Goal: Task Accomplishment & Management: Complete application form

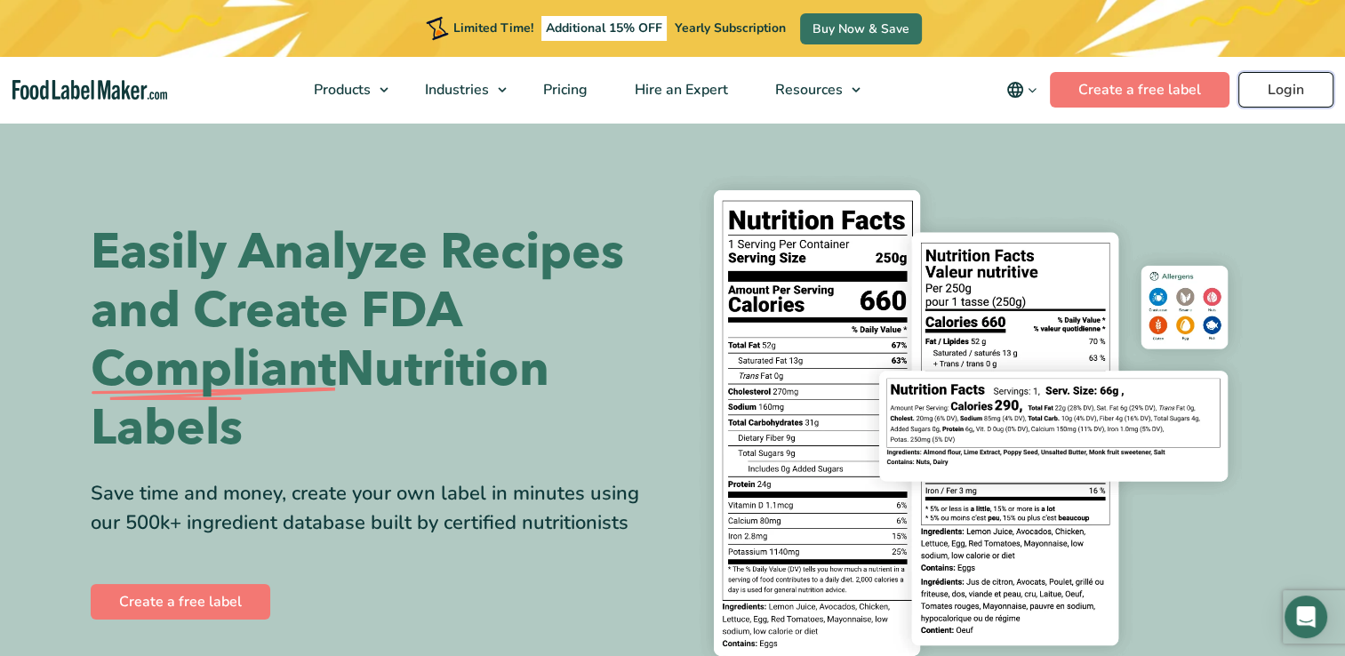
click at [1290, 88] on link "Login" at bounding box center [1285, 90] width 95 height 36
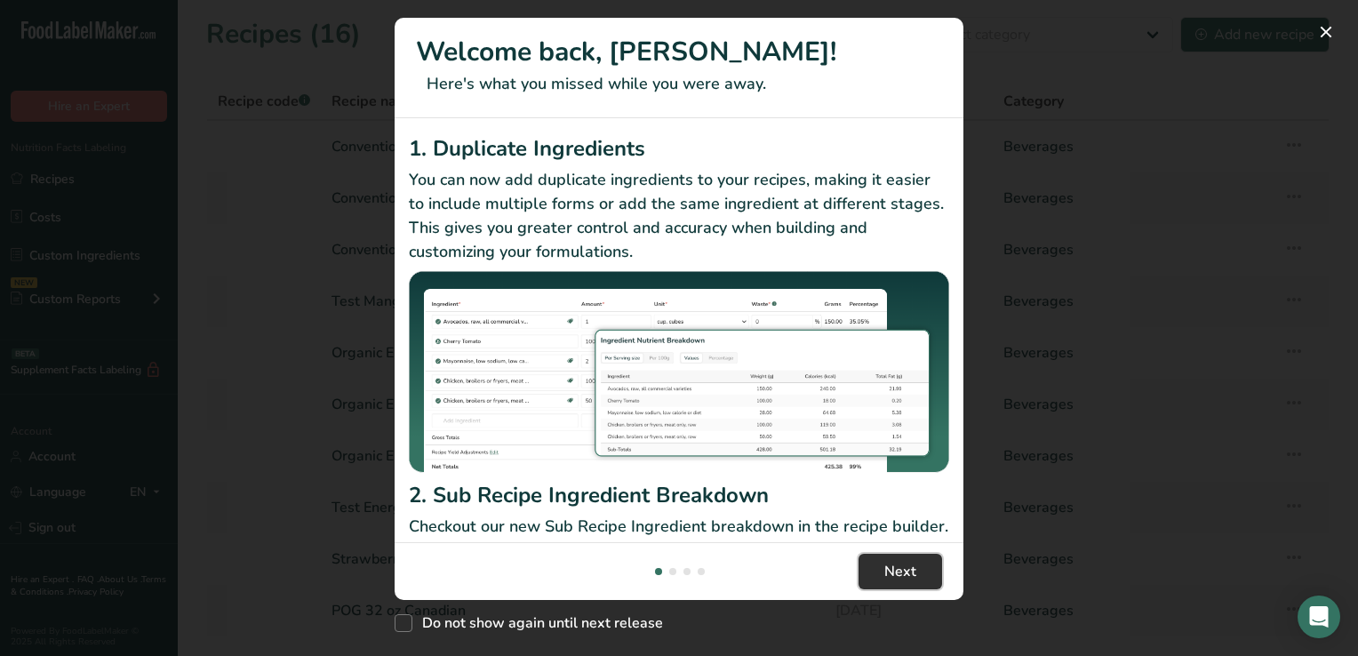
click at [894, 571] on span "Next" at bounding box center [900, 571] width 32 height 21
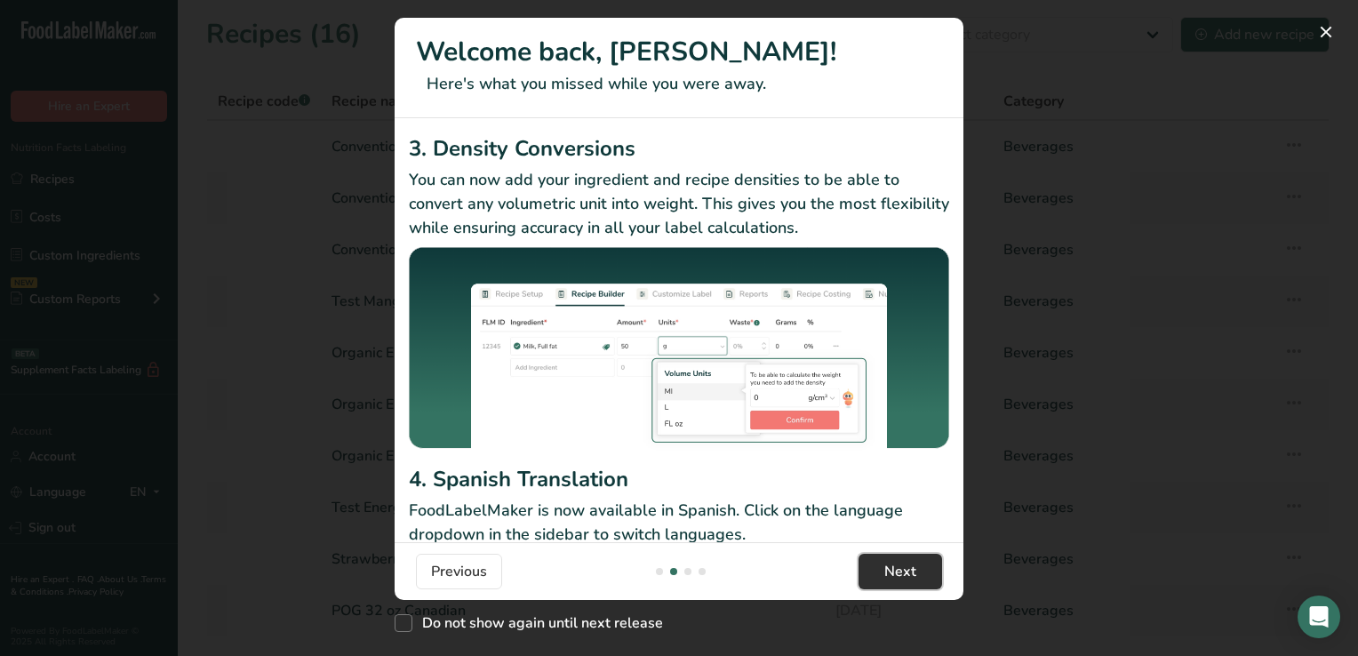
click at [894, 571] on span "Next" at bounding box center [900, 571] width 32 height 21
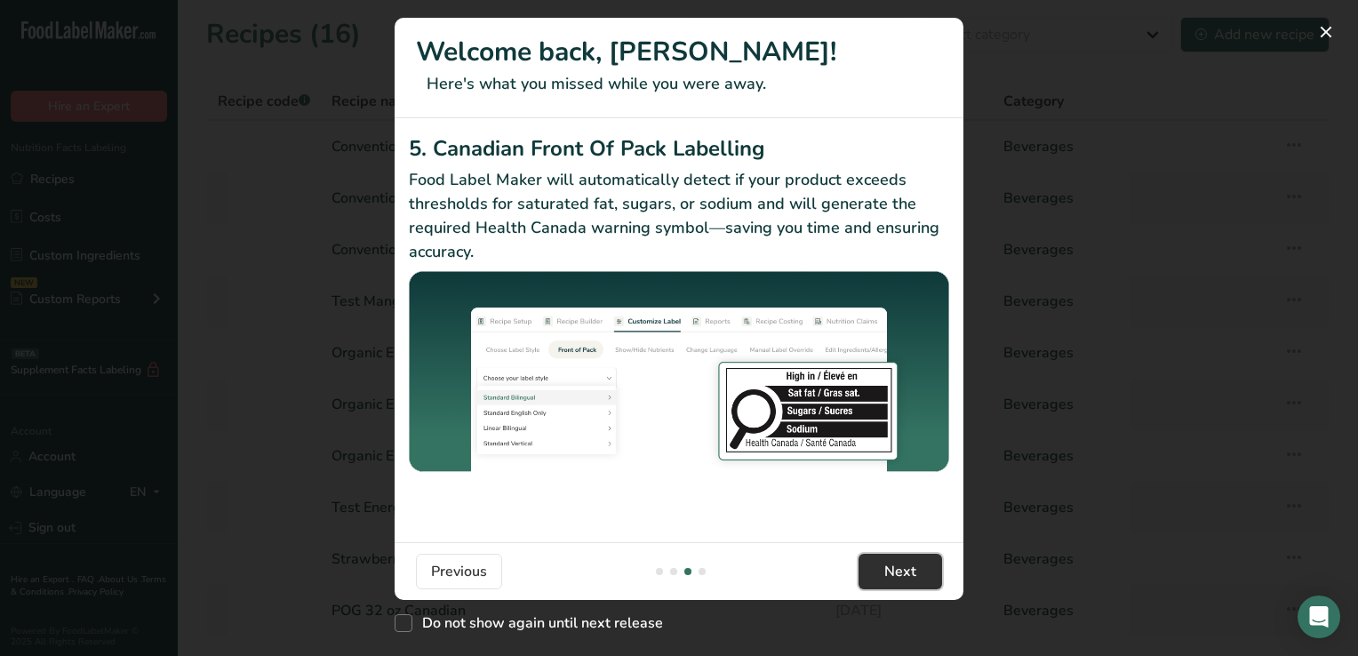
click at [894, 571] on span "Next" at bounding box center [900, 571] width 32 height 21
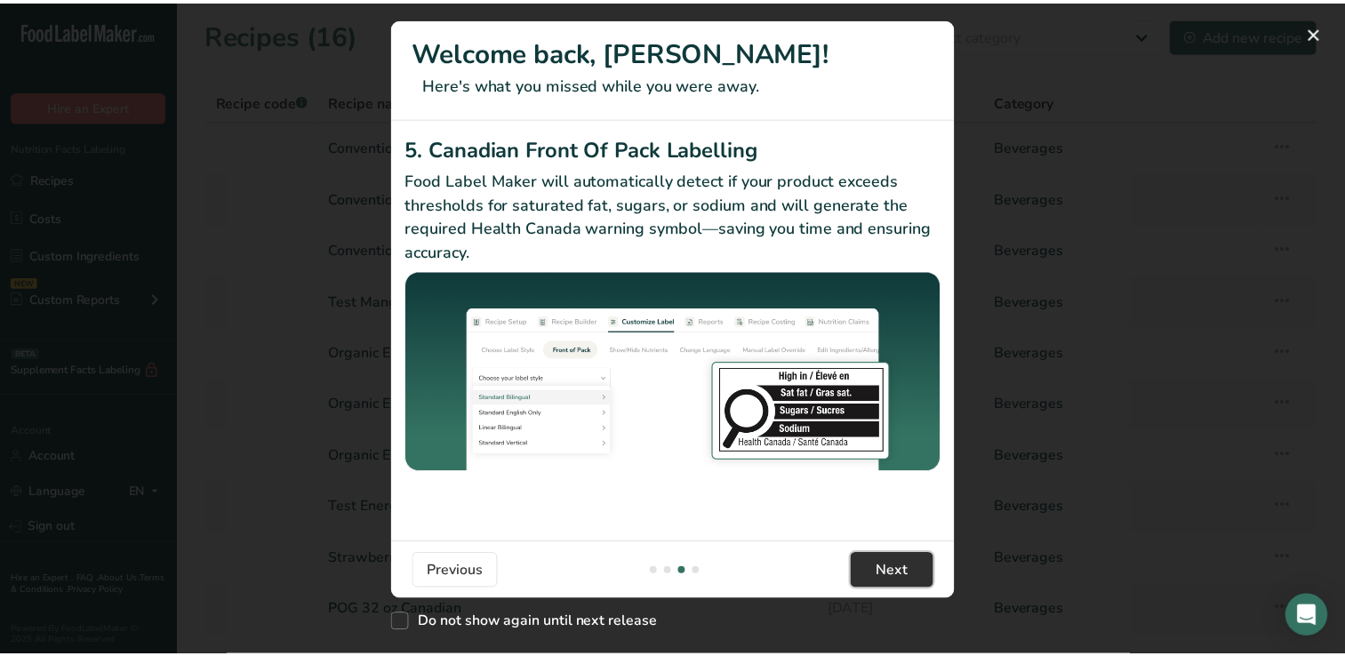
scroll to position [0, 1706]
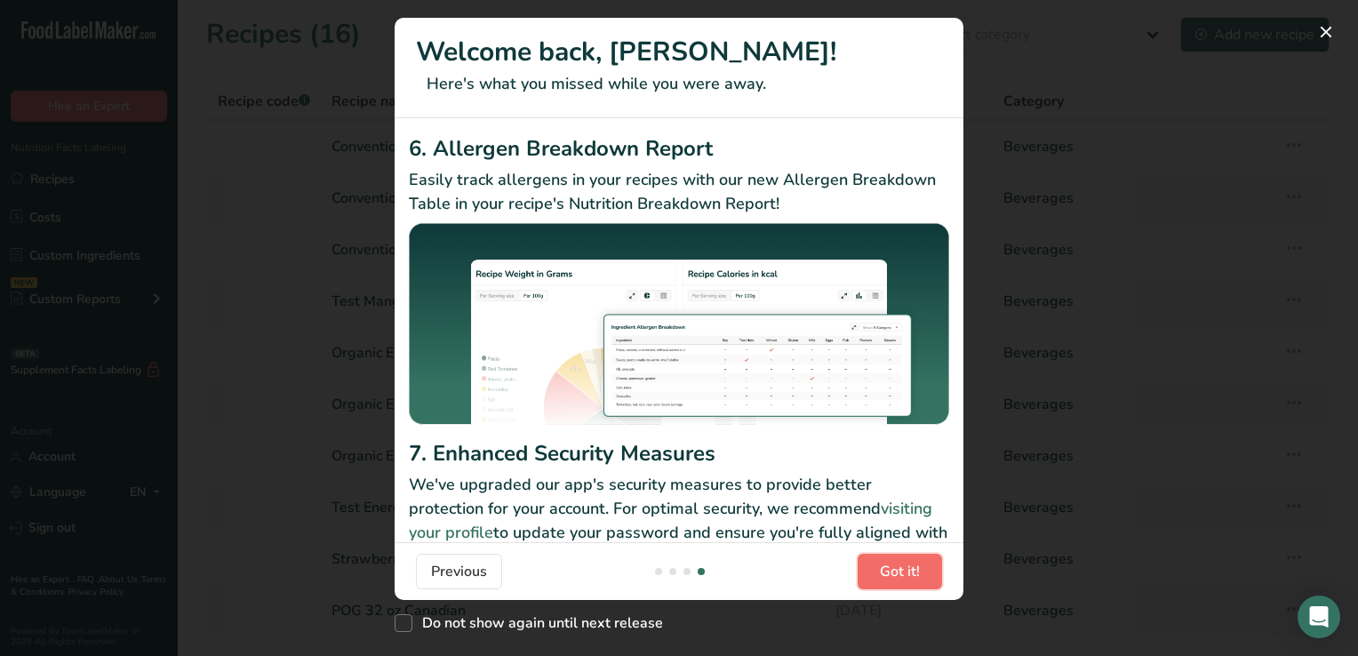
click at [894, 571] on span "Got it!" at bounding box center [900, 571] width 40 height 21
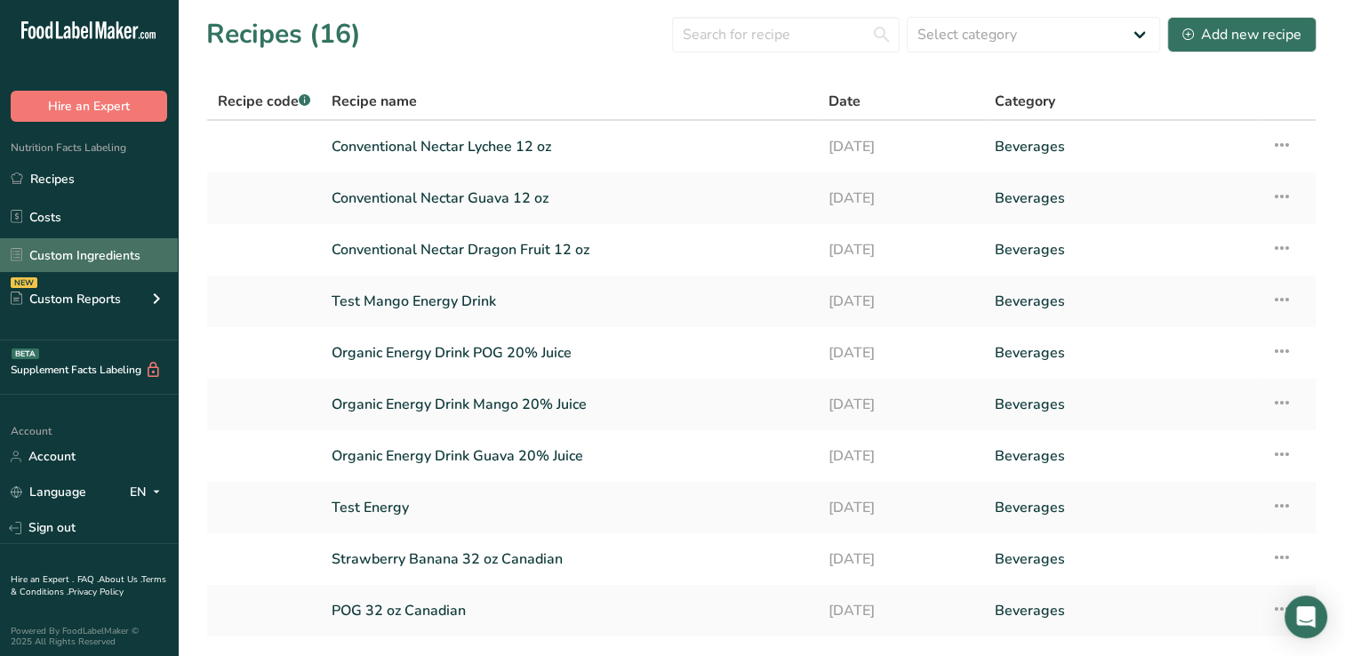
click at [68, 252] on link "Custom Ingredients" at bounding box center [89, 255] width 178 height 34
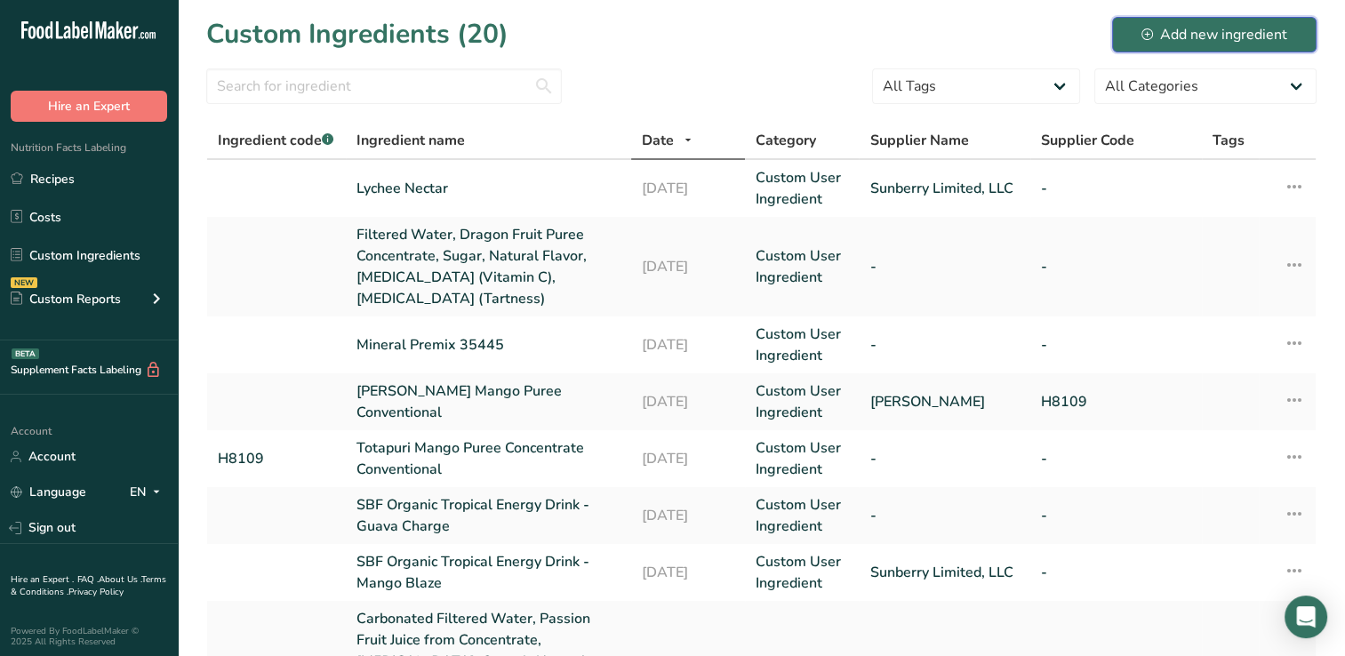
click at [1228, 30] on div "Add new ingredient" at bounding box center [1214, 34] width 146 height 21
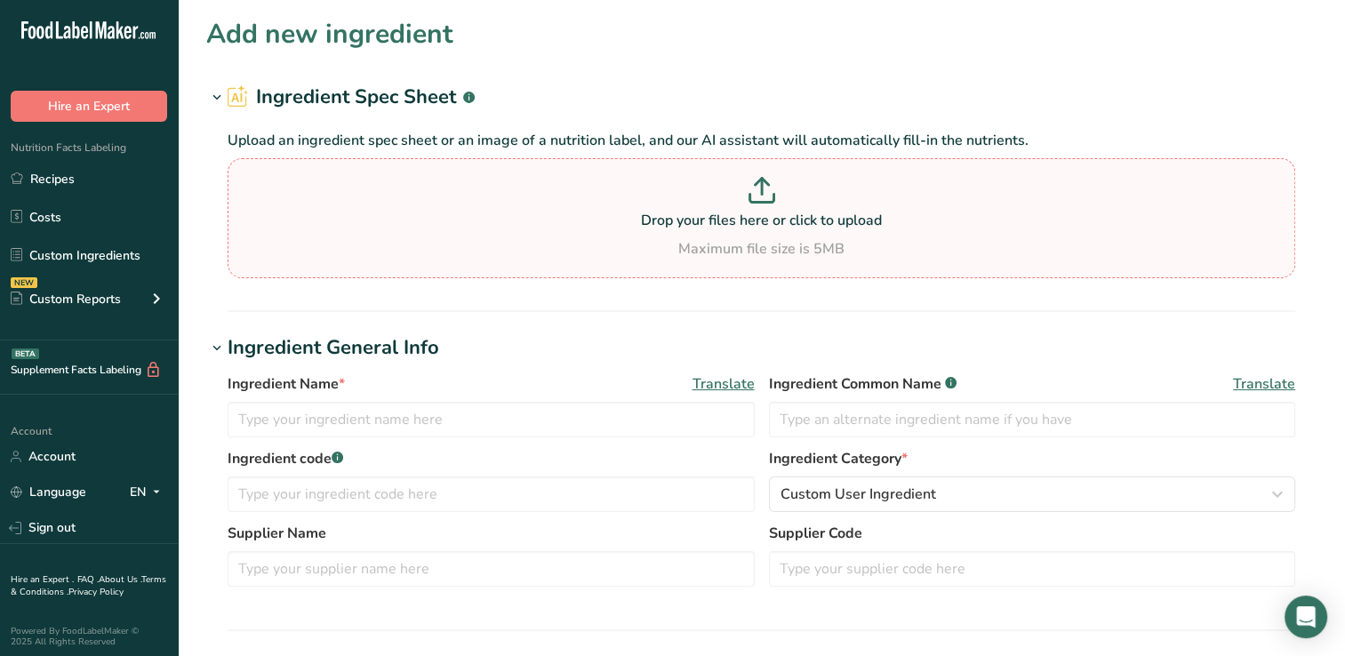
click at [762, 191] on icon at bounding box center [762, 187] width 0 height 16
click at [761, 191] on input "Drop your files here or click to upload Maximum file size is 5MB" at bounding box center [761, 218] width 1067 height 120
type input "C:\fakepath\25-173_SBF_Conventional_Nectars_PET_32oz_INLAND_MM7792_WoodandDots-…"
click at [762, 188] on icon at bounding box center [762, 187] width 0 height 16
click at [762, 188] on input "Drop your files here or click to upload Maximum file size is 5MB" at bounding box center [761, 218] width 1067 height 120
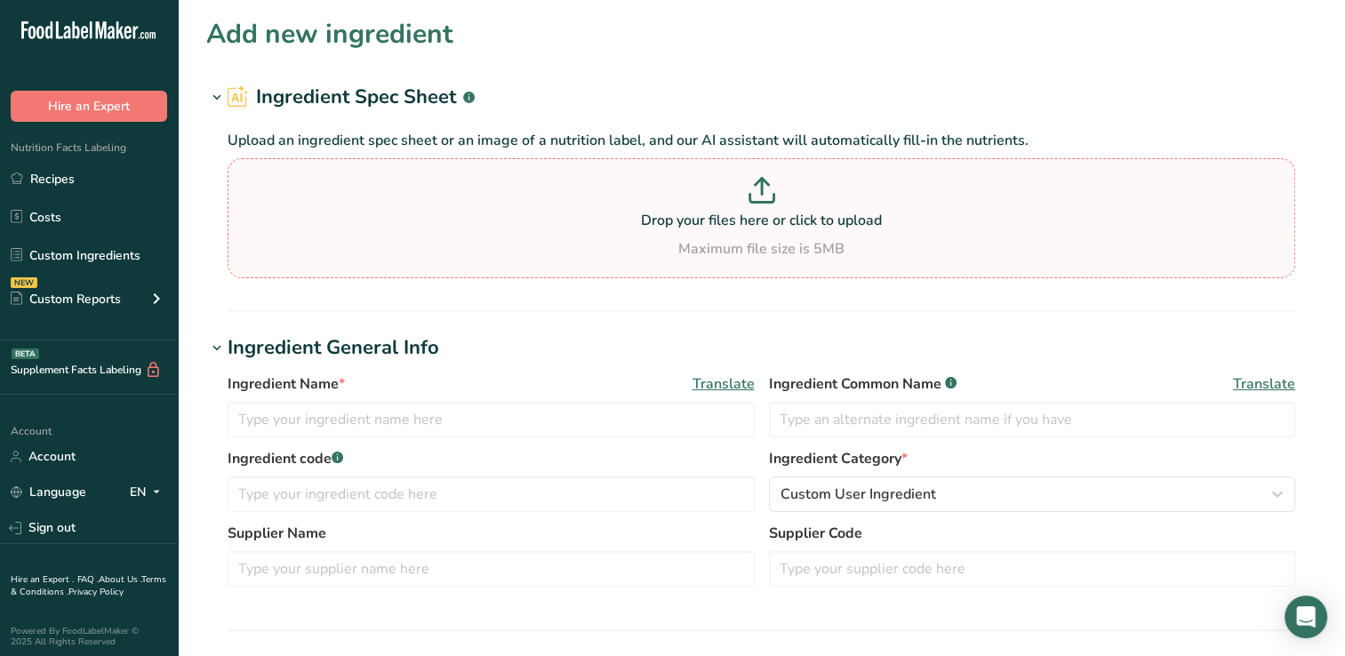
click at [760, 197] on icon at bounding box center [761, 190] width 27 height 27
click at [760, 197] on input "Drop your files here or click to upload Maximum file size is 5MB" at bounding box center [761, 218] width 1067 height 120
type input "C:\fakepath\25-173_SBF_Conventional_Nectars_PET_32oz_INLAND_MM7792_WoodandDots-…"
click at [776, 245] on div "Maximum file size is 5MB" at bounding box center [761, 248] width 1058 height 21
click at [776, 245] on input "Drop your files here or click to upload Maximum file size is 5MB" at bounding box center [761, 218] width 1067 height 120
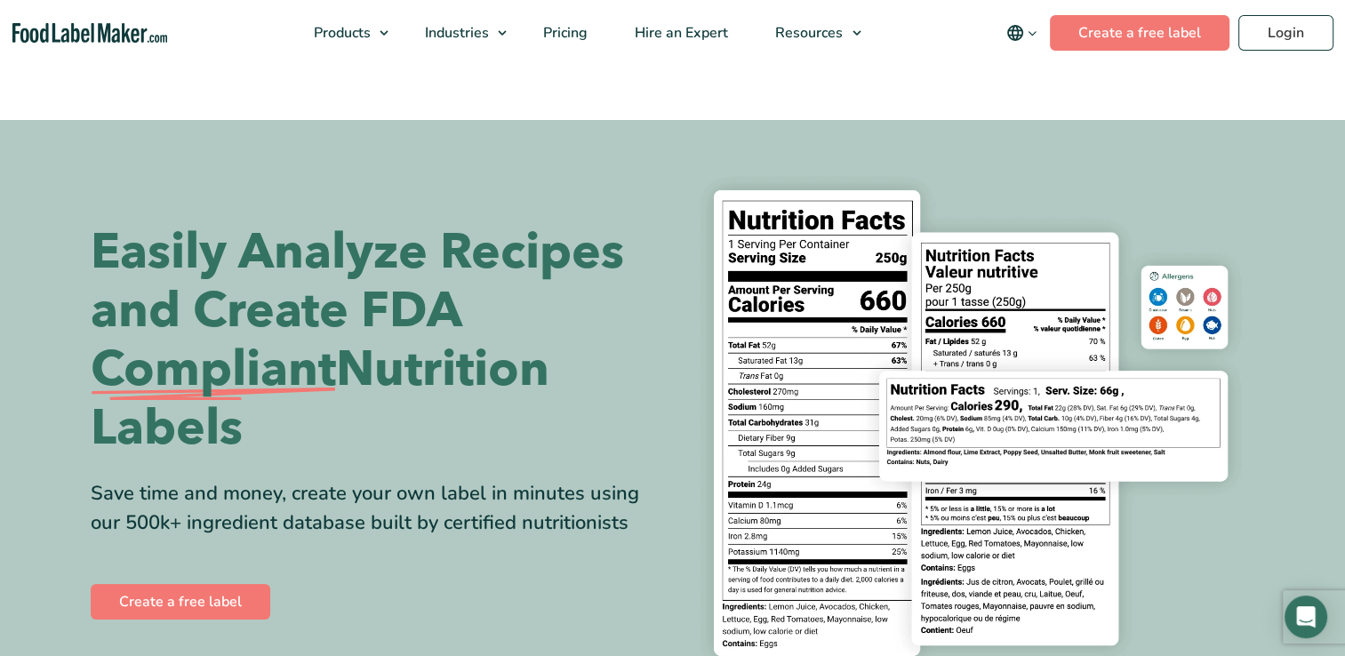
click at [0, 0] on div "Buy Now & Save" at bounding box center [0, 0] width 0 height 0
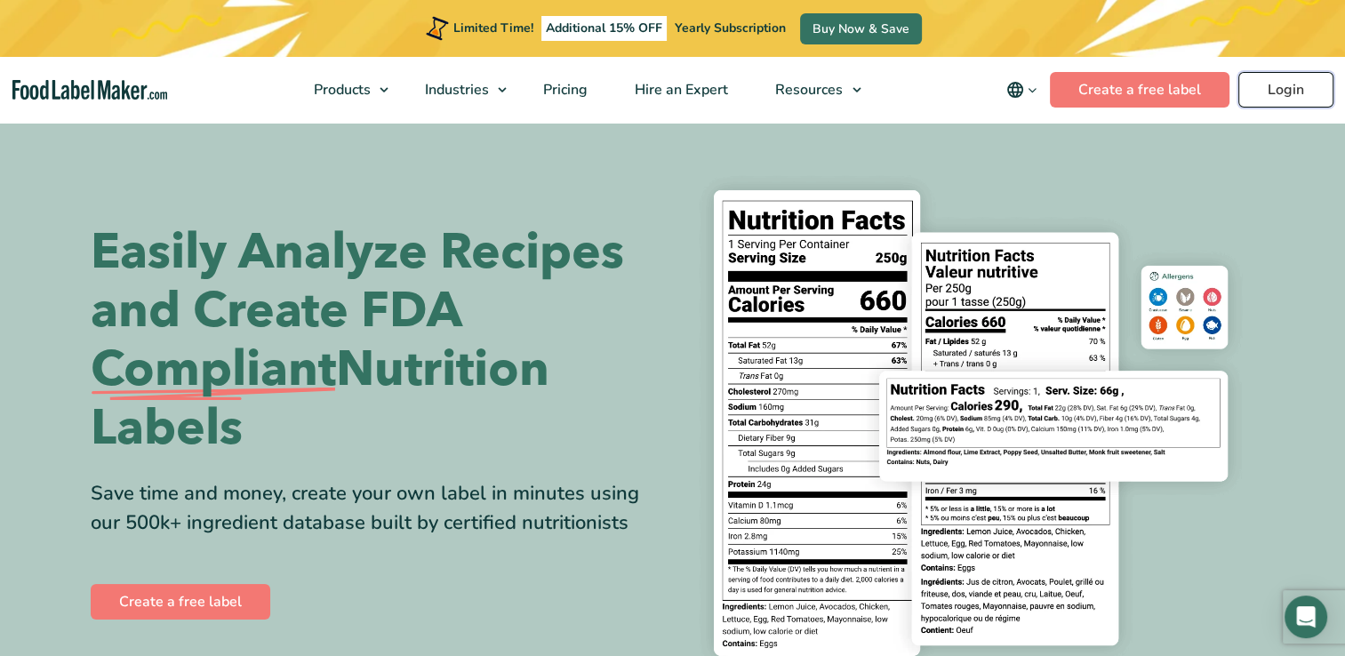
click at [1283, 92] on link "Login" at bounding box center [1285, 90] width 95 height 36
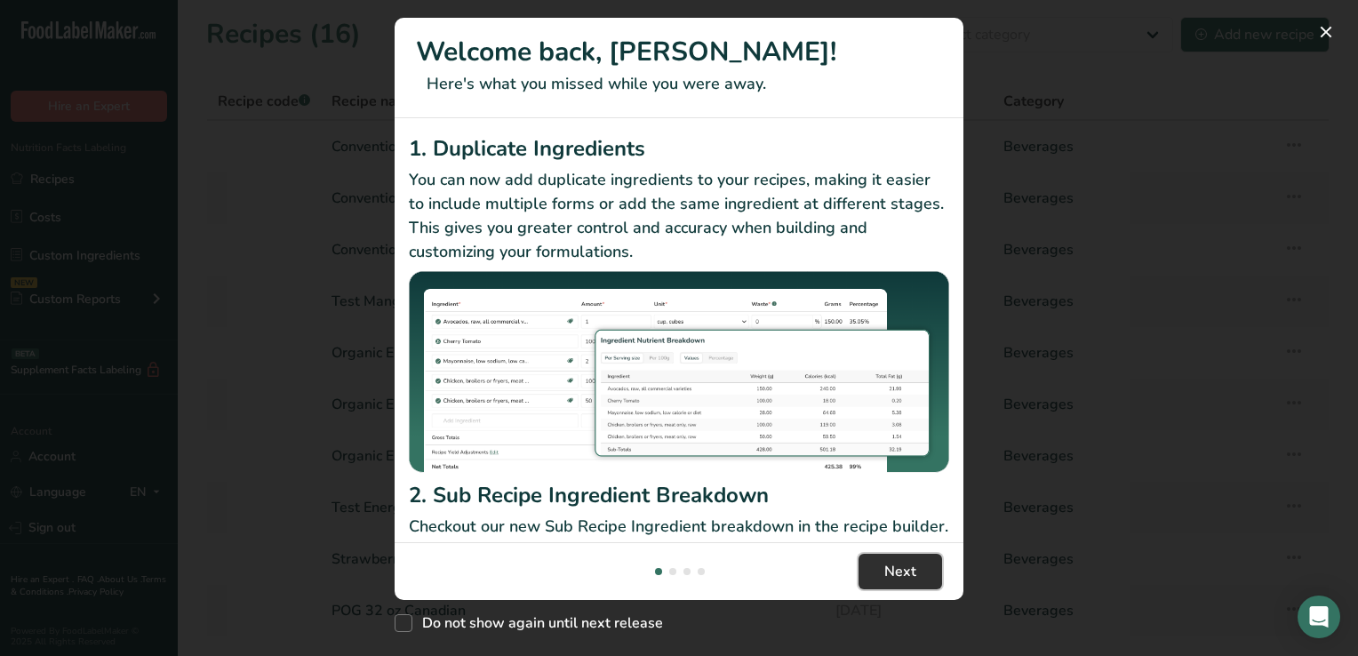
click at [892, 564] on span "Next" at bounding box center [900, 571] width 32 height 21
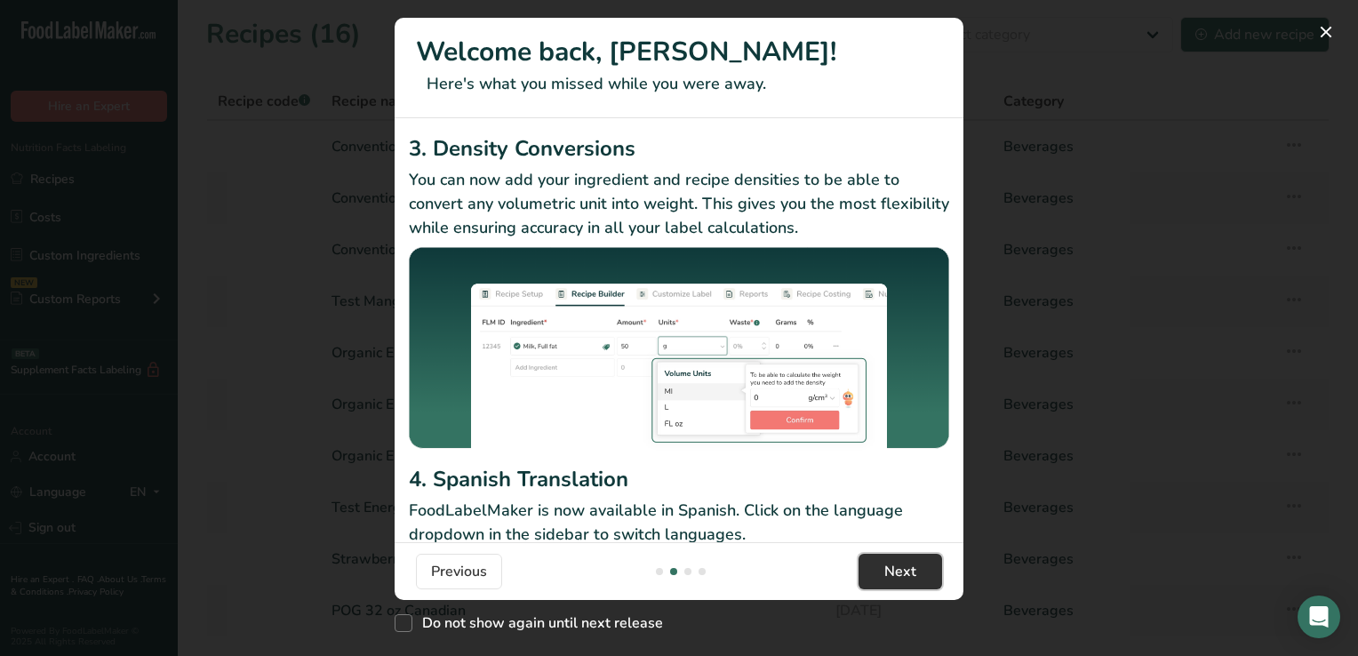
click at [892, 564] on span "Next" at bounding box center [900, 571] width 32 height 21
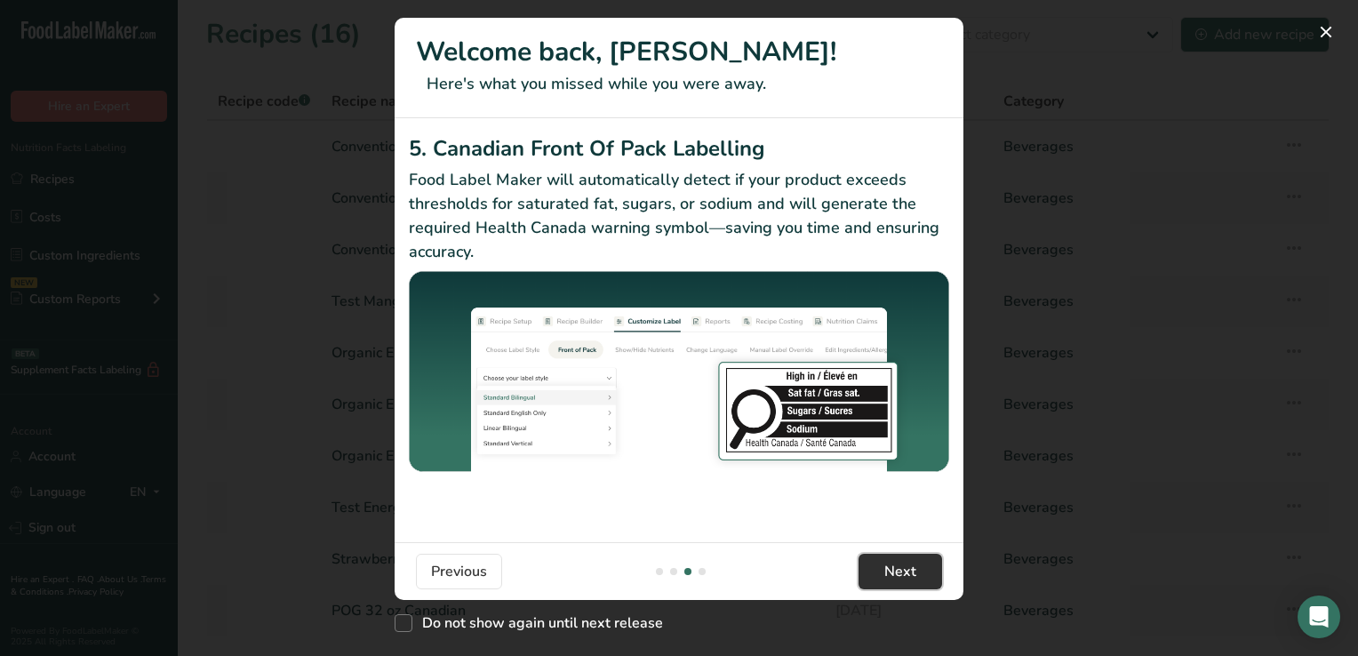
click at [892, 564] on span "Next" at bounding box center [900, 571] width 32 height 21
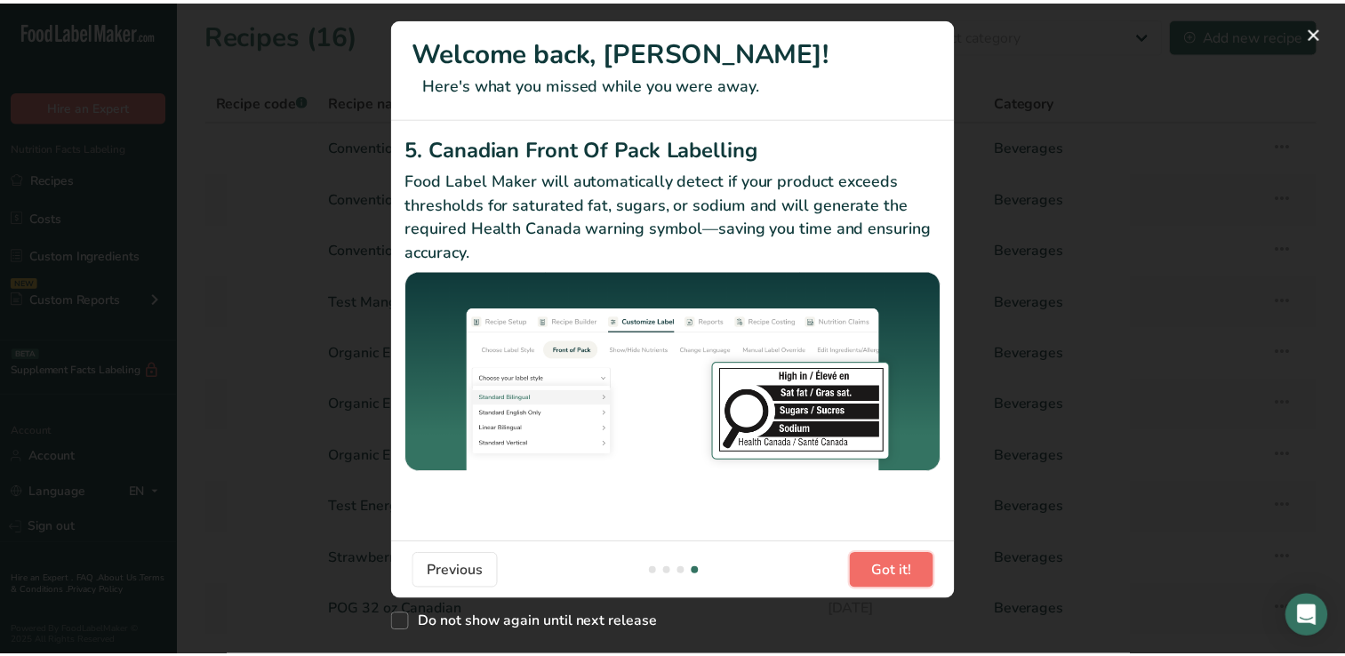
scroll to position [0, 1706]
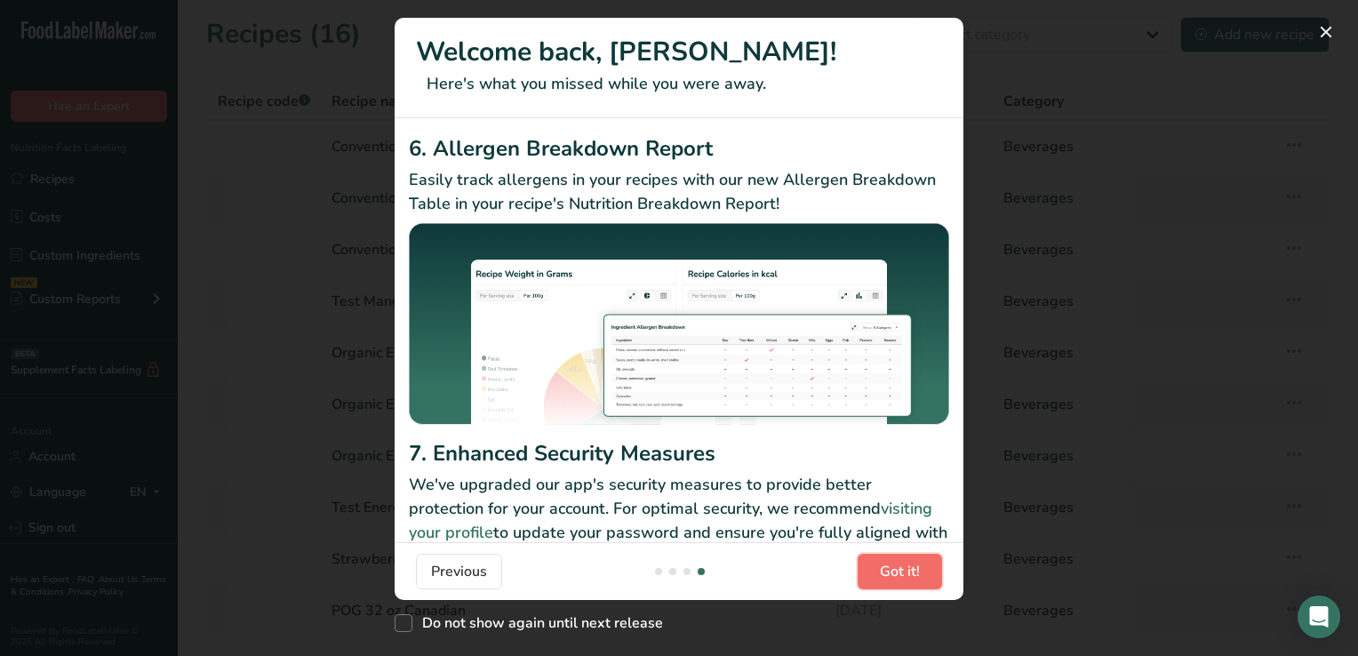
click at [892, 564] on span "Got it!" at bounding box center [900, 571] width 40 height 21
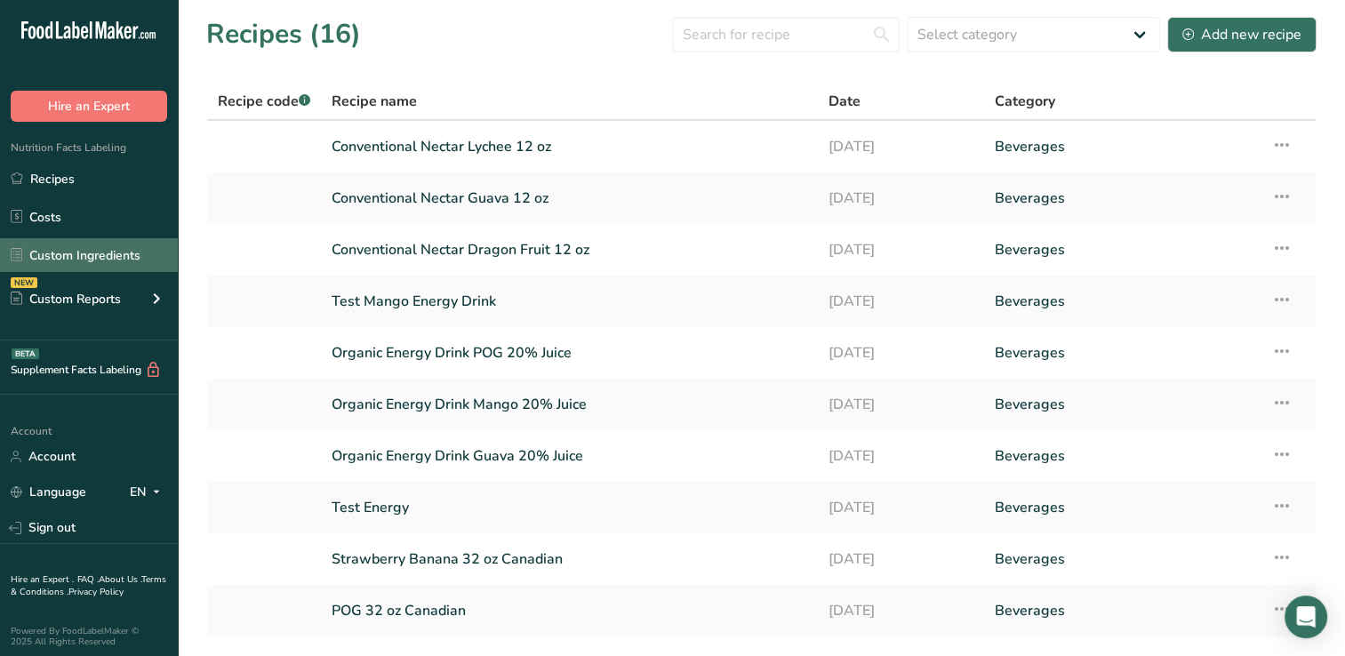
click at [84, 253] on link "Custom Ingredients" at bounding box center [89, 255] width 178 height 34
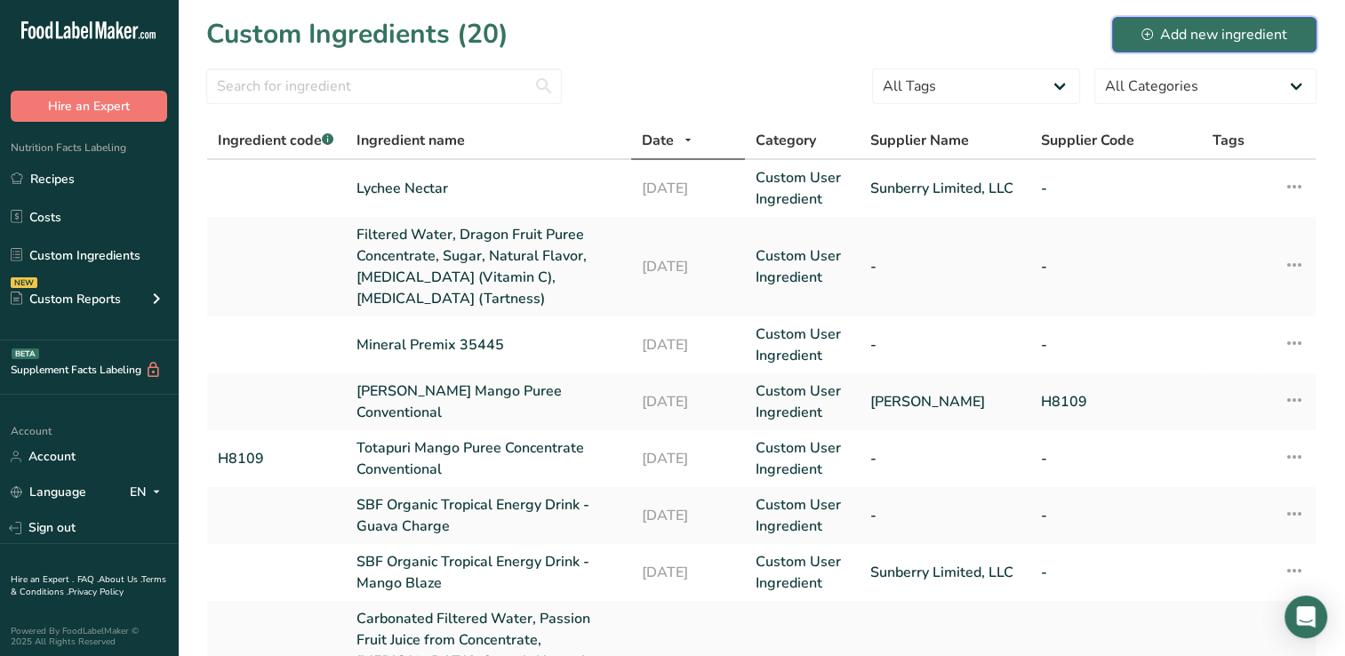
click at [1186, 33] on div "Add new ingredient" at bounding box center [1214, 34] width 146 height 21
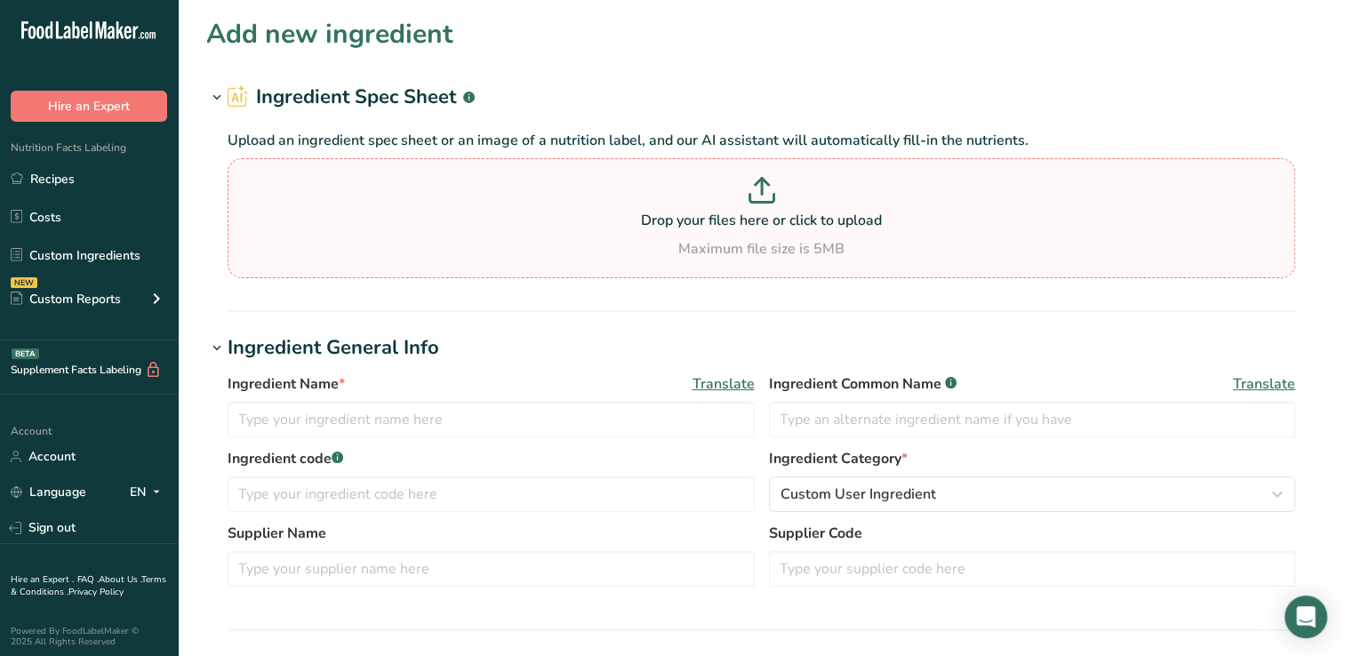
click at [759, 188] on icon at bounding box center [761, 190] width 27 height 27
click at [759, 188] on input "Drop your files here or click to upload Maximum file size is 5MB" at bounding box center [761, 218] width 1067 height 120
type input "C:\fakepath\25-173_SBF_Conventional_Nectars_PET_32oz_INLAND_MM7792_WoodandDots-…"
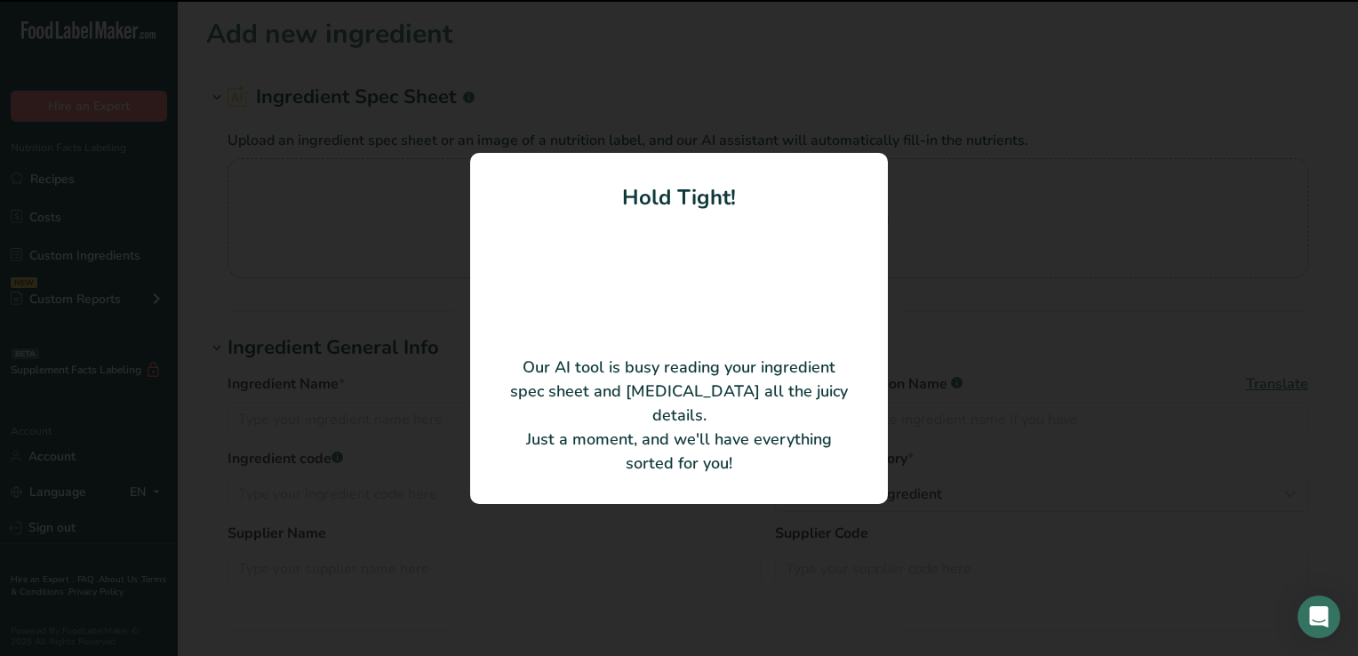
type input "Filtered water, fruit juices (passion fruit juice, orange juice, and guava pure…"
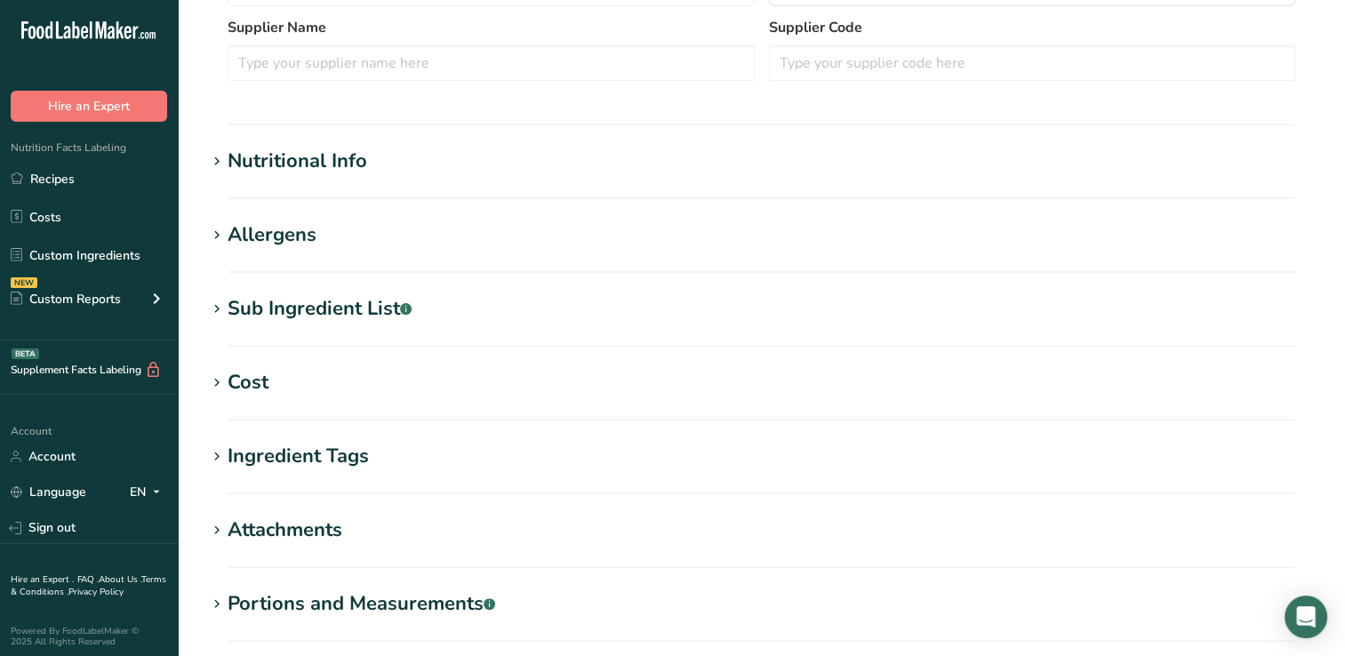
scroll to position [619, 0]
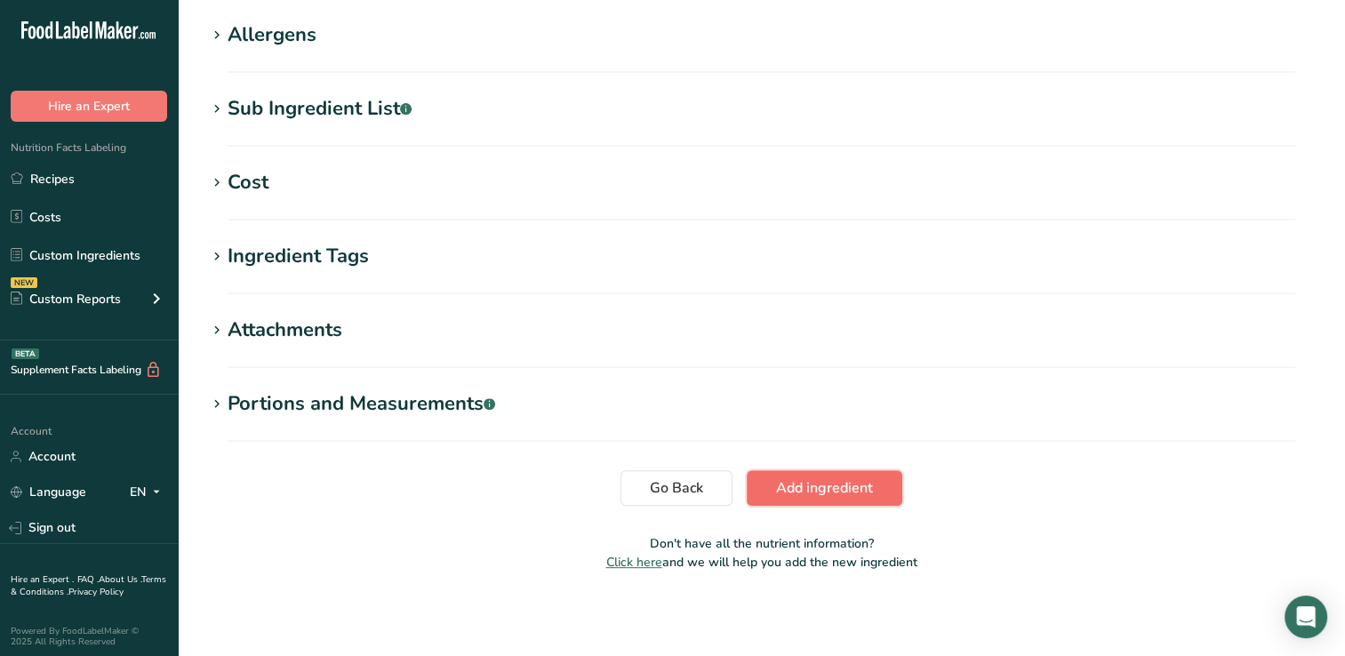
click at [818, 485] on span "Add ingredient" at bounding box center [824, 487] width 97 height 21
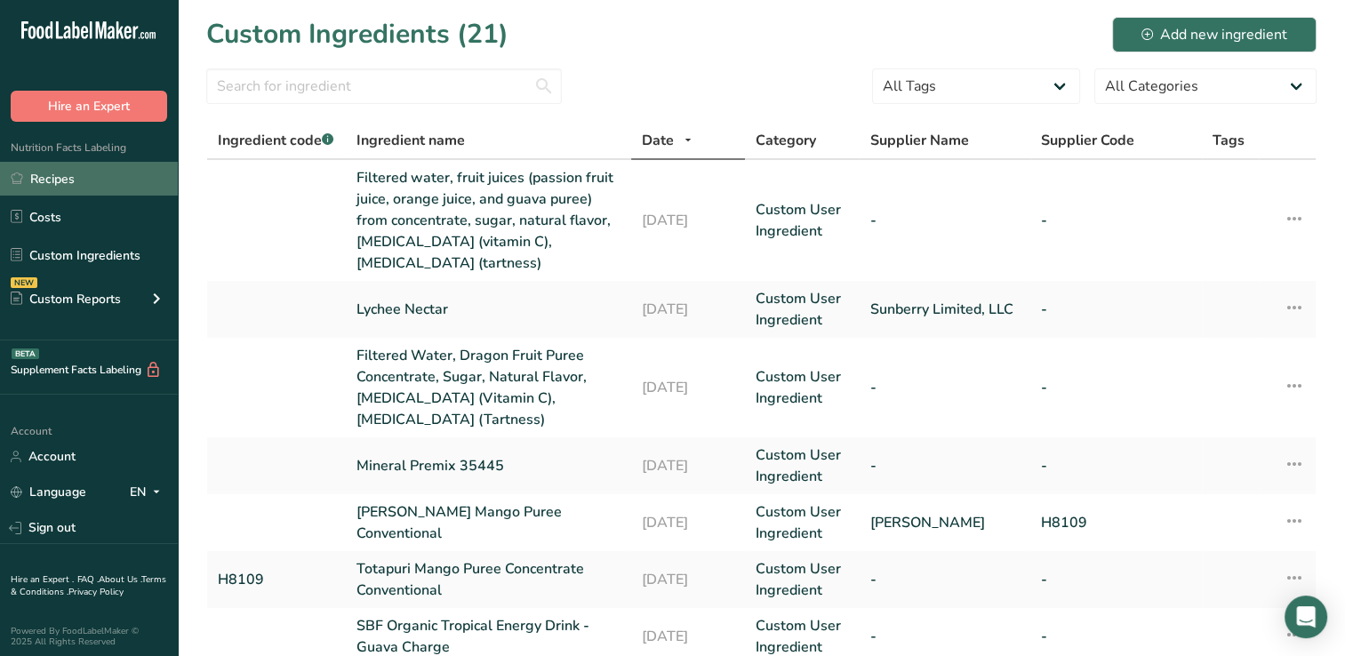
click at [54, 179] on link "Recipes" at bounding box center [89, 179] width 178 height 34
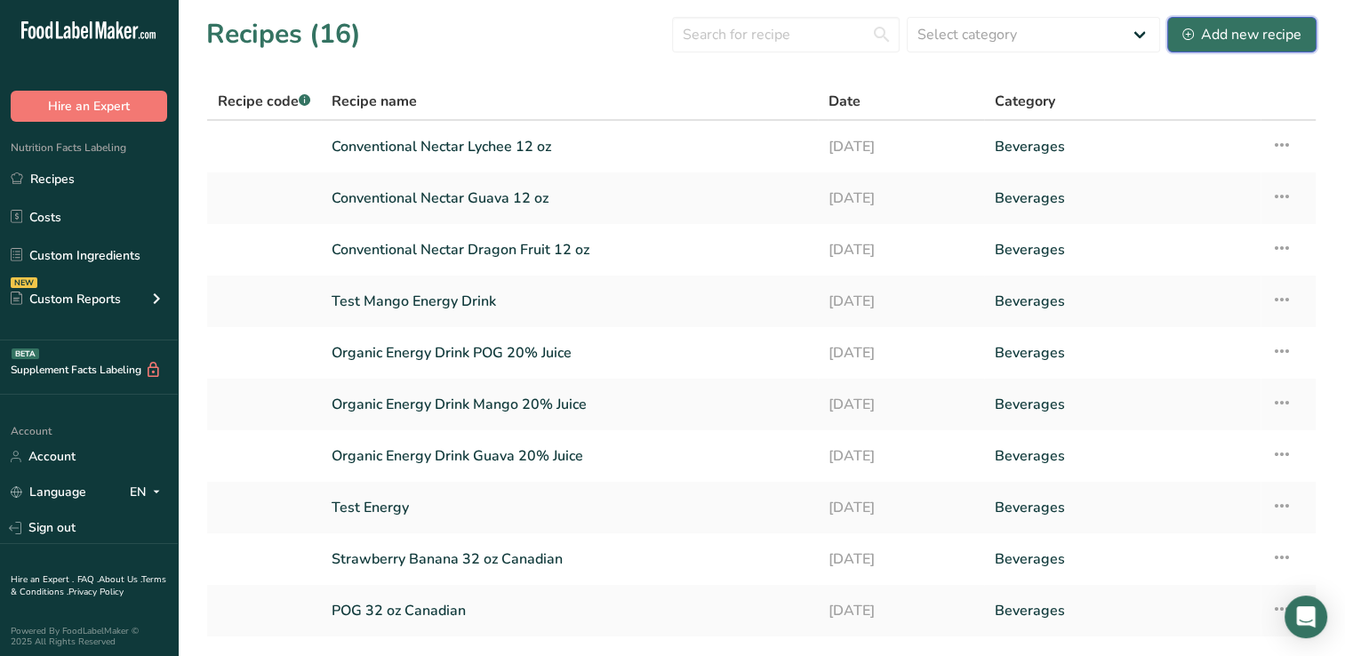
click at [1253, 34] on div "Add new recipe" at bounding box center [1241, 34] width 119 height 21
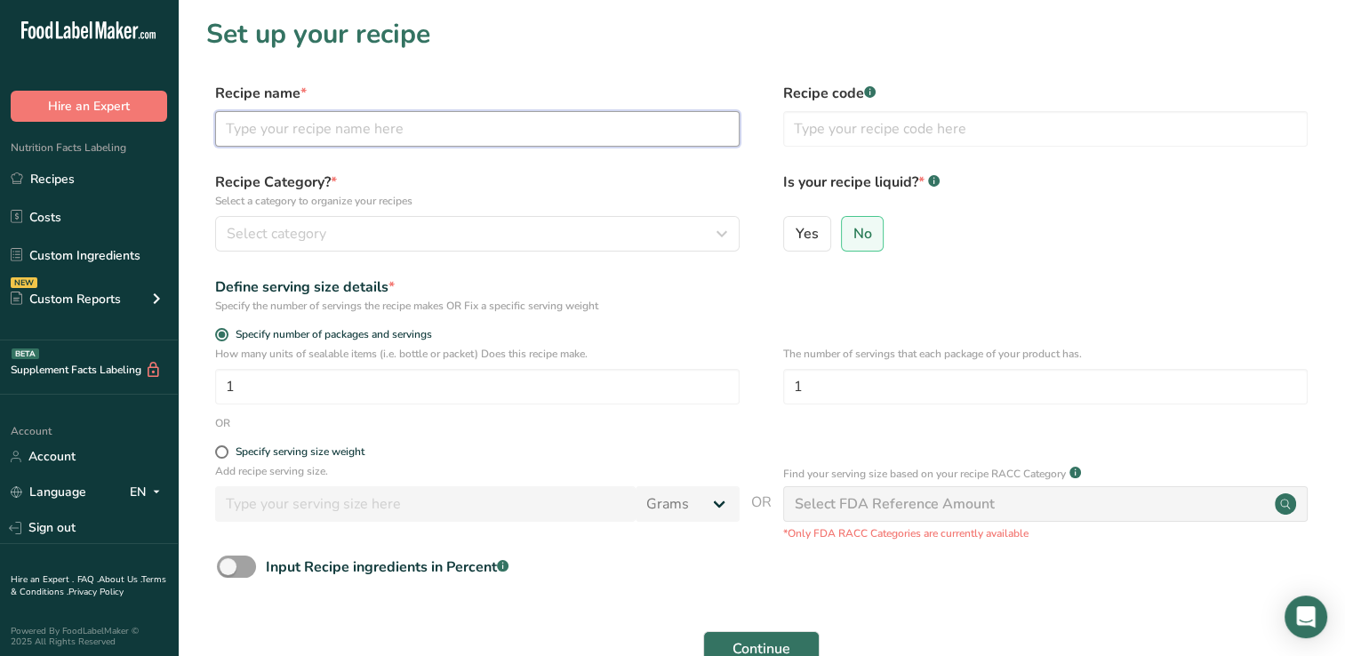
click at [244, 132] on input "text" at bounding box center [477, 129] width 524 height 36
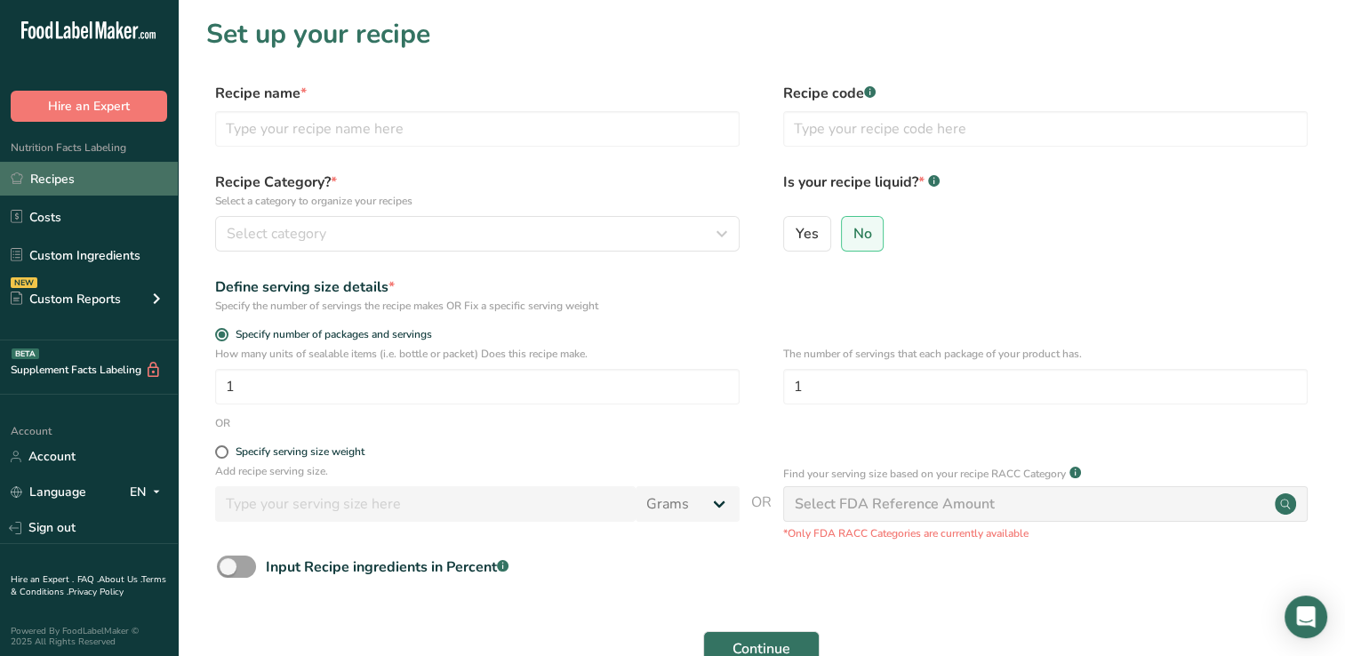
click at [46, 180] on link "Recipes" at bounding box center [89, 179] width 178 height 34
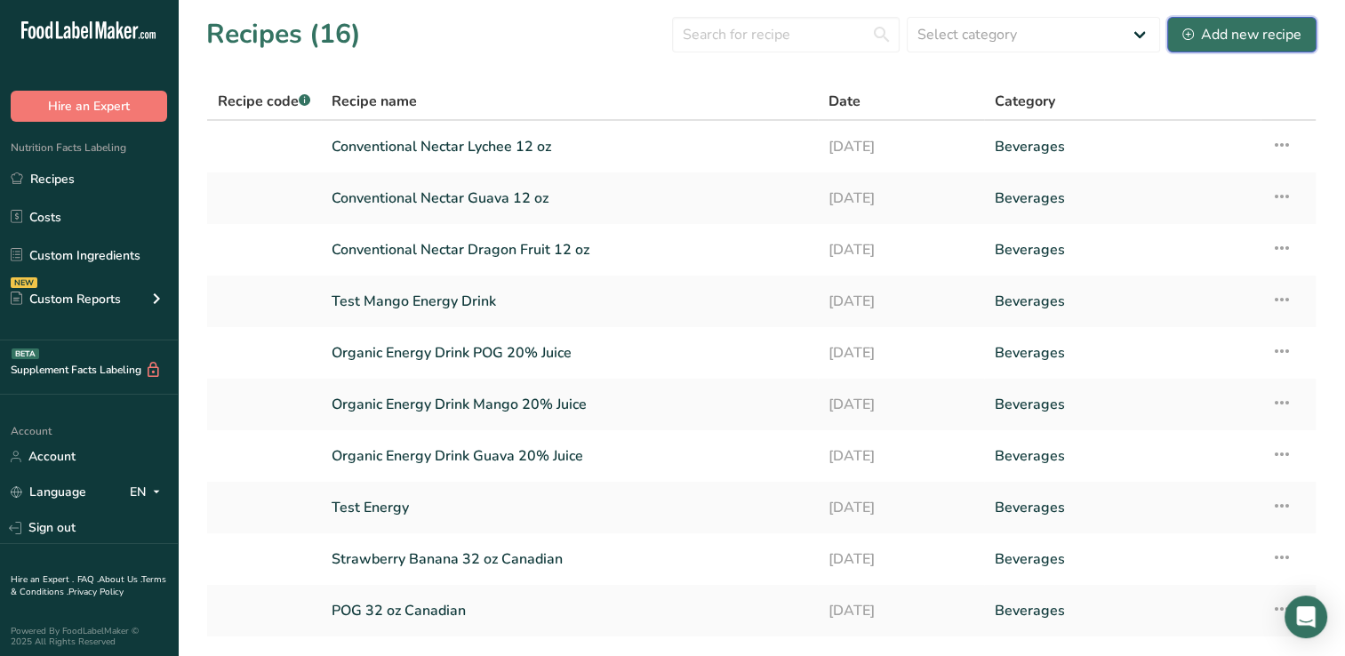
click at [1245, 31] on div "Add new recipe" at bounding box center [1241, 34] width 119 height 21
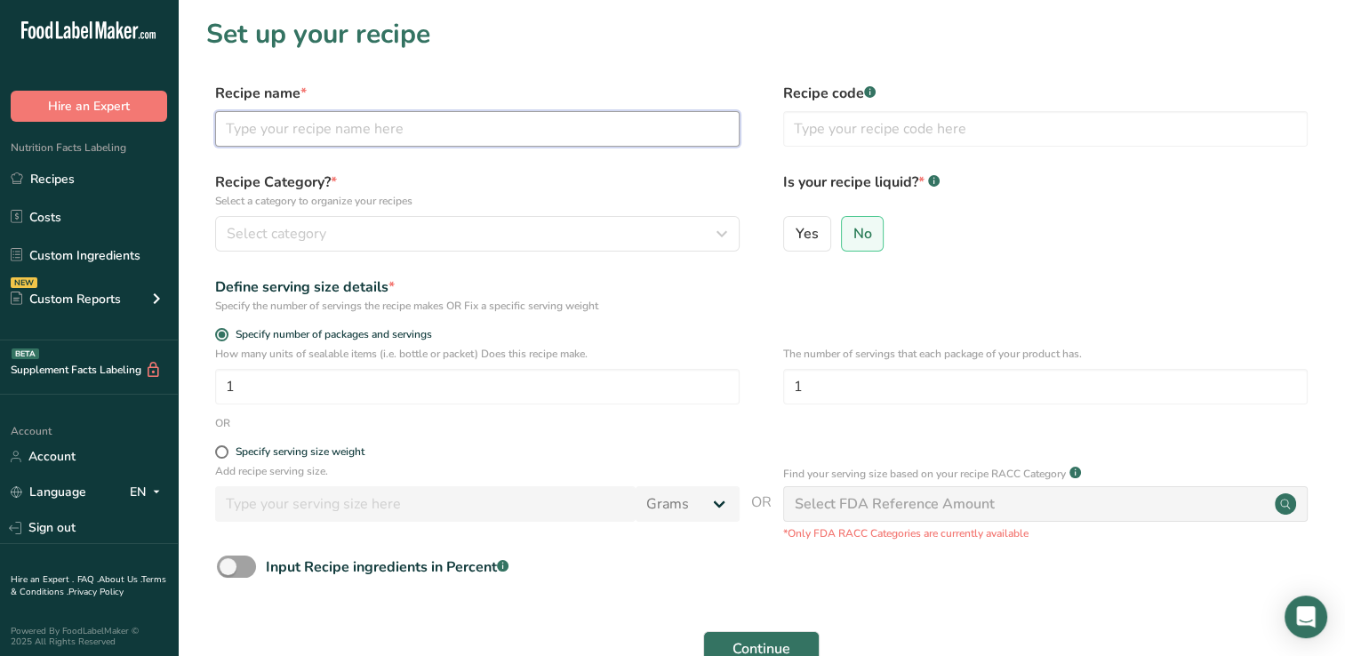
click at [251, 134] on input "text" at bounding box center [477, 129] width 524 height 36
type input "Conventional Nectar POG 12 oz"
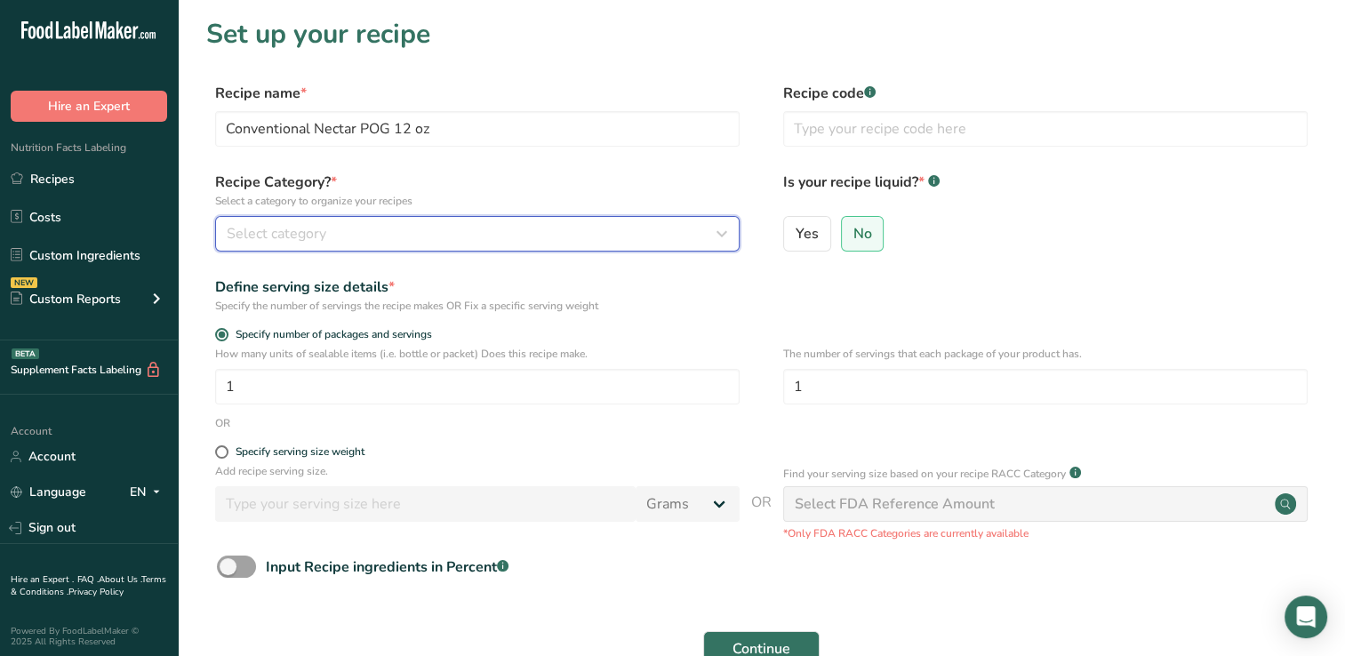
click at [722, 234] on icon "button" at bounding box center [721, 234] width 21 height 32
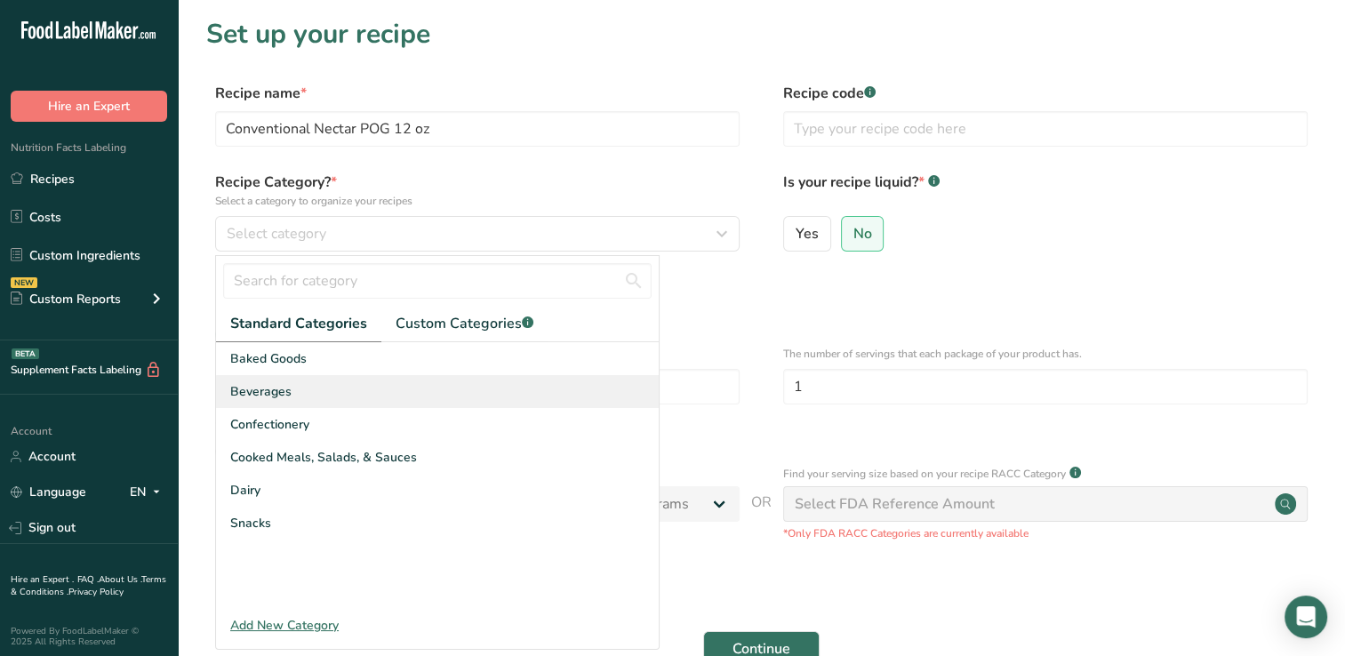
click at [257, 387] on span "Beverages" at bounding box center [260, 391] width 61 height 19
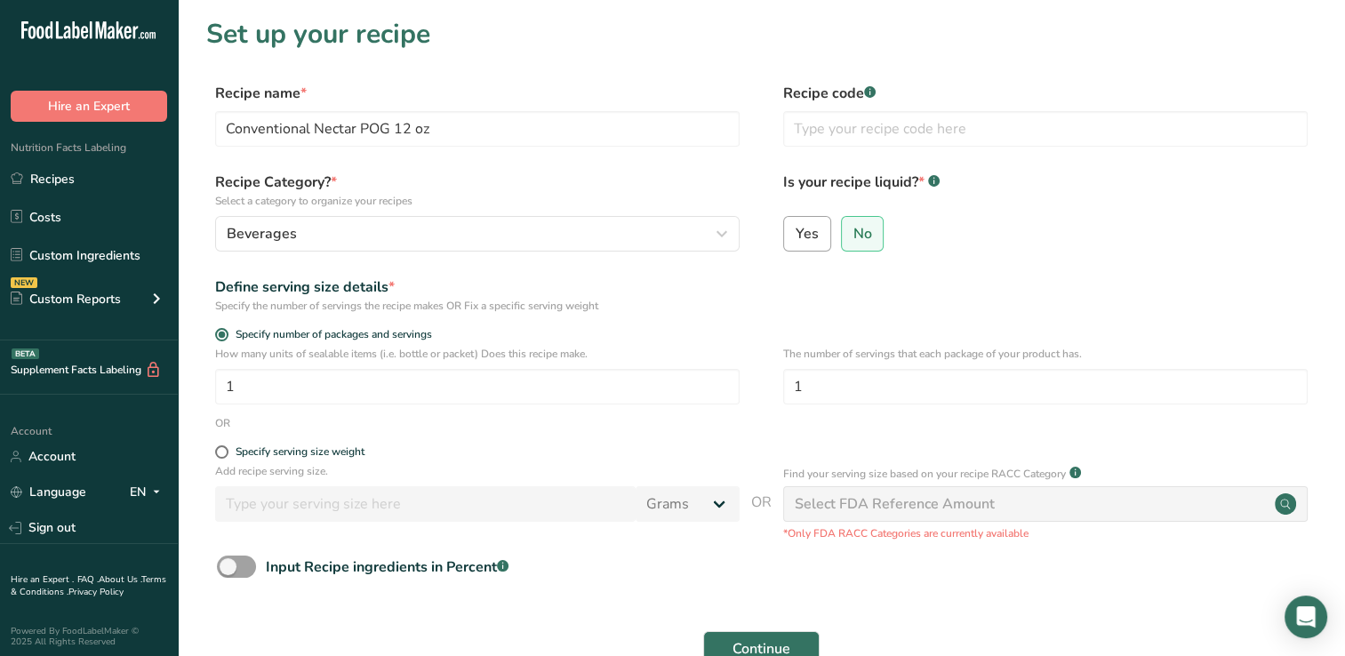
click at [809, 234] on span "Yes" at bounding box center [806, 234] width 23 height 18
click at [795, 234] on input "Yes" at bounding box center [790, 234] width 12 height 12
radio input "true"
radio input "false"
select select "22"
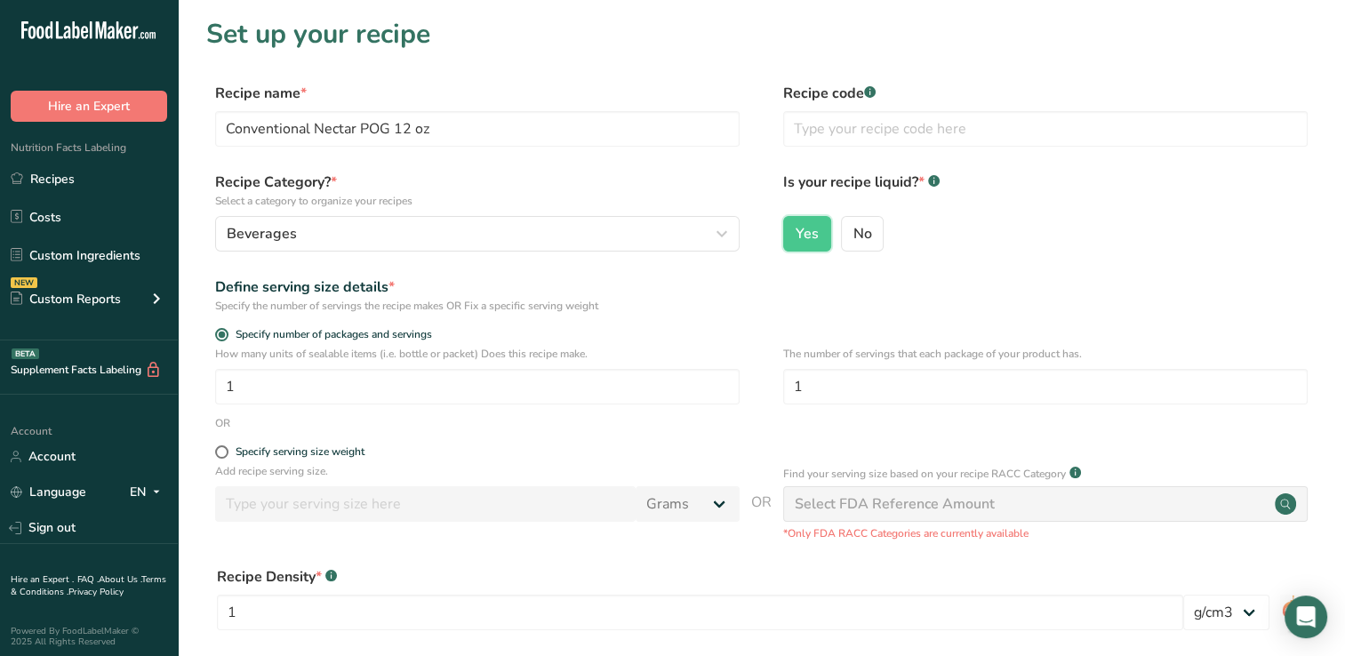
scroll to position [188, 0]
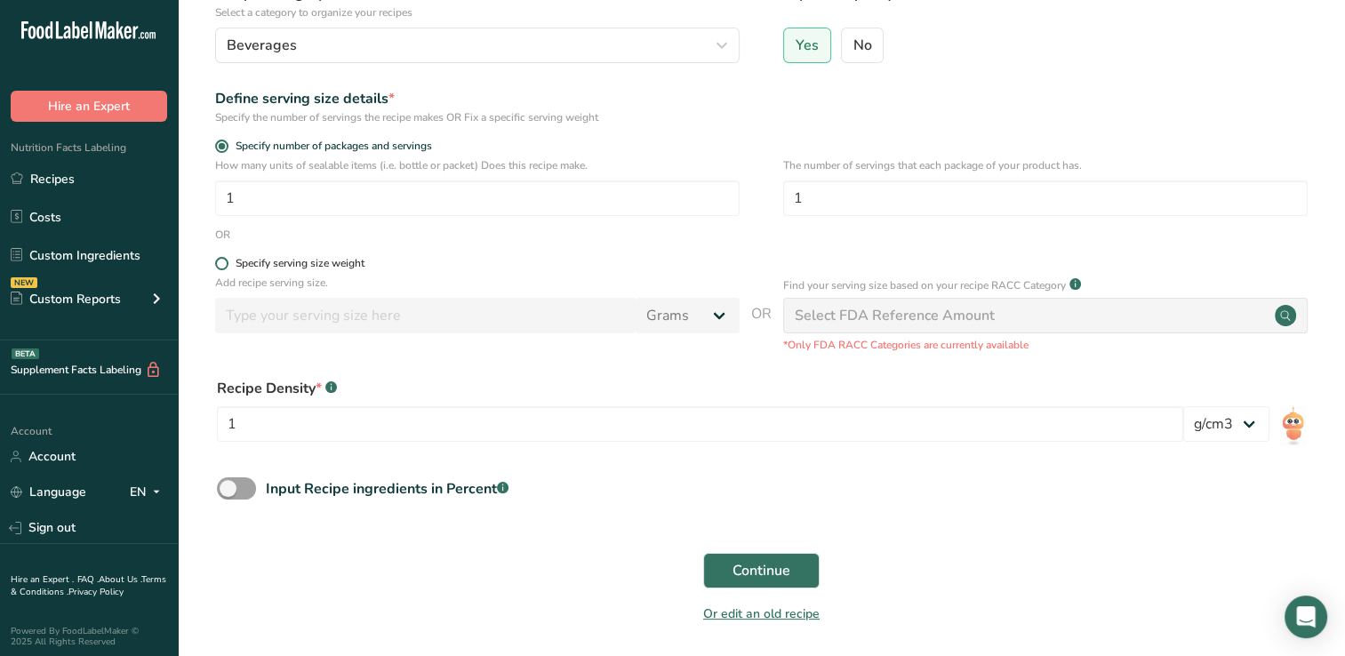
click at [226, 258] on label "Specify serving size weight" at bounding box center [477, 263] width 524 height 13
click at [226, 258] on input "Specify serving size weight" at bounding box center [221, 264] width 12 height 12
radio input "true"
radio input "false"
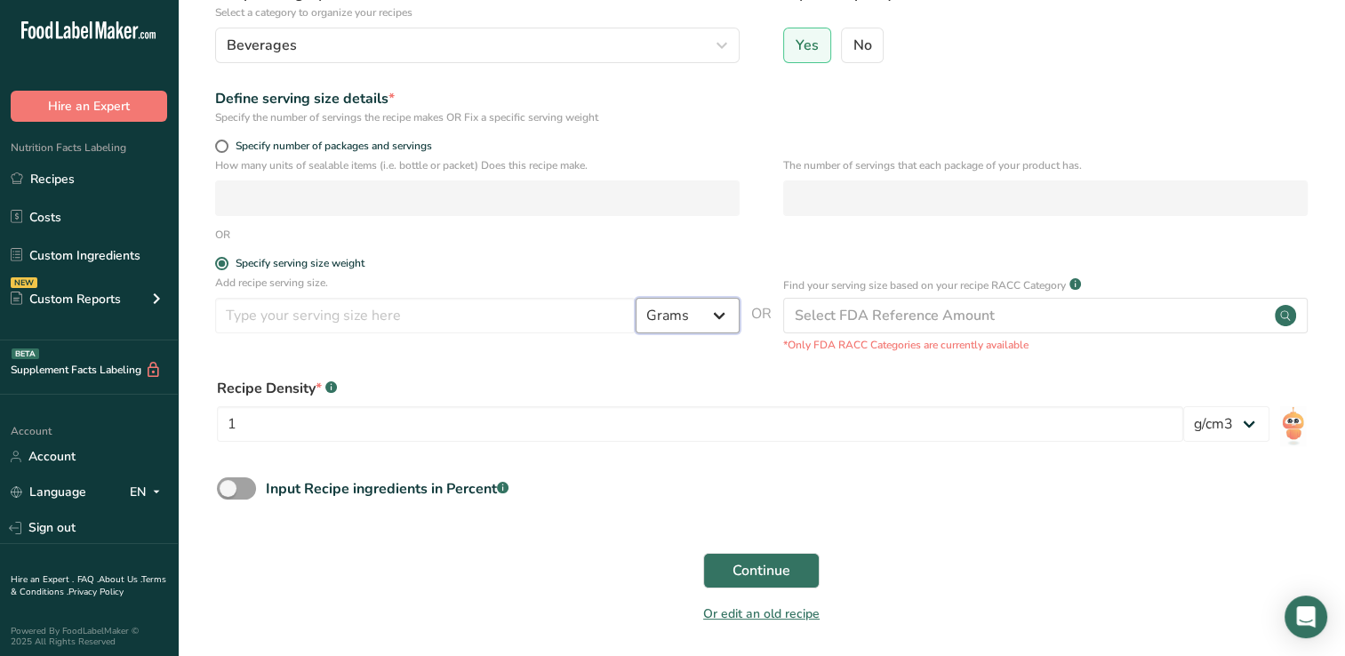
click at [721, 315] on select "Grams kg mg mcg lb oz l mL fl oz tbsp tsp cup qt gallon" at bounding box center [687, 316] width 104 height 36
select select "17"
click at [635, 298] on select "Grams kg mg mcg lb oz l mL fl oz tbsp tsp cup qt gallon" at bounding box center [687, 316] width 104 height 36
click at [248, 315] on input "number" at bounding box center [425, 316] width 420 height 36
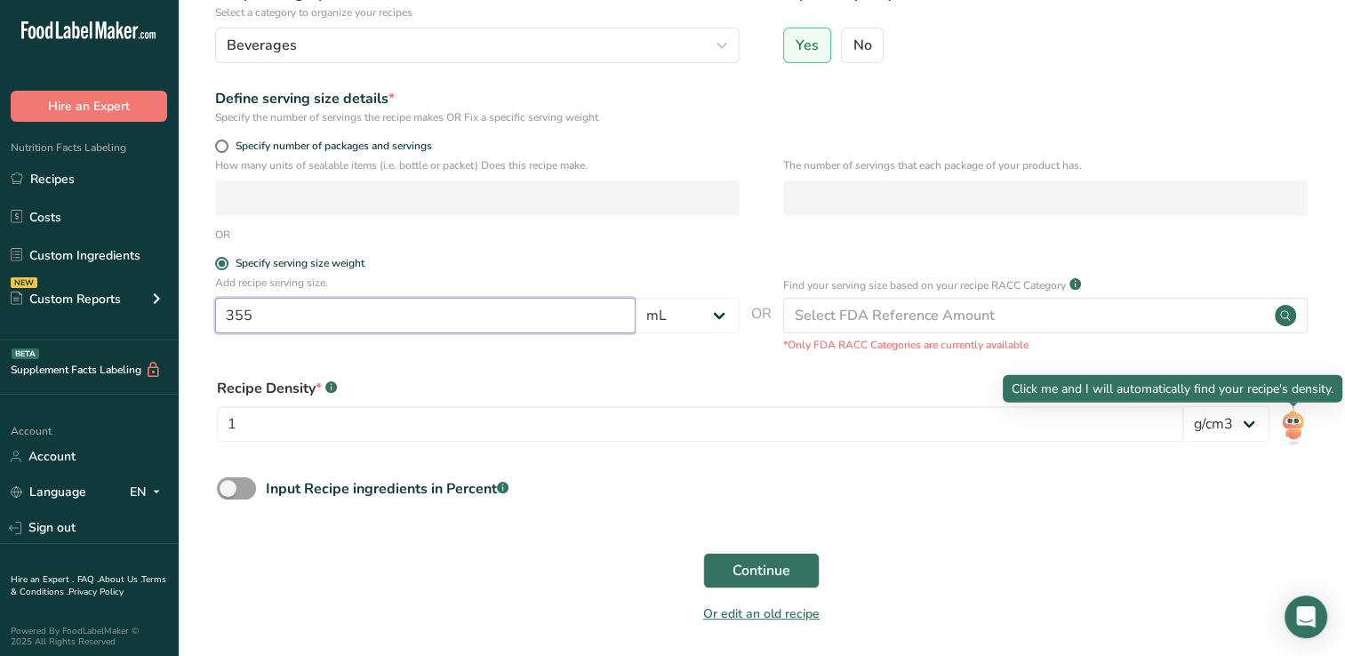
type input "355"
click at [1294, 427] on img at bounding box center [1293, 426] width 26 height 40
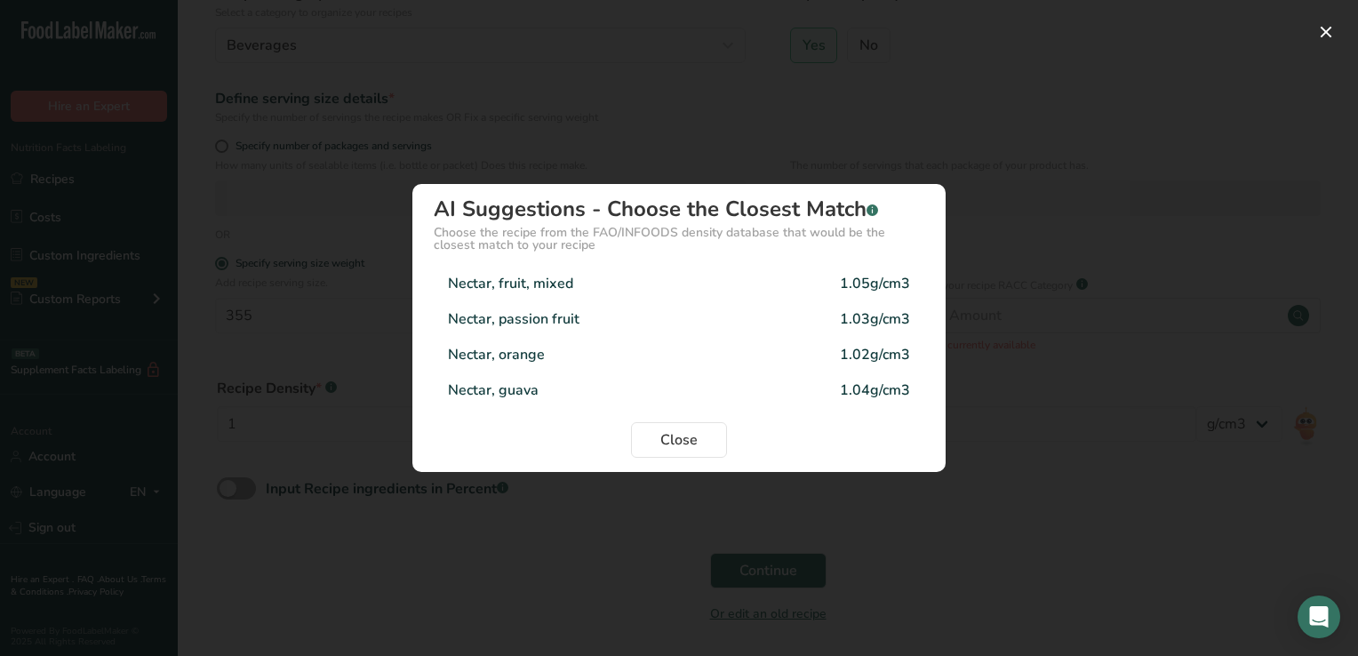
click at [543, 280] on div "Nectar, fruit, mixed" at bounding box center [510, 283] width 125 height 21
type input "1.05"
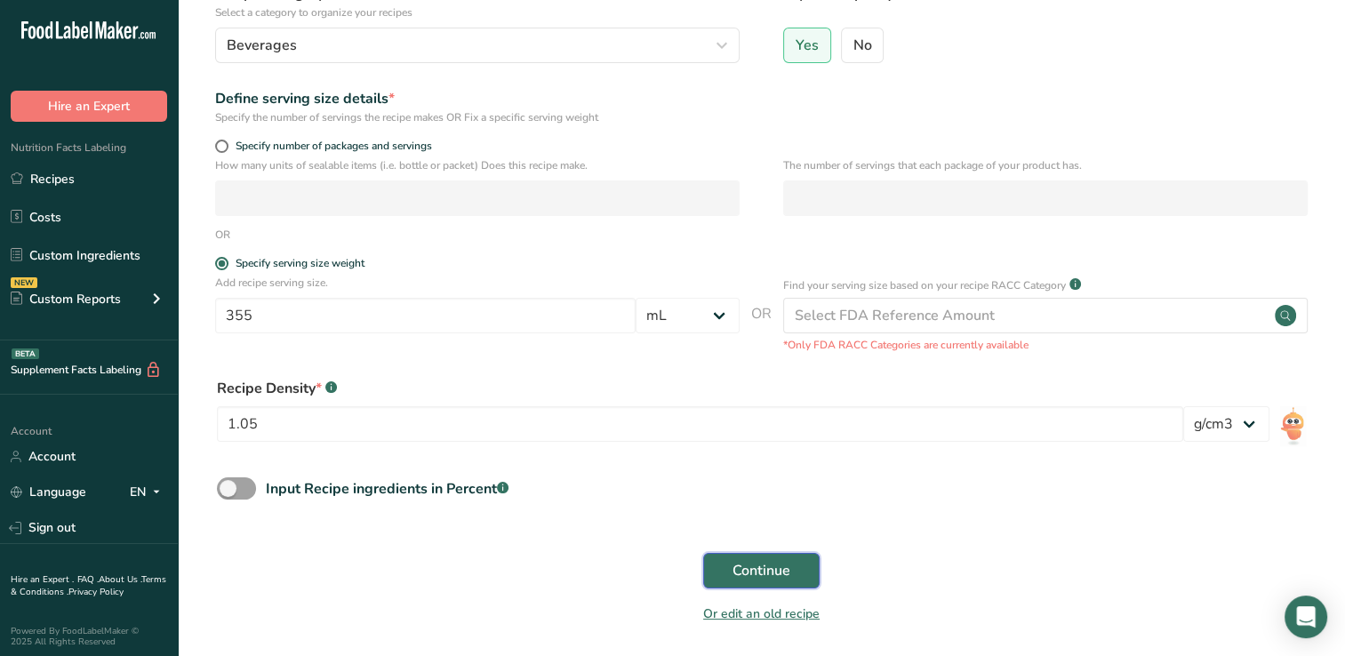
click at [754, 562] on span "Continue" at bounding box center [761, 570] width 58 height 21
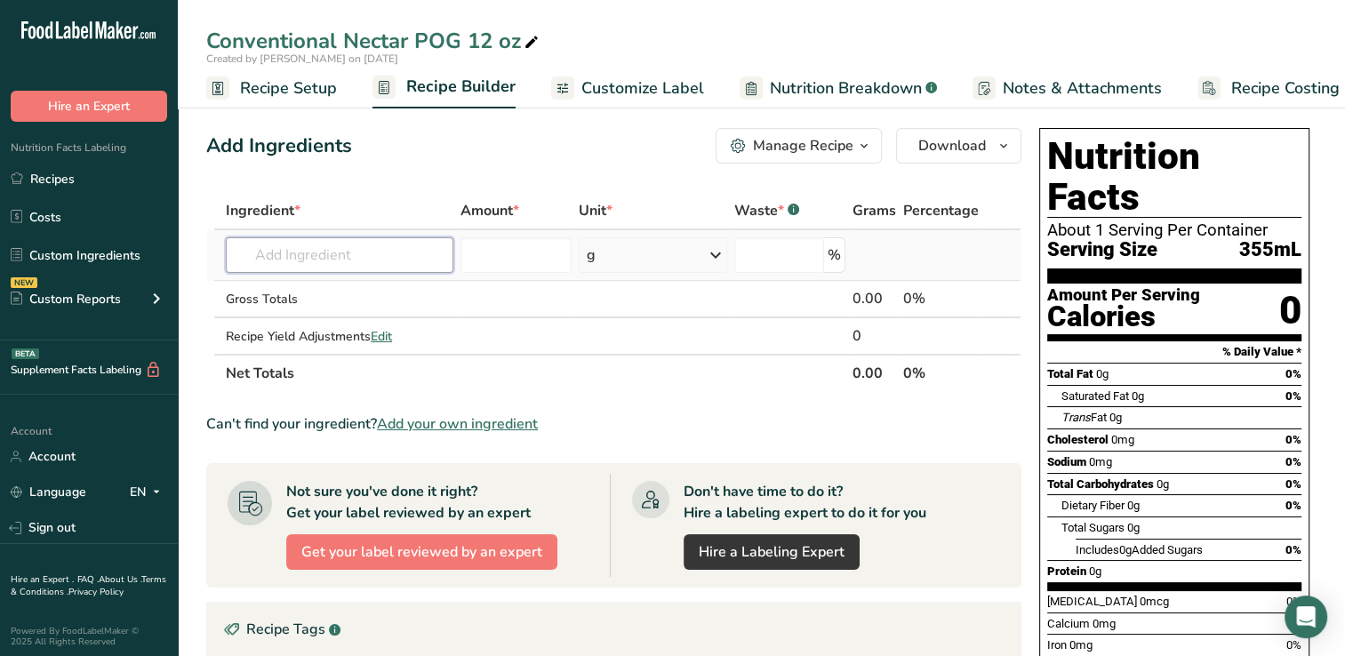
click at [251, 253] on input "text" at bounding box center [340, 255] width 228 height 36
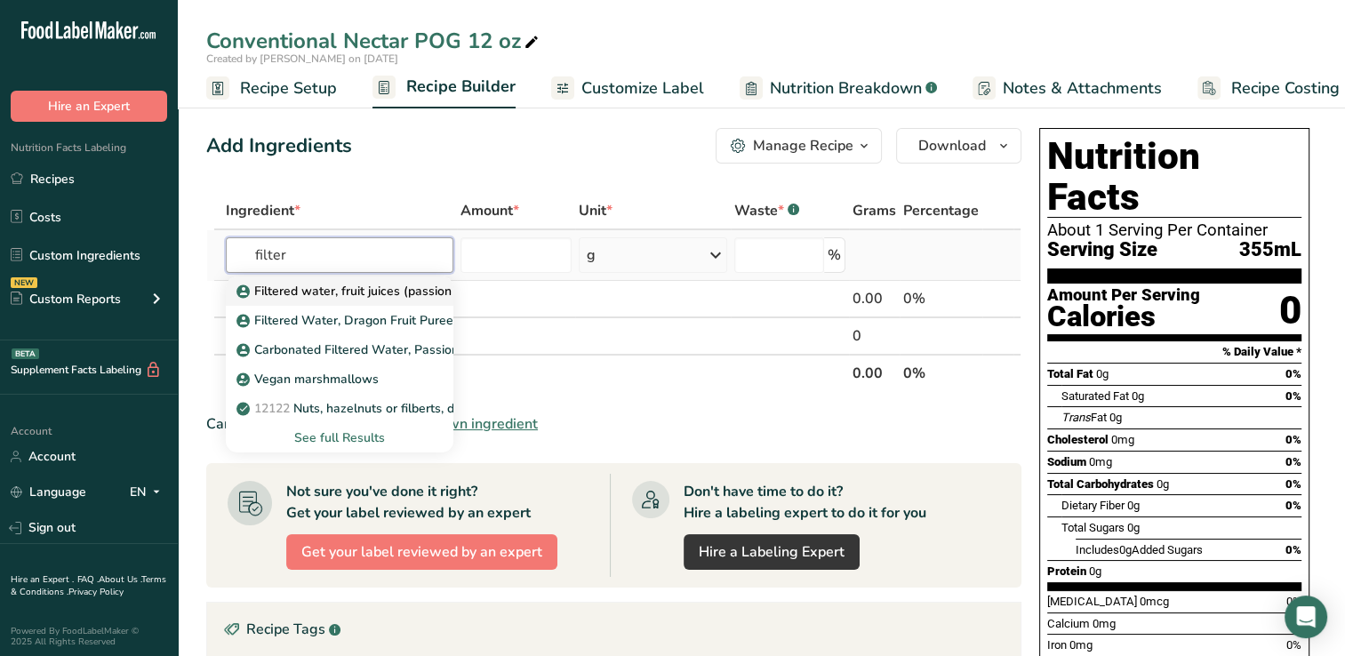
type input "filter"
click at [363, 286] on p "Filtered water, fruit juices (passion fruit juice, orange juice, and guava pure…" at bounding box center [749, 291] width 1018 height 19
type input "Filtered water, fruit juices (passion fruit juice, orange juice, and guava pure…"
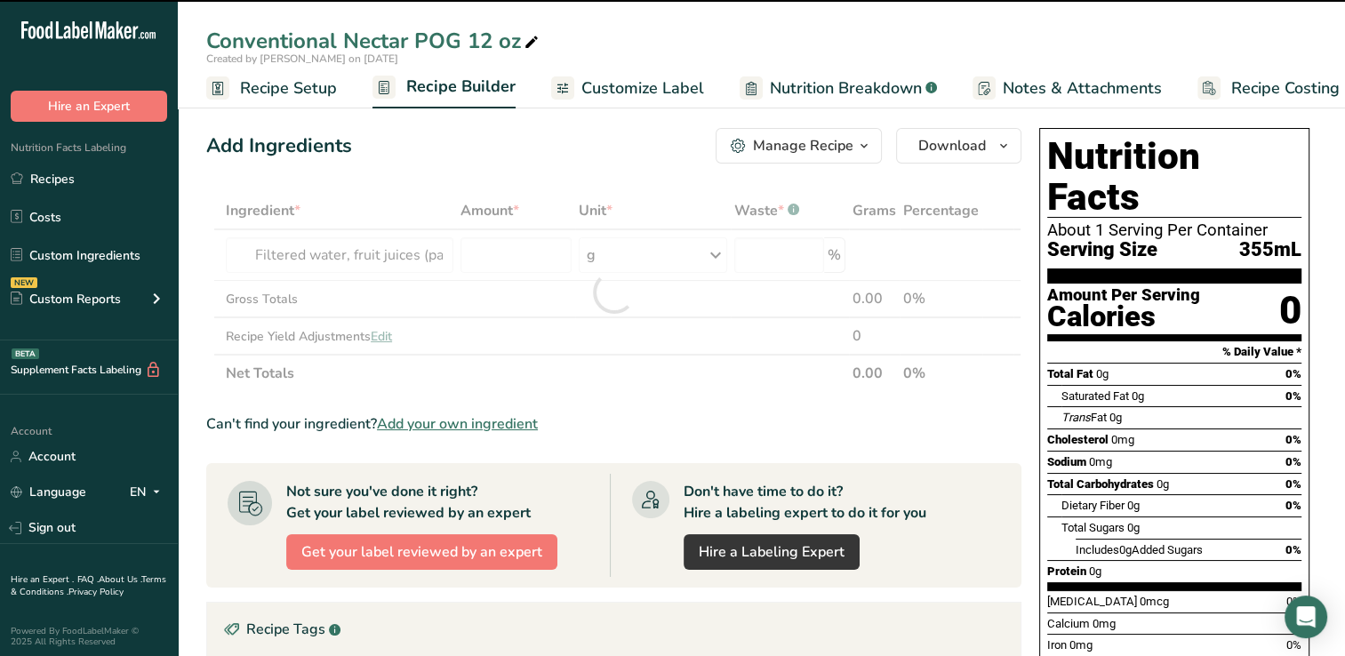
type input "0"
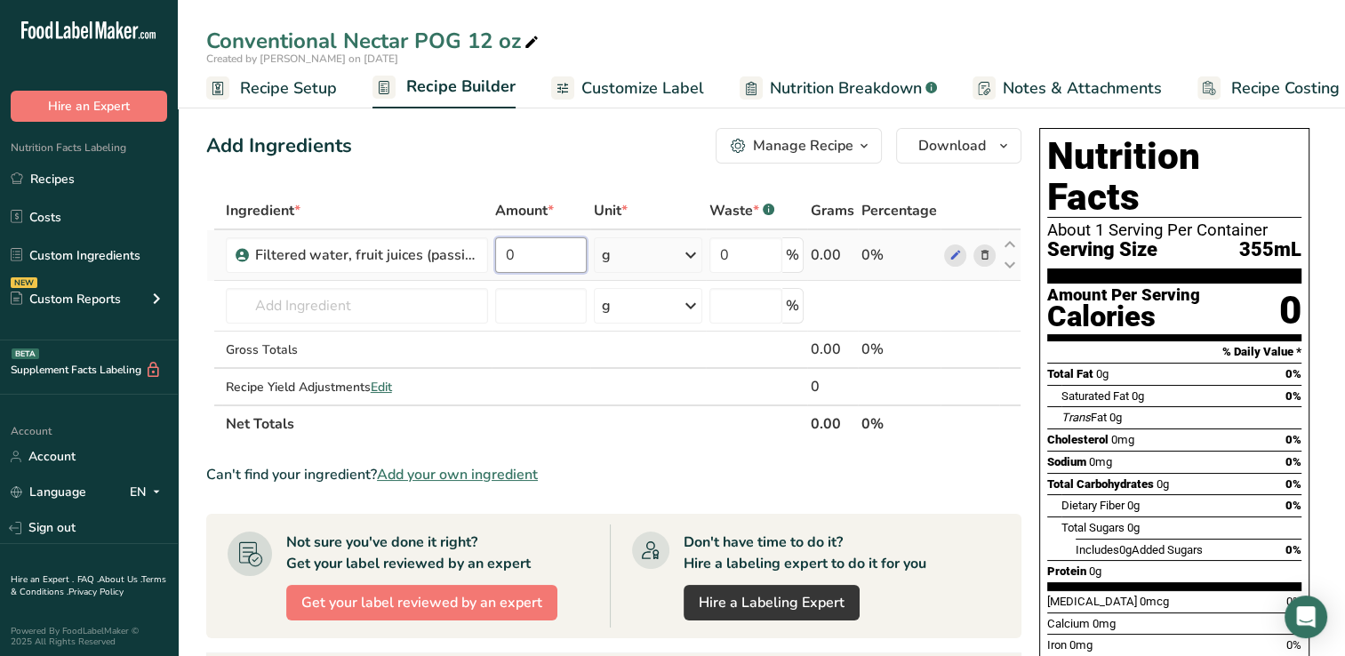
click at [524, 254] on input "0" at bounding box center [541, 255] width 92 height 36
type input "355"
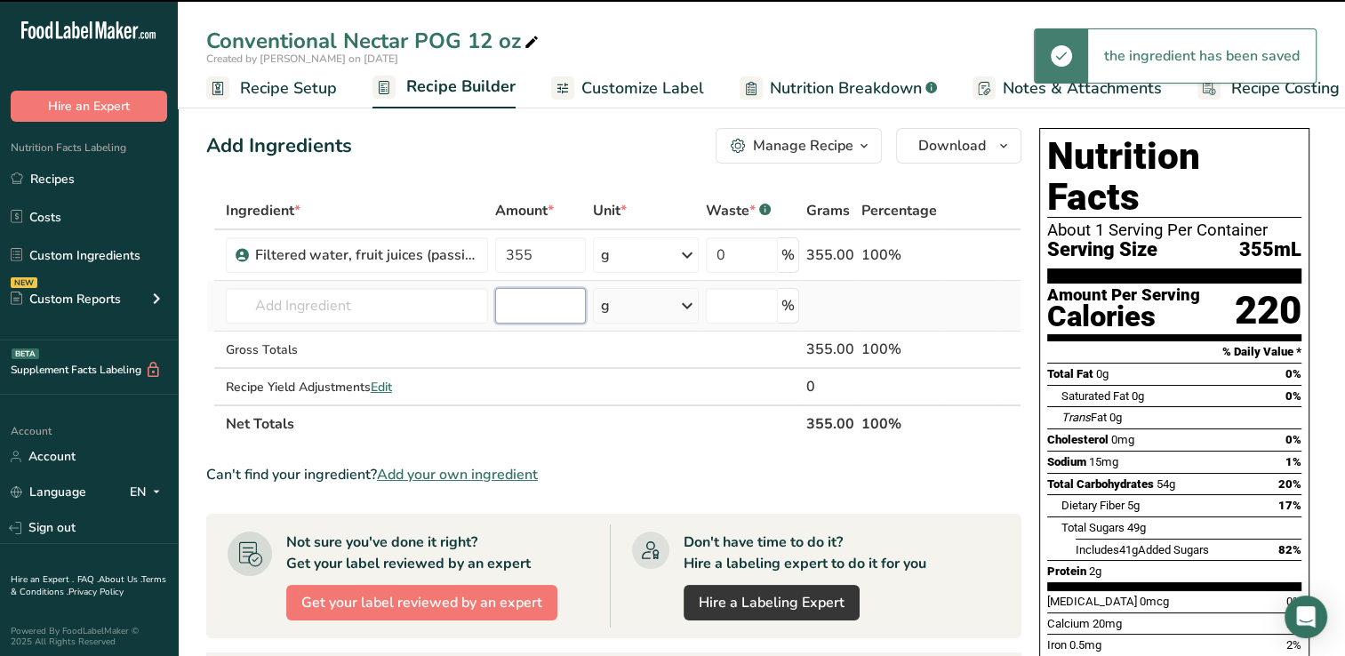
drag, startPoint x: 686, startPoint y: 251, endPoint x: 538, endPoint y: 318, distance: 163.1
click at [538, 318] on input "number" at bounding box center [540, 306] width 91 height 36
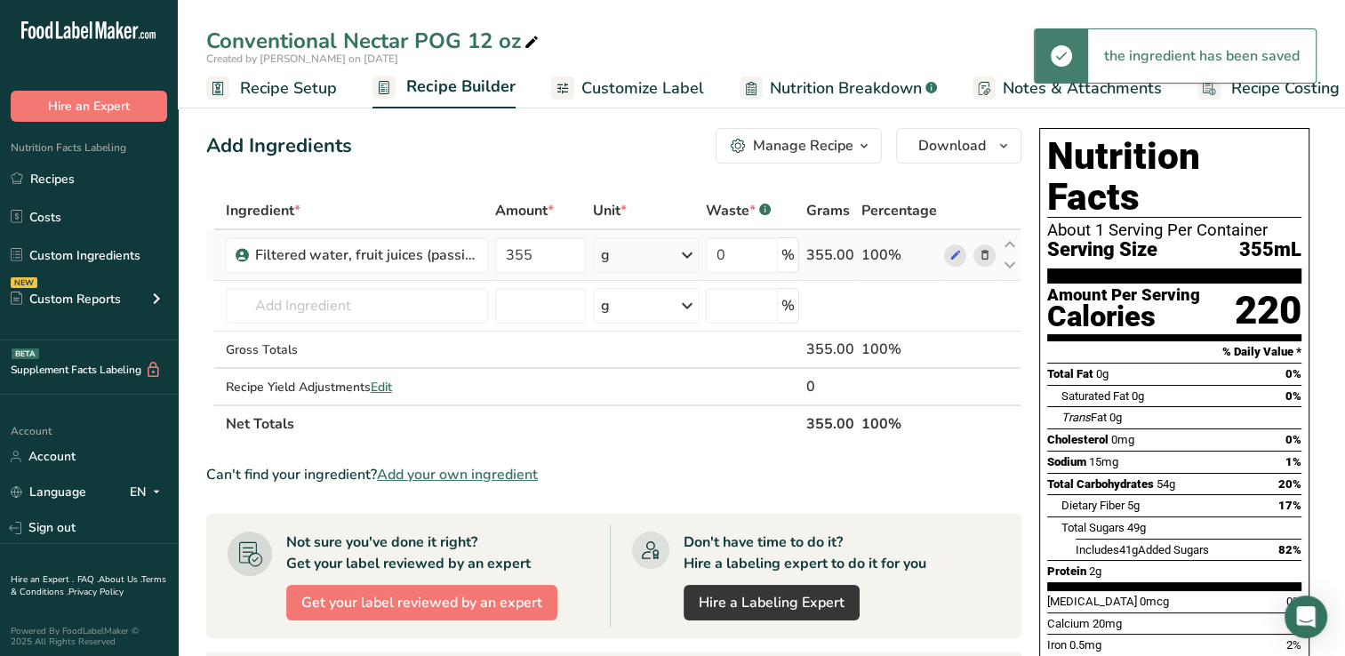
click at [690, 255] on icon at bounding box center [686, 255] width 21 height 32
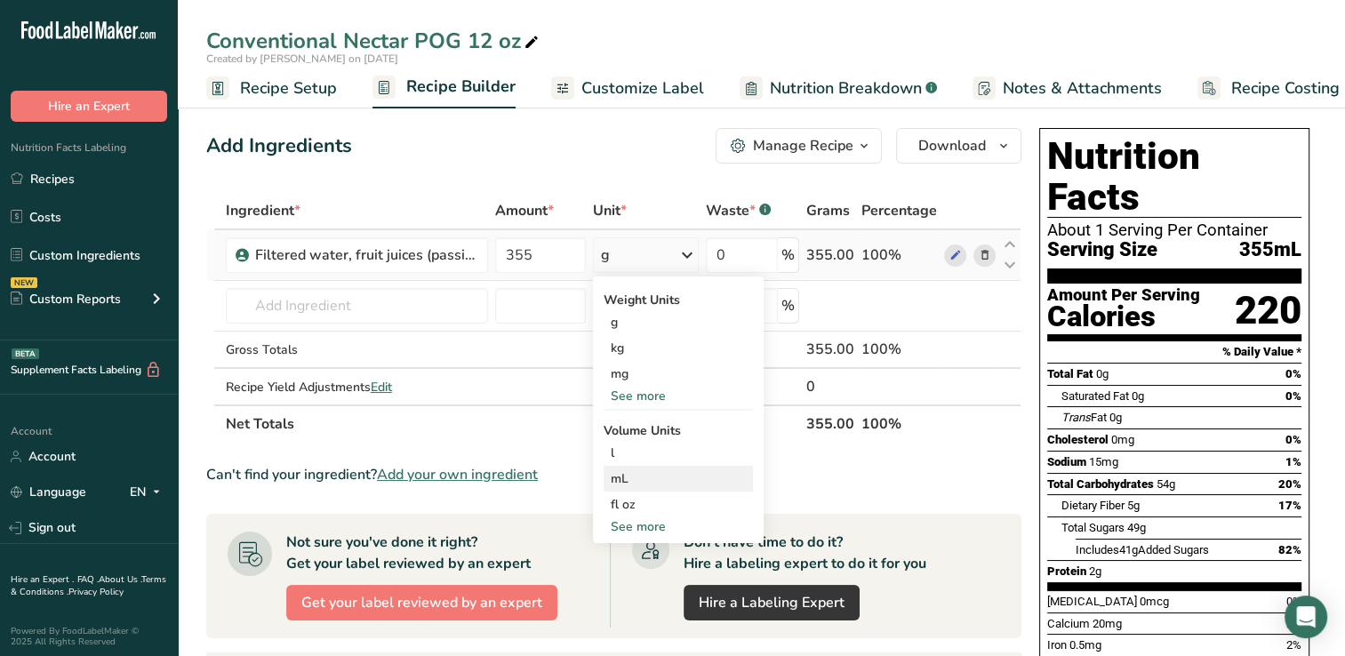
click at [622, 472] on div "mL" at bounding box center [678, 478] width 135 height 19
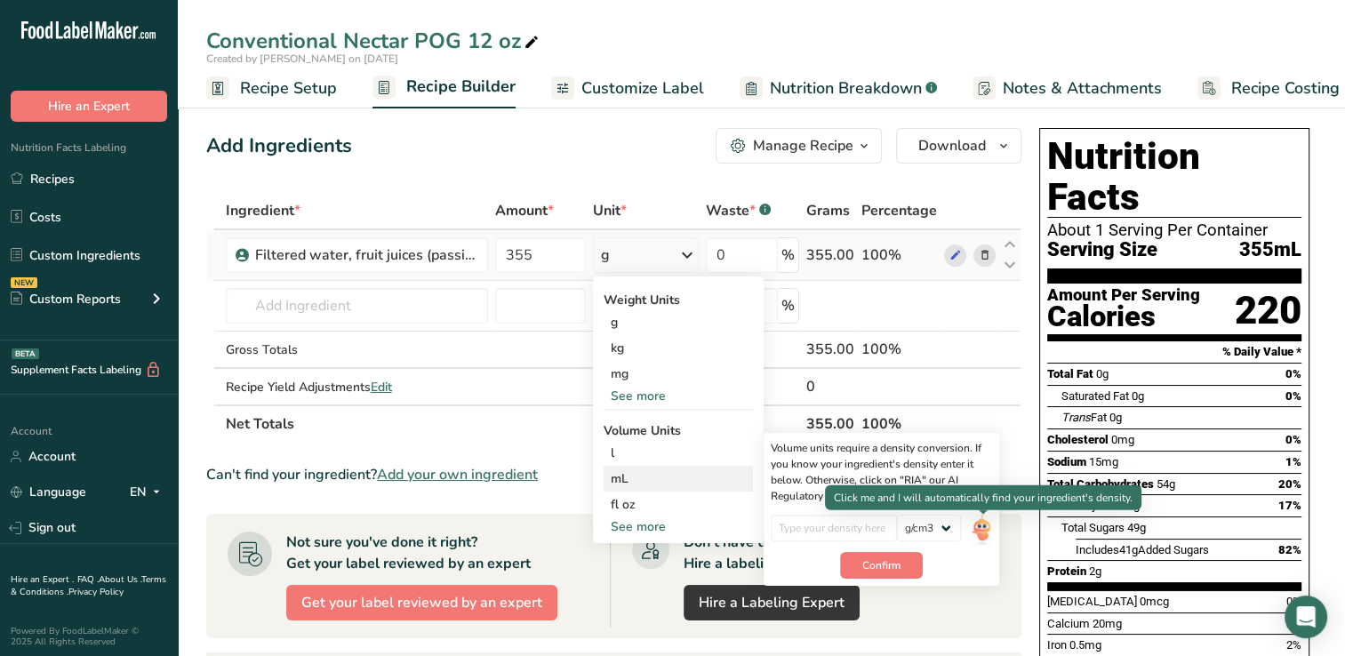
click at [985, 528] on img at bounding box center [981, 530] width 20 height 31
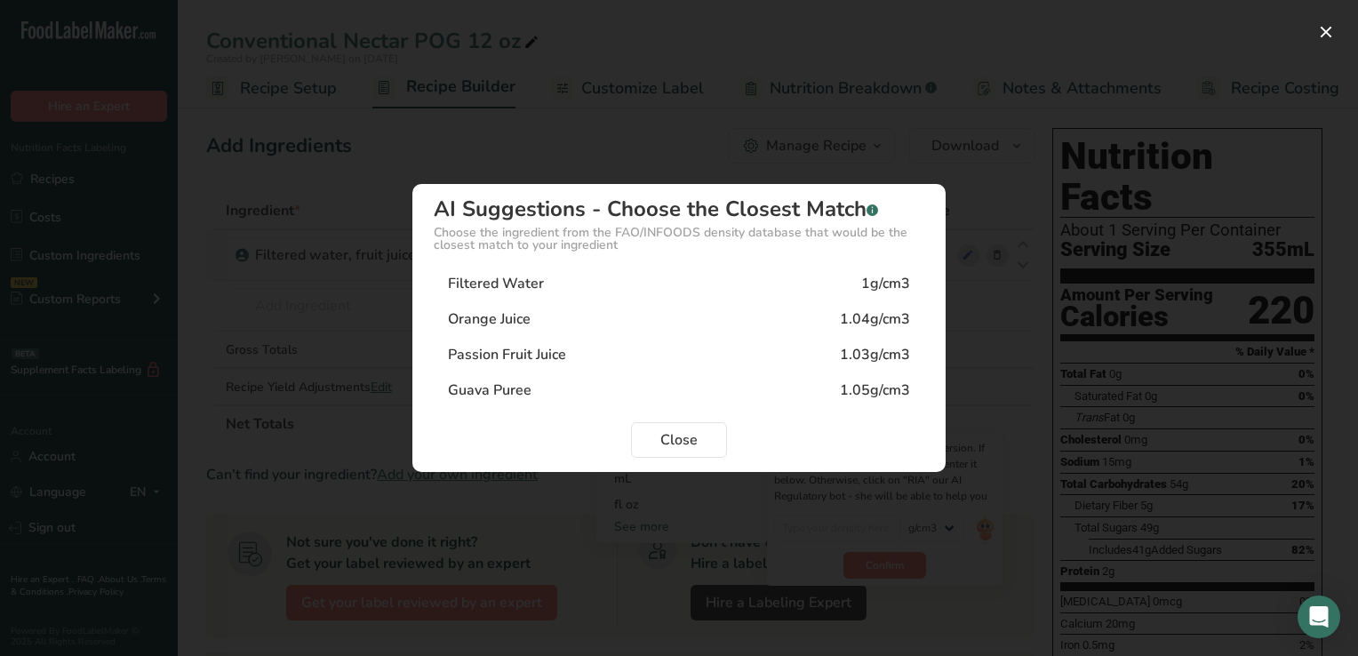
click at [536, 352] on div "Passion Fruit Juice" at bounding box center [507, 354] width 118 height 21
type input "1.03"
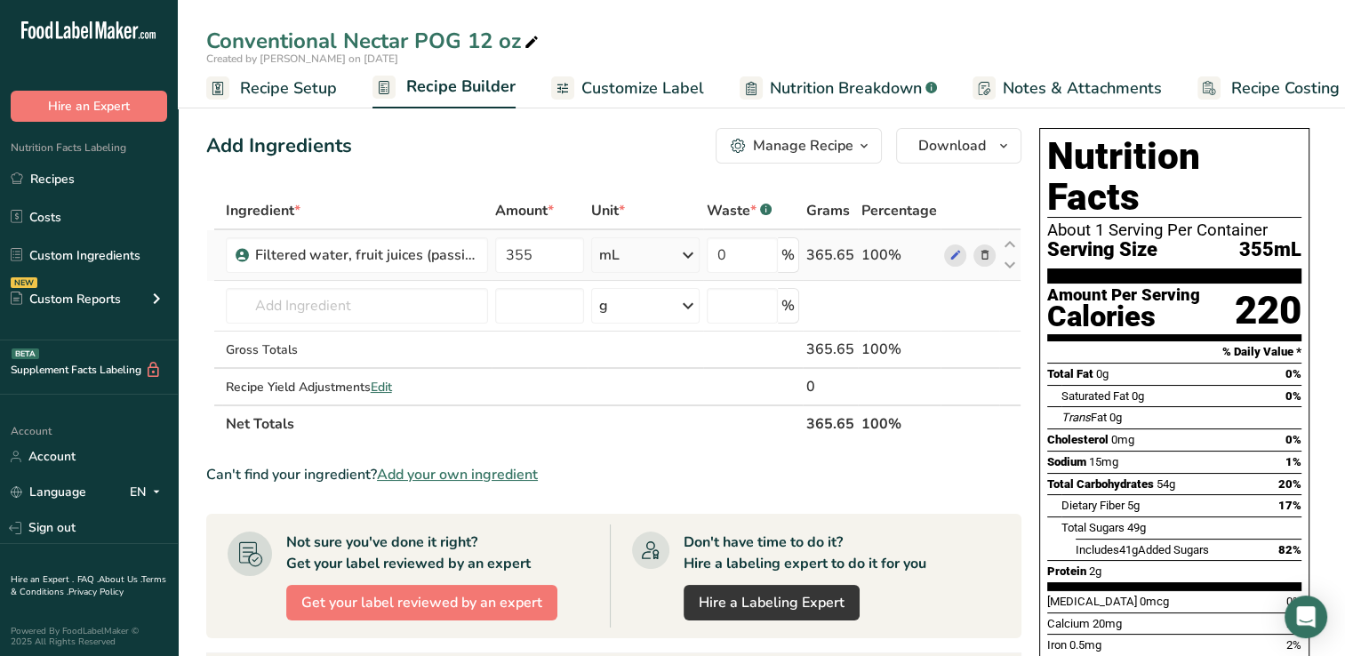
click at [634, 84] on span "Customize Label" at bounding box center [642, 88] width 123 height 24
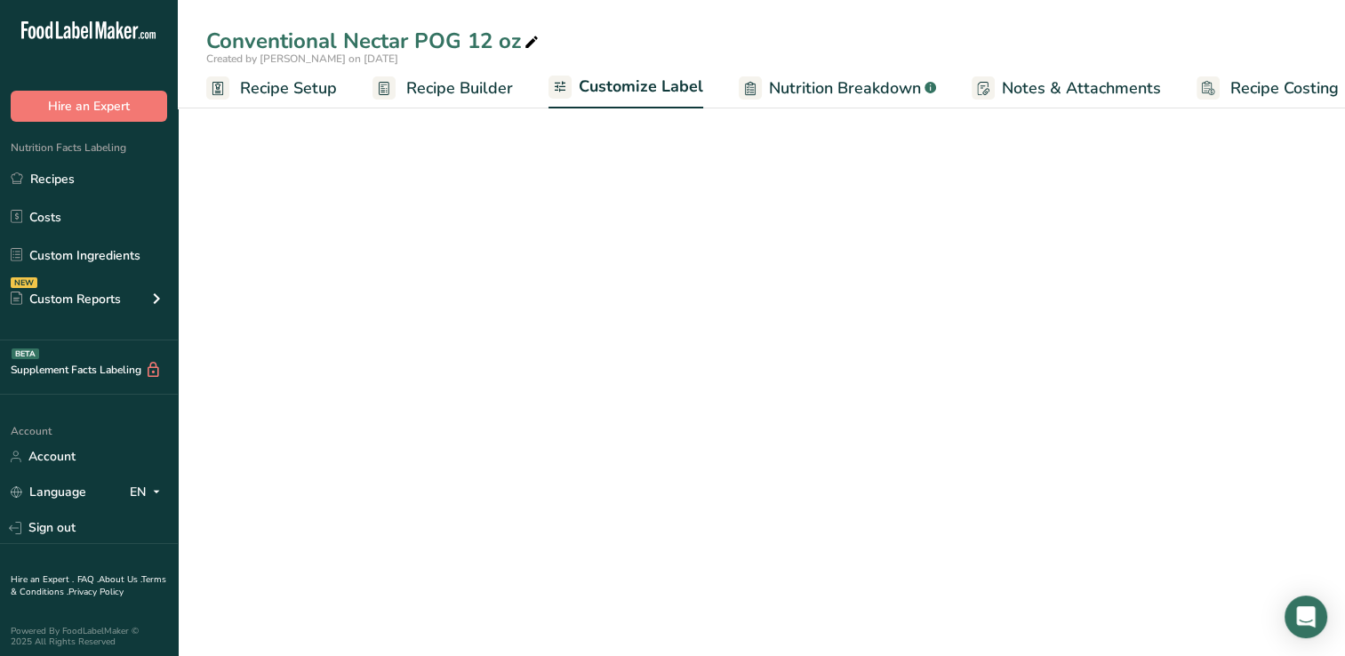
scroll to position [0, 22]
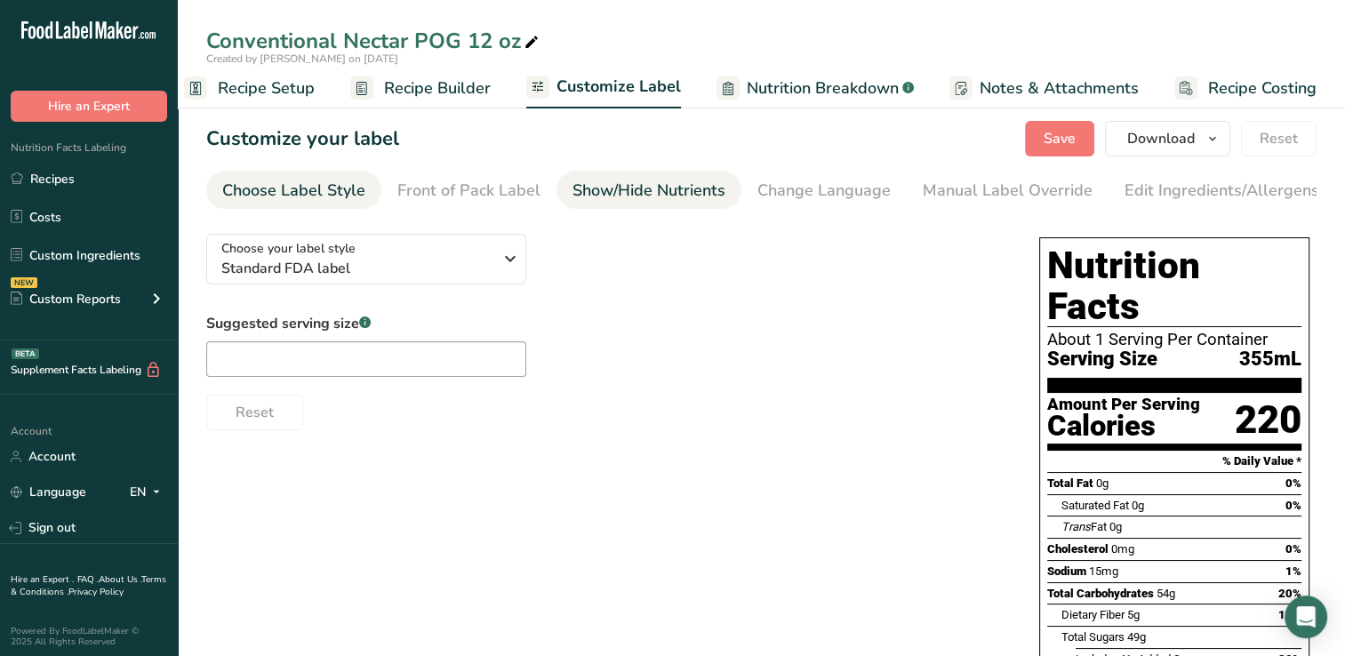
drag, startPoint x: 654, startPoint y: 189, endPoint x: 592, endPoint y: 190, distance: 62.2
click at [592, 190] on div "Show/Hide Nutrients" at bounding box center [648, 191] width 153 height 24
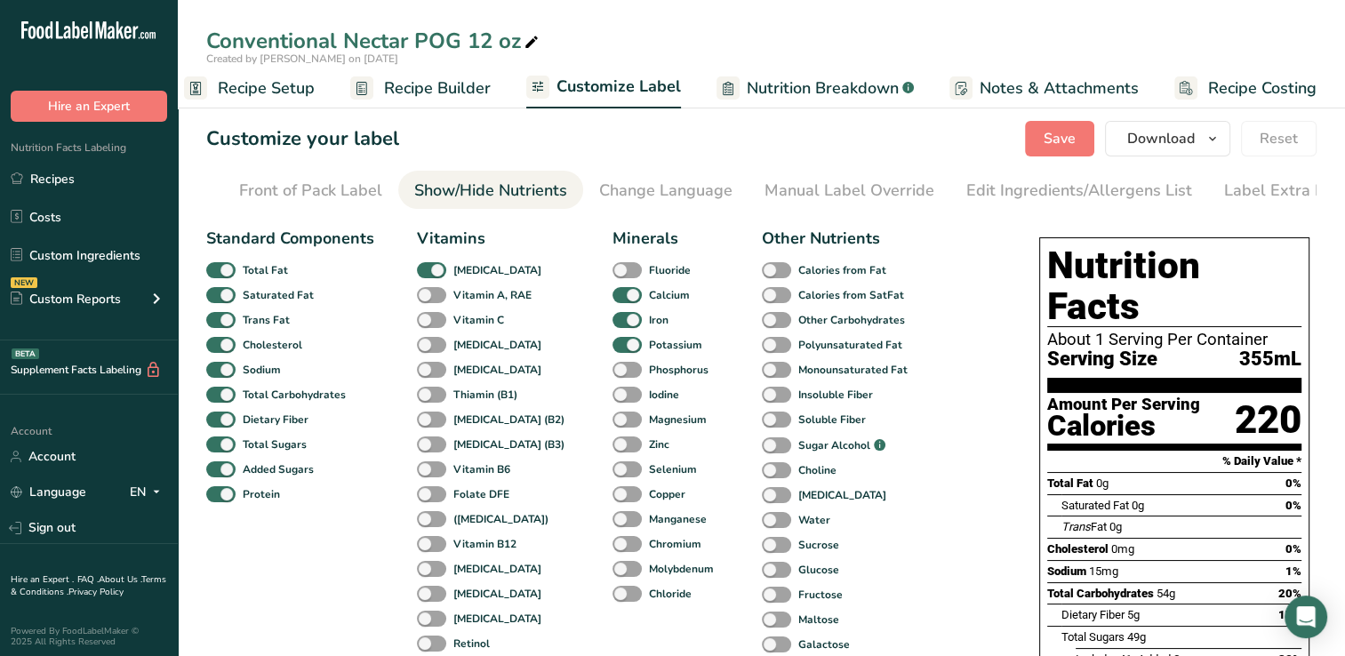
scroll to position [0, 181]
click at [424, 321] on span at bounding box center [431, 320] width 29 height 17
click at [424, 321] on input "Vitamin C" at bounding box center [423, 320] width 12 height 12
checkbox input "true"
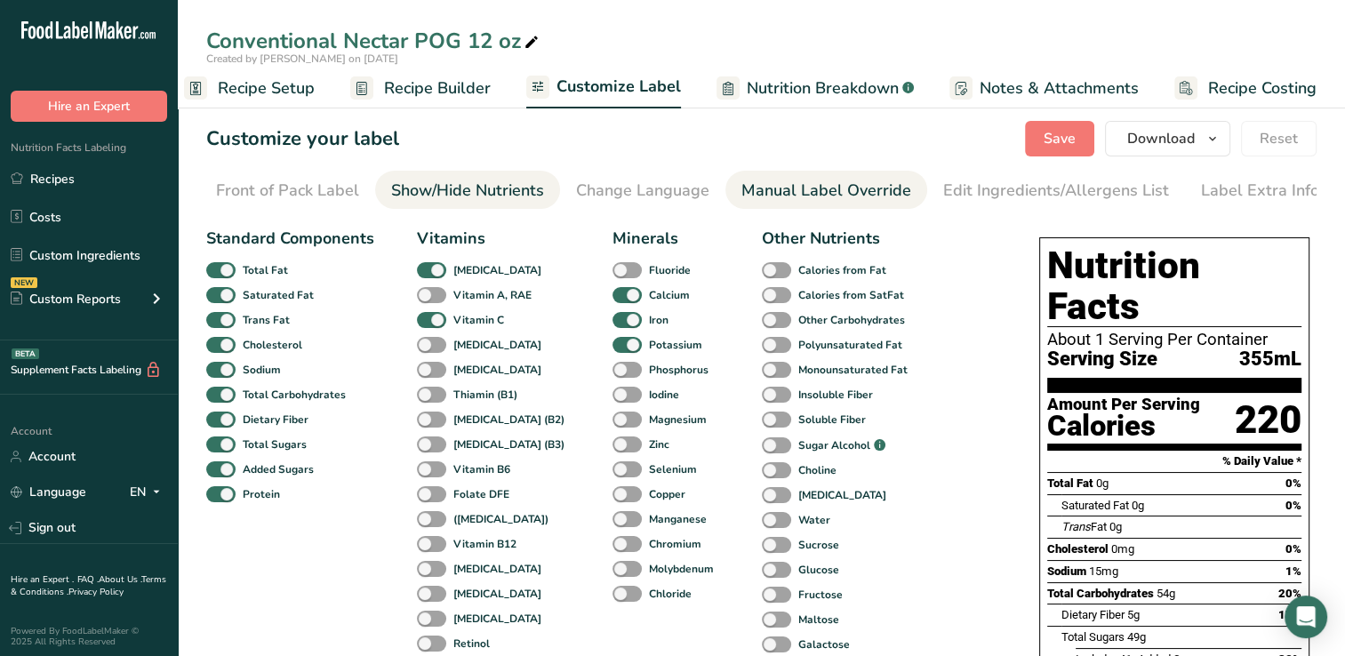
click at [833, 185] on div "Manual Label Override" at bounding box center [826, 191] width 170 height 24
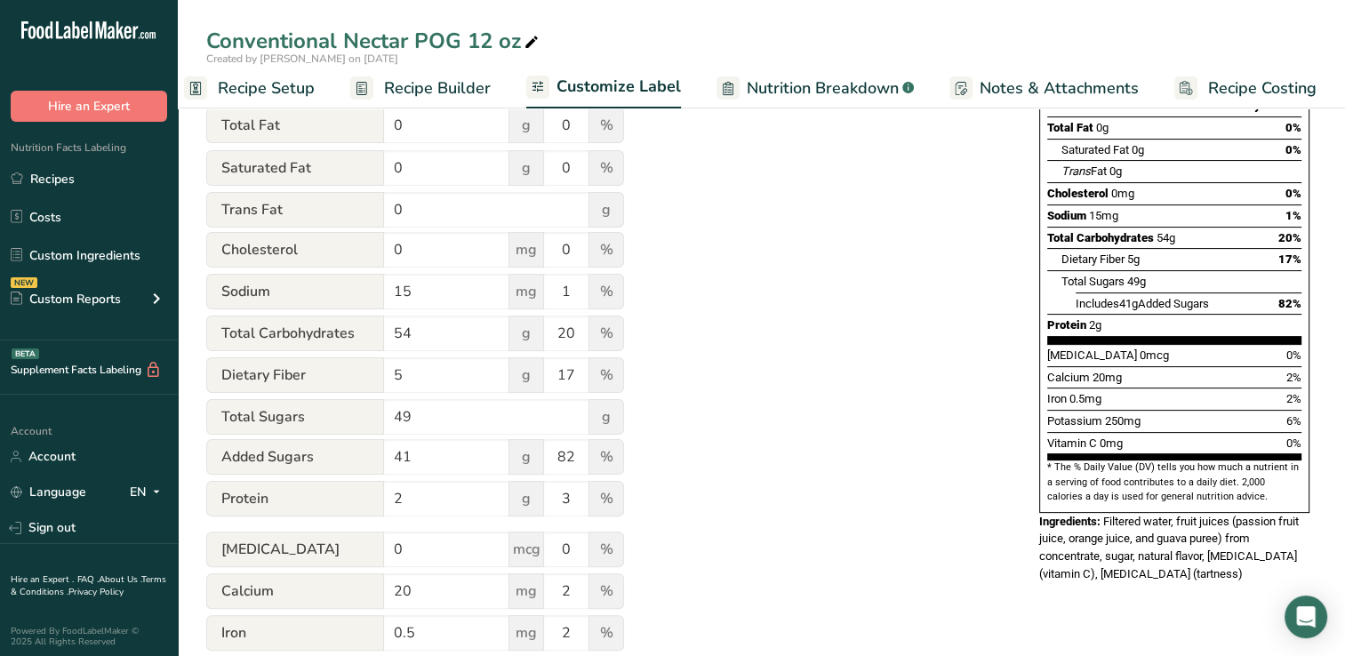
scroll to position [508, 0]
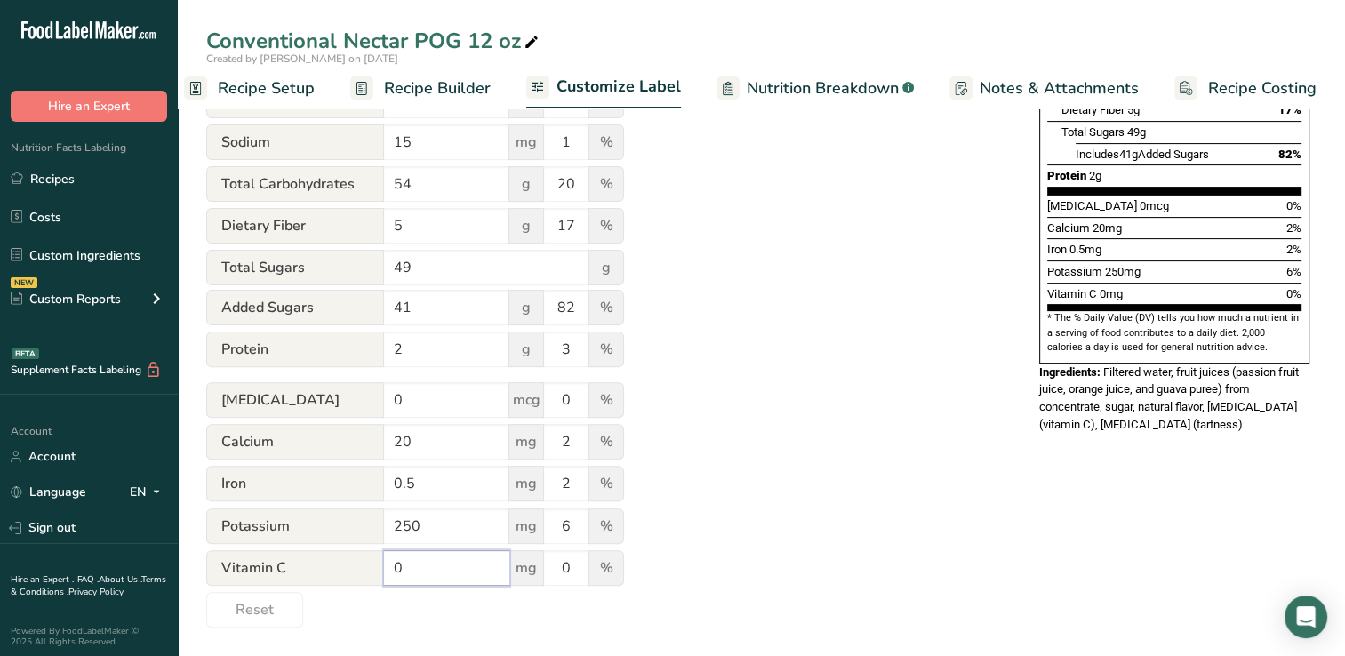
click at [408, 565] on input "0" at bounding box center [446, 568] width 125 height 36
type input "9"
type input "135"
click at [580, 567] on input "0" at bounding box center [566, 568] width 44 height 36
type input "150"
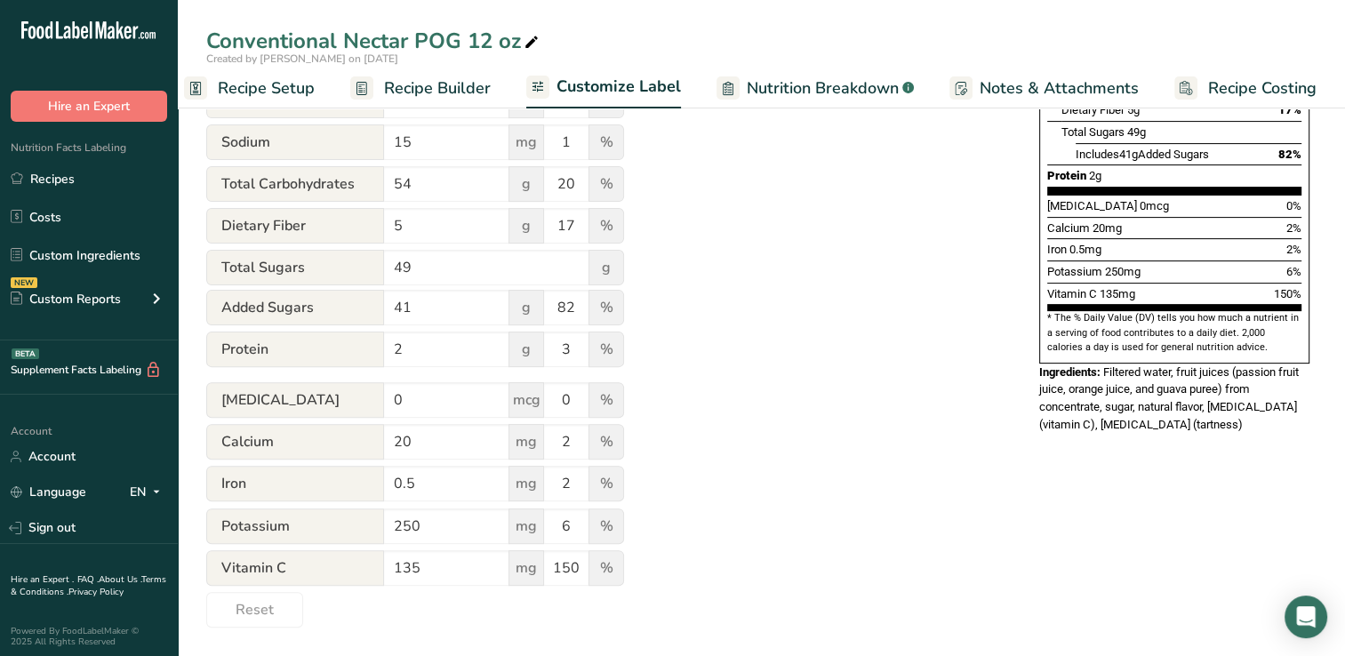
drag, startPoint x: 1315, startPoint y: 121, endPoint x: 907, endPoint y: 293, distance: 442.8
click at [907, 293] on div "Utilize this manual override feature to get full control over the nutrition lab…" at bounding box center [604, 171] width 797 height 913
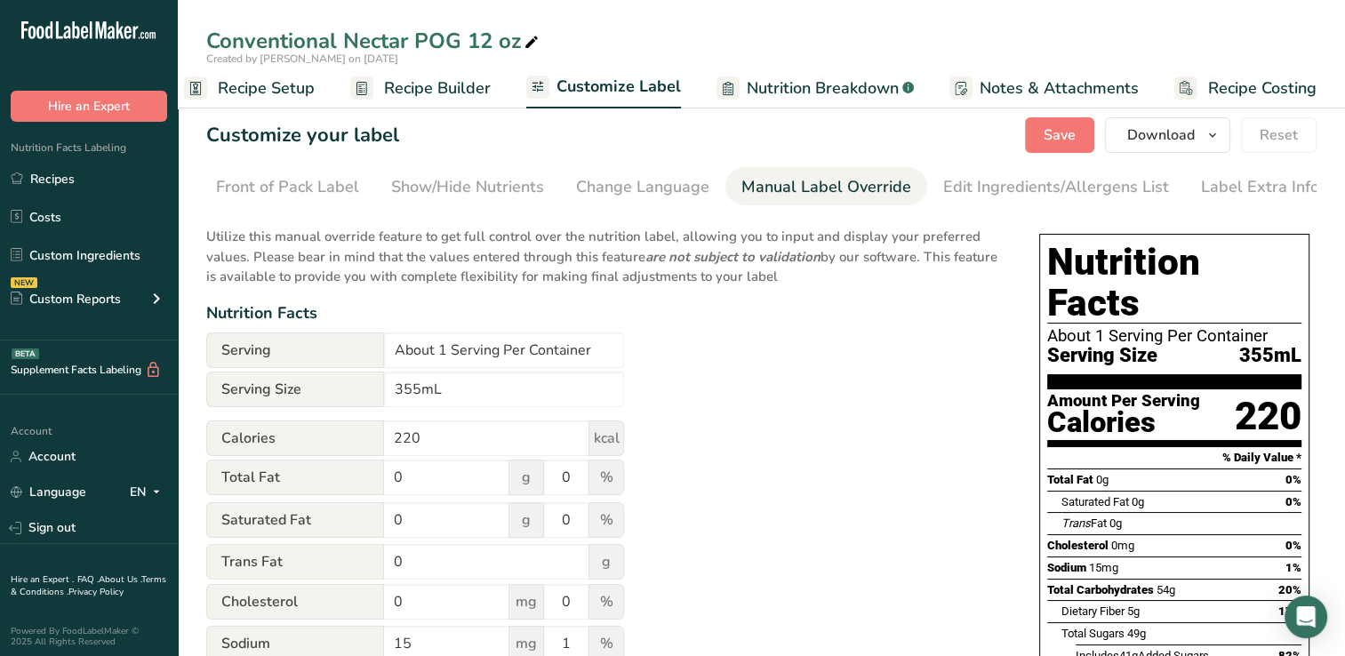
scroll to position [0, 0]
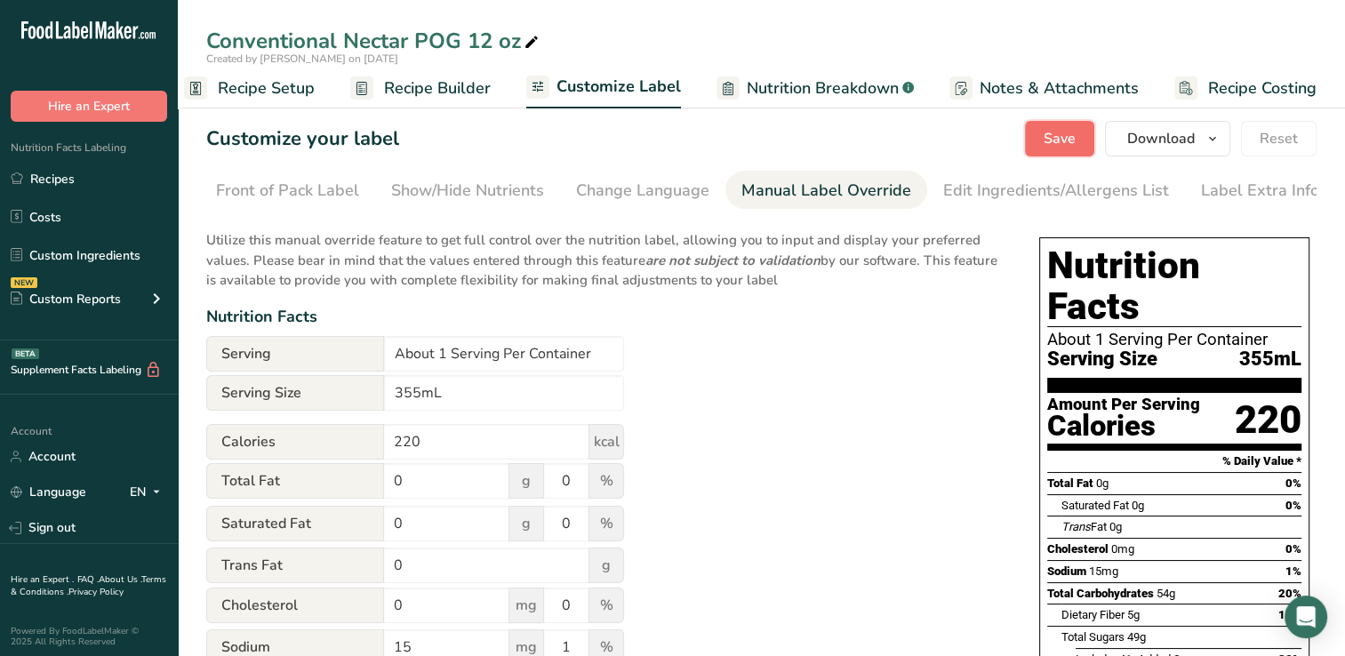
click at [1071, 140] on span "Save" at bounding box center [1059, 138] width 32 height 21
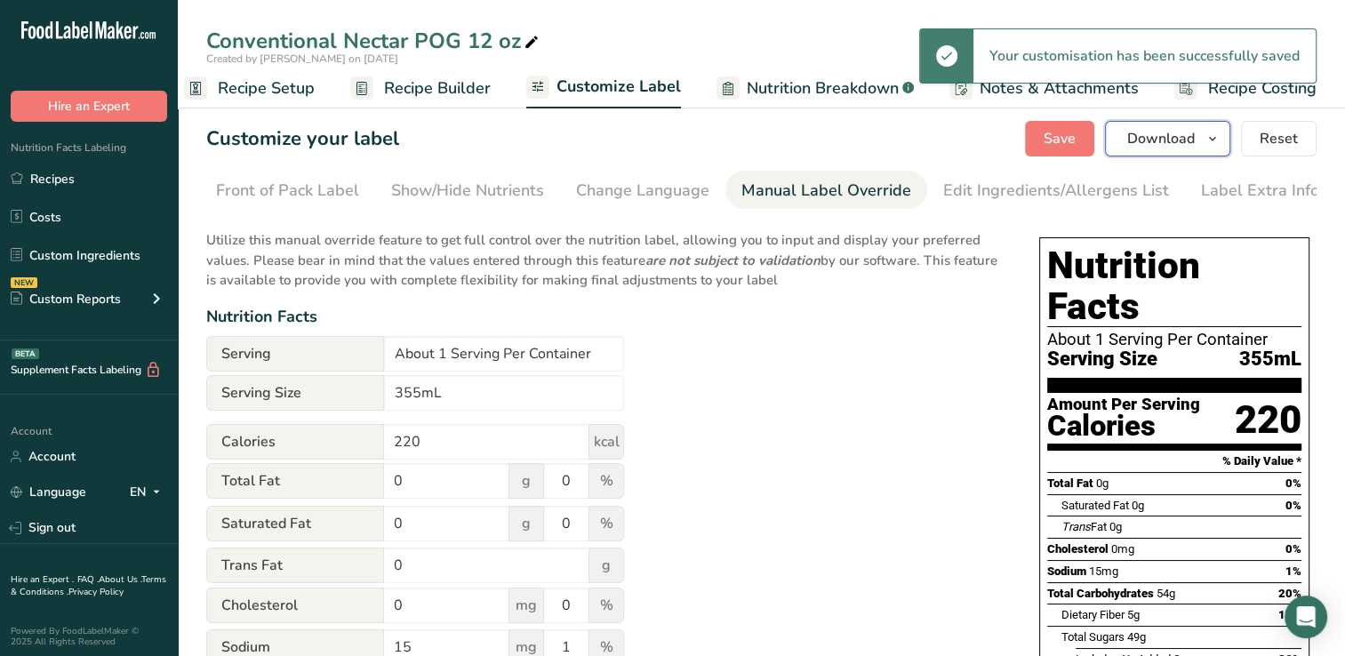
click at [1148, 136] on span "Download" at bounding box center [1161, 138] width 68 height 21
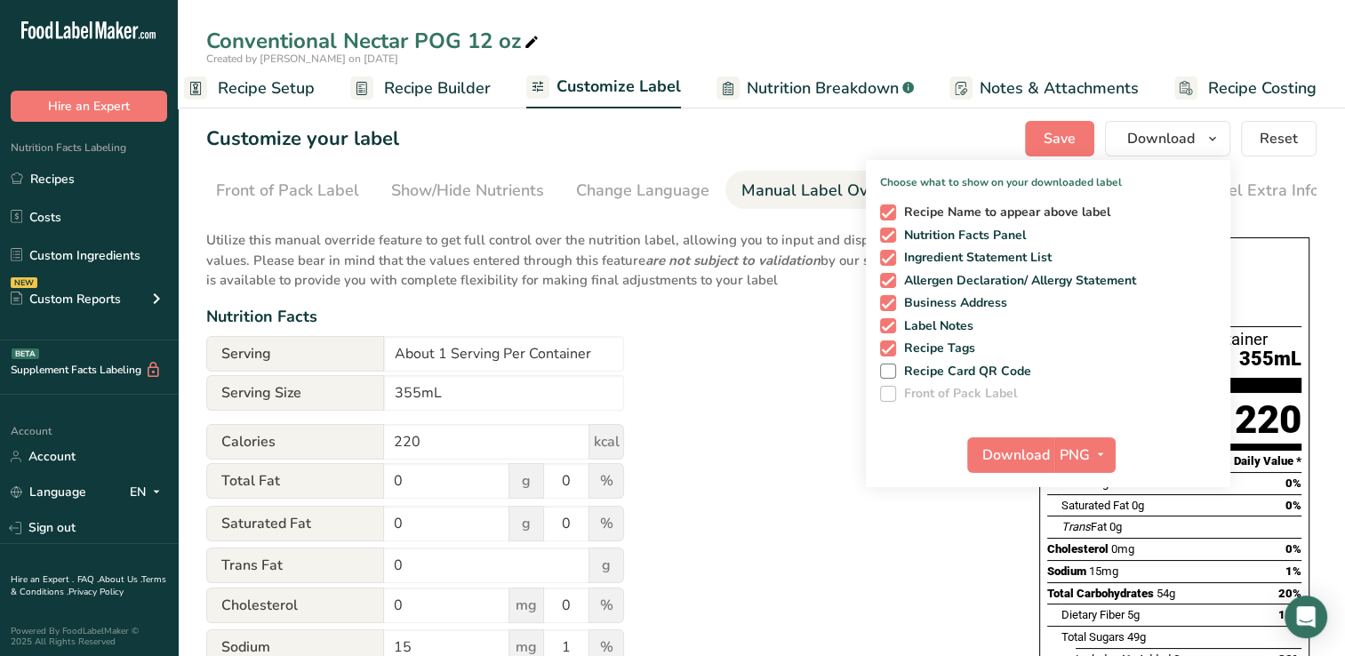
click at [889, 212] on span at bounding box center [888, 212] width 16 height 16
click at [889, 212] on input "Recipe Name to appear above label" at bounding box center [886, 212] width 12 height 12
checkbox input "false"
click at [892, 279] on span at bounding box center [888, 281] width 16 height 16
click at [891, 279] on input "Allergen Declaration/ Allergy Statement" at bounding box center [886, 281] width 12 height 12
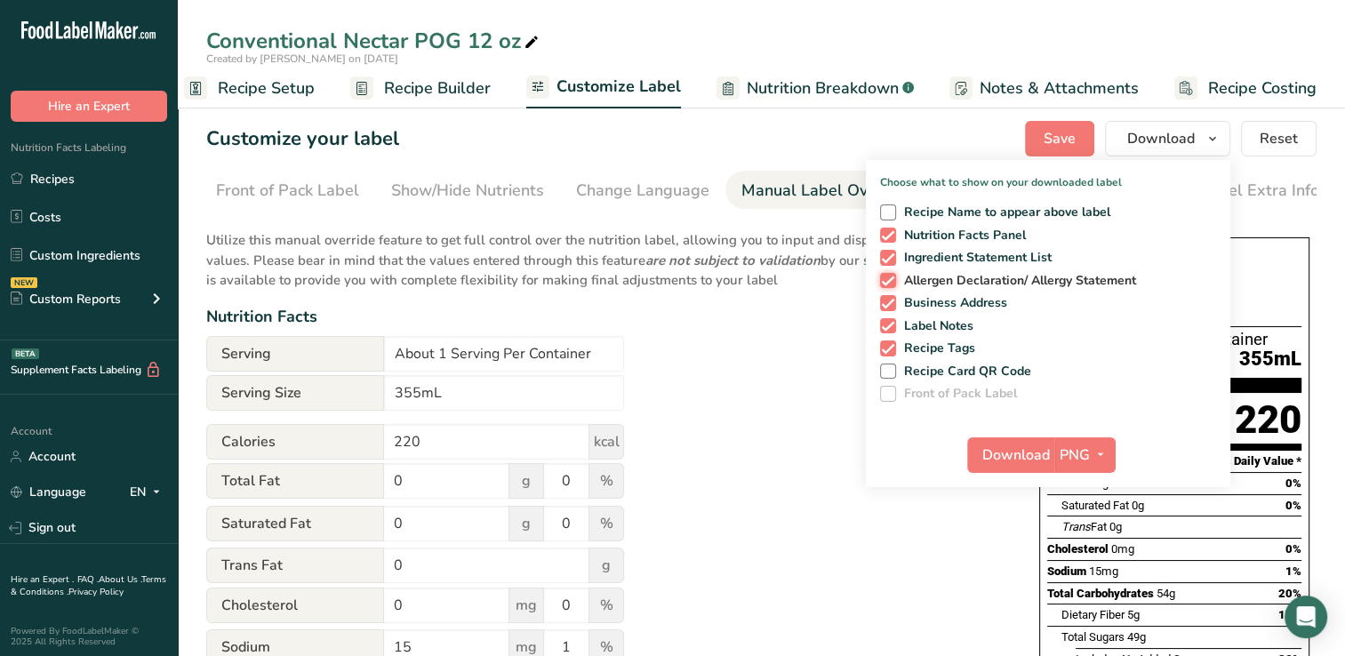
checkbox input "false"
drag, startPoint x: 883, startPoint y: 302, endPoint x: 820, endPoint y: 324, distance: 66.9
click at [820, 324] on div "Nutrition Facts" at bounding box center [604, 317] width 797 height 24
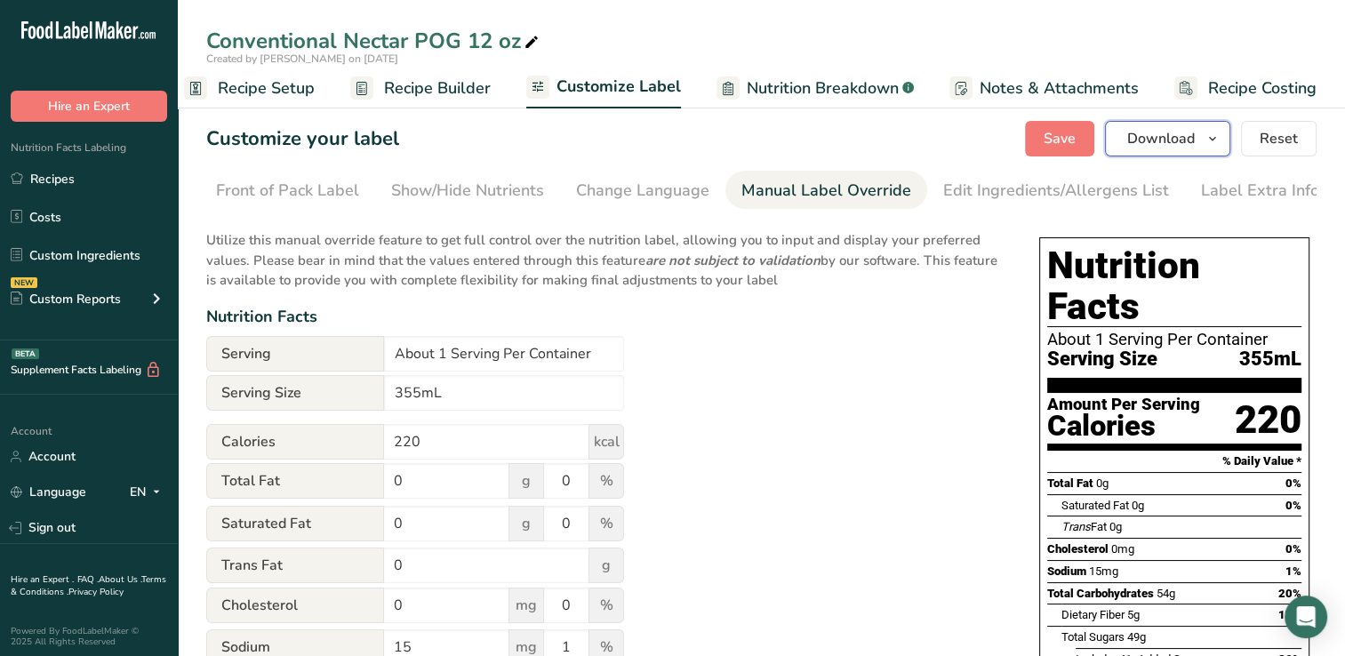
click at [1164, 134] on span "Download" at bounding box center [1161, 138] width 68 height 21
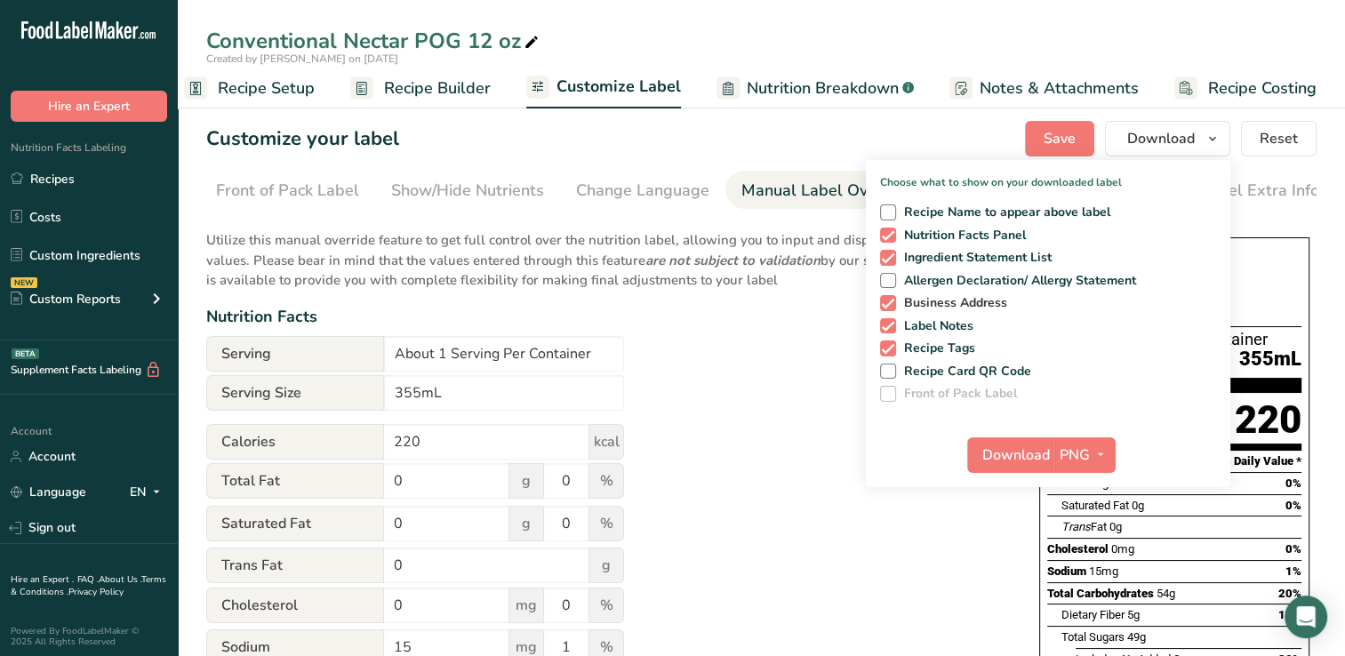
click at [889, 304] on span at bounding box center [888, 303] width 16 height 16
click at [889, 304] on input "Business Address" at bounding box center [886, 303] width 12 height 12
checkbox input "false"
click at [887, 322] on span at bounding box center [888, 326] width 16 height 16
click at [887, 322] on input "Label Notes" at bounding box center [886, 326] width 12 height 12
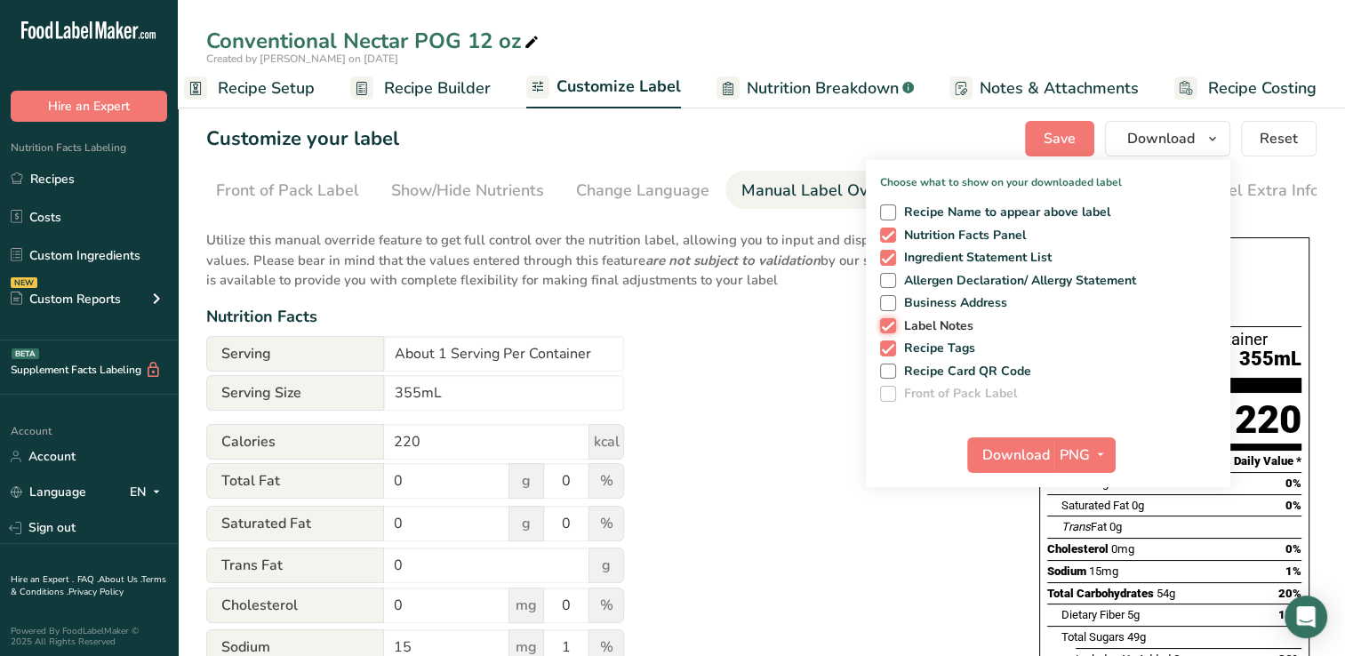
checkbox input "false"
click at [889, 343] on span at bounding box center [888, 348] width 16 height 16
click at [889, 343] on input "Recipe Tags" at bounding box center [886, 348] width 12 height 12
checkbox input "false"
click at [1034, 451] on span "Download" at bounding box center [1016, 454] width 68 height 21
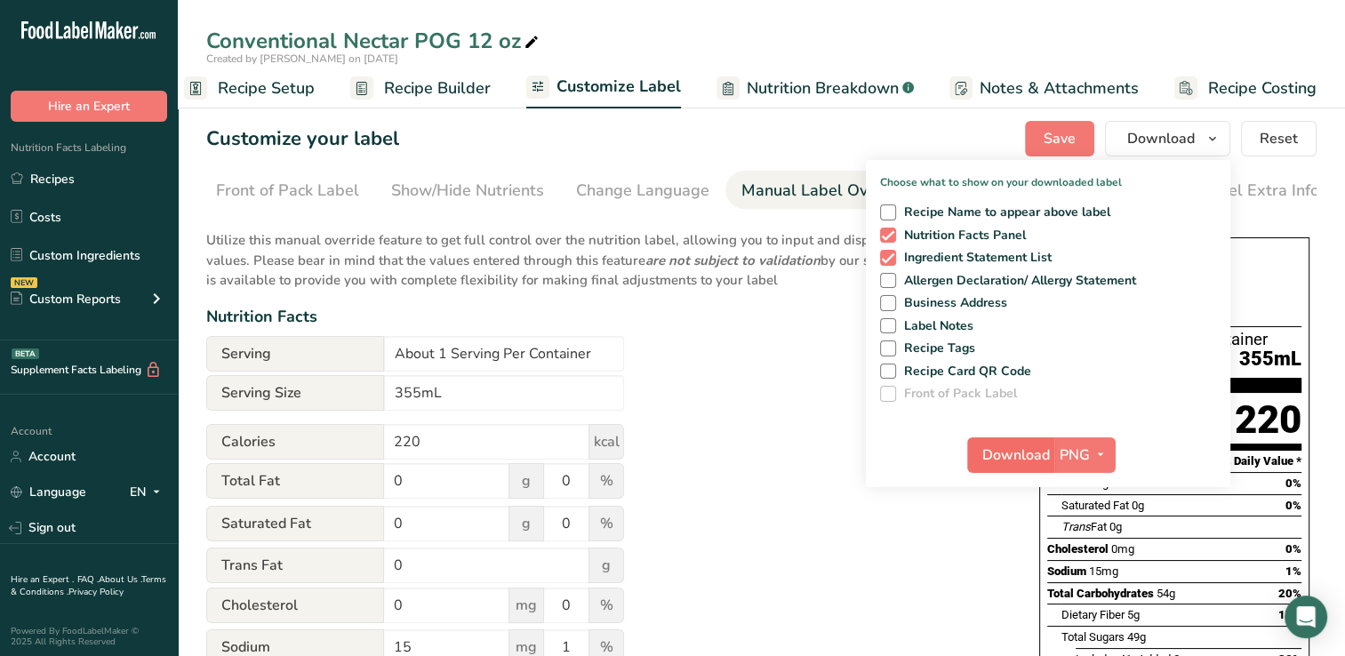
scroll to position [0, 9]
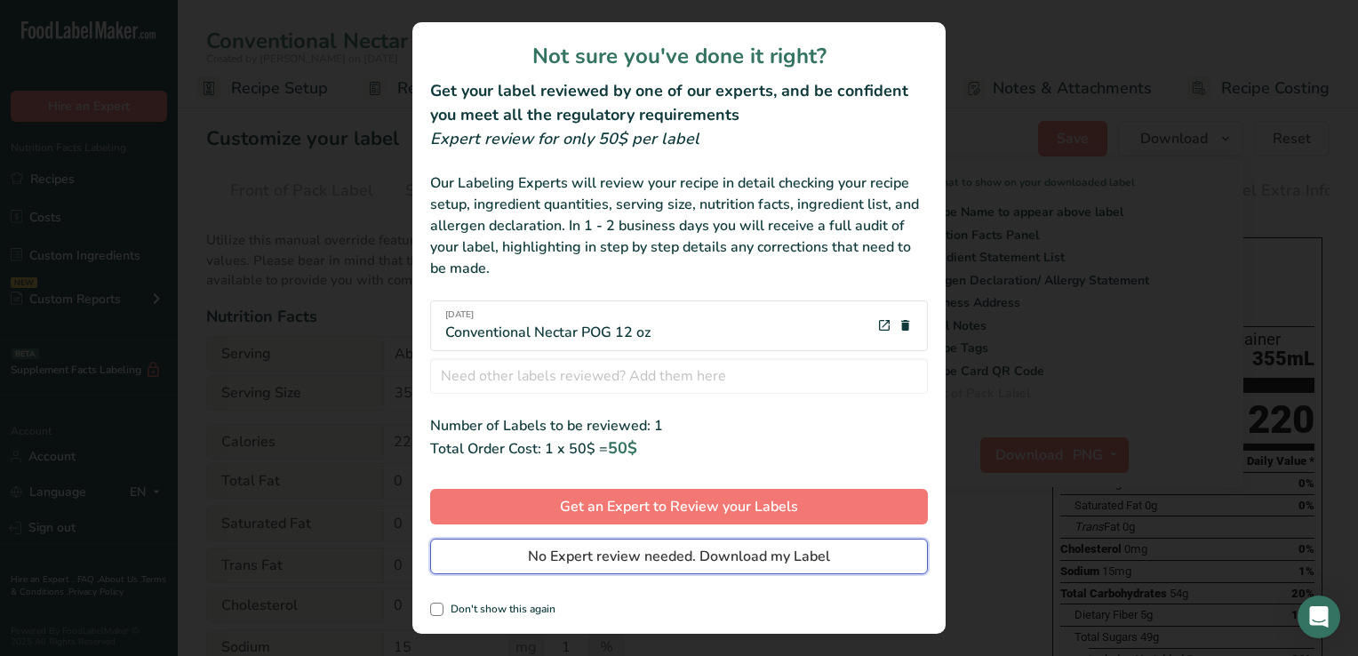
click at [604, 550] on span "No Expert review needed. Download my Label" at bounding box center [679, 556] width 302 height 21
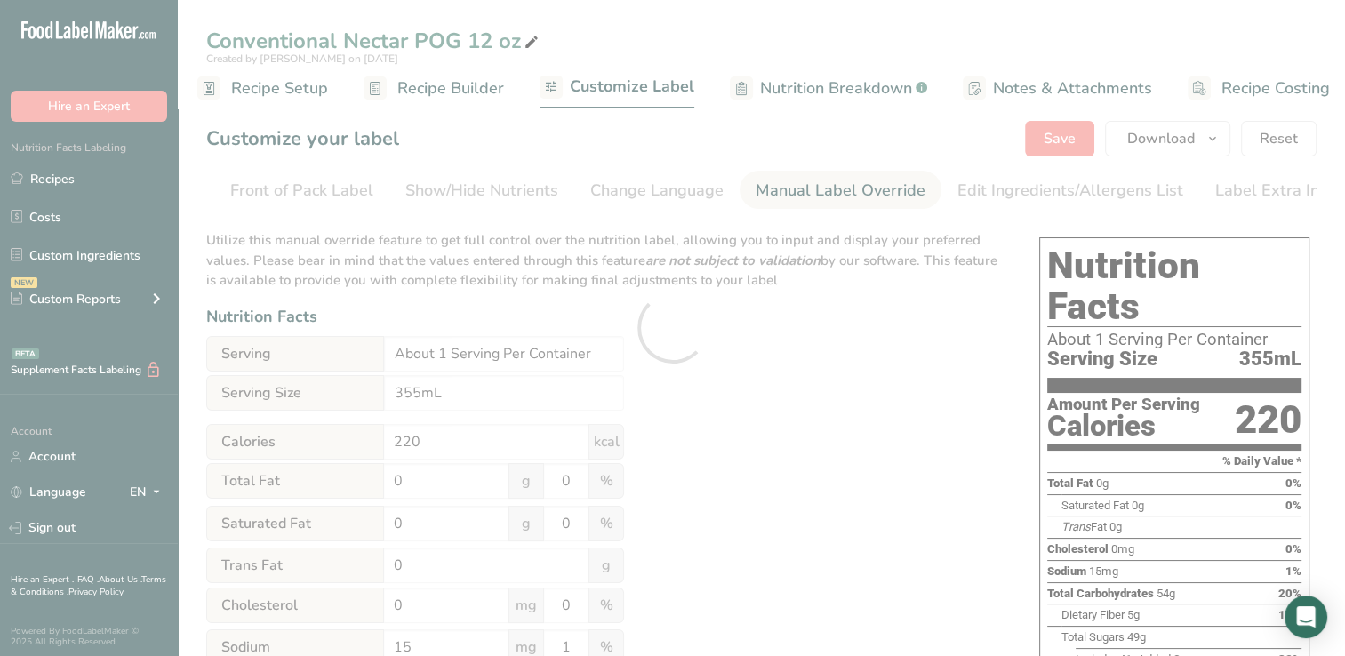
scroll to position [0, 0]
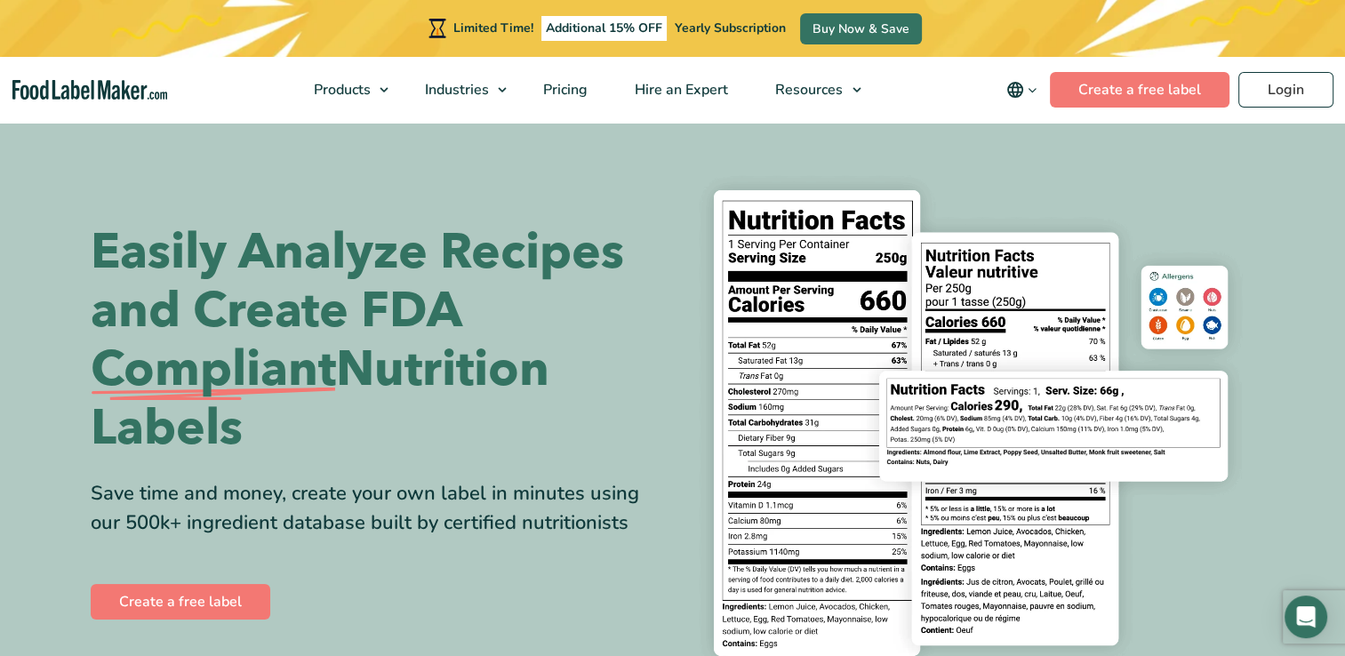
click at [1278, 28] on div "Limited Time! Additional 15% OFF Yearly Subscription Buy Now & Save" at bounding box center [672, 28] width 1345 height 57
drag, startPoint x: 1279, startPoint y: 89, endPoint x: 1030, endPoint y: 154, distance: 257.1
click at [1030, 154] on section "Easily Analyze Recipes and Create FDA Compliant Nutrition Labels Save time and …" at bounding box center [672, 423] width 1345 height 606
click at [1270, 92] on link "Login" at bounding box center [1285, 90] width 95 height 36
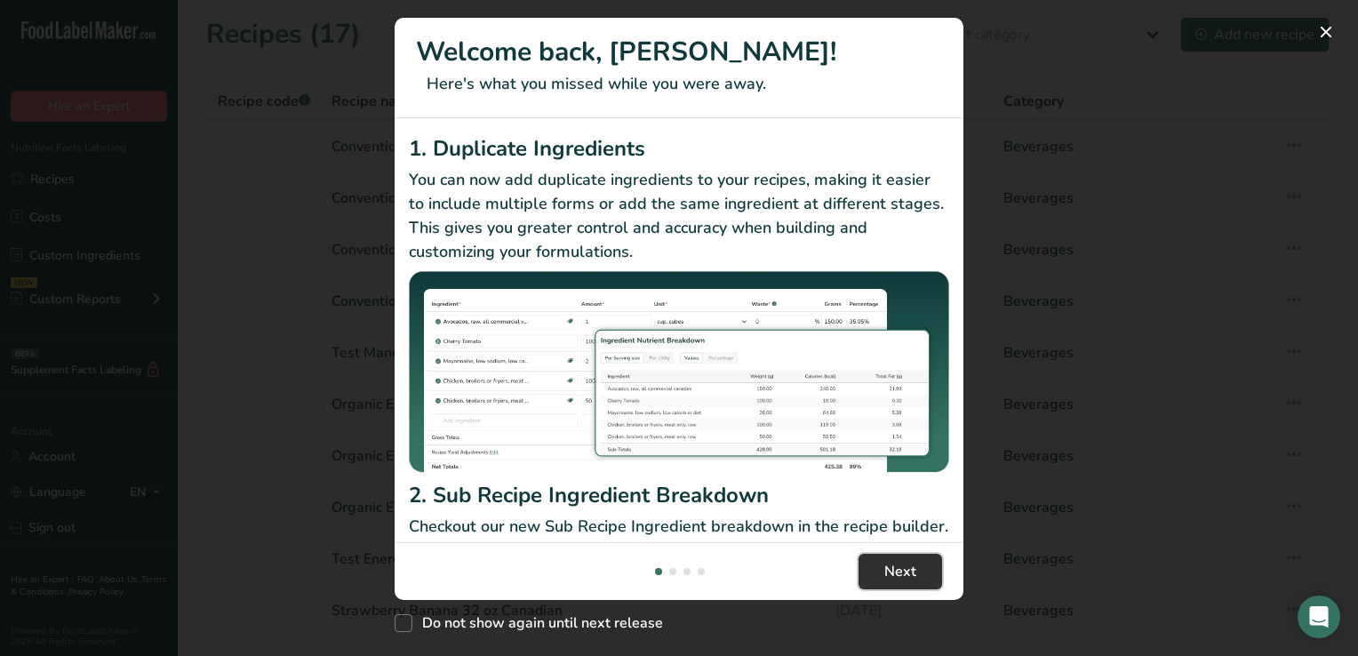
click at [888, 569] on span "Next" at bounding box center [900, 571] width 32 height 21
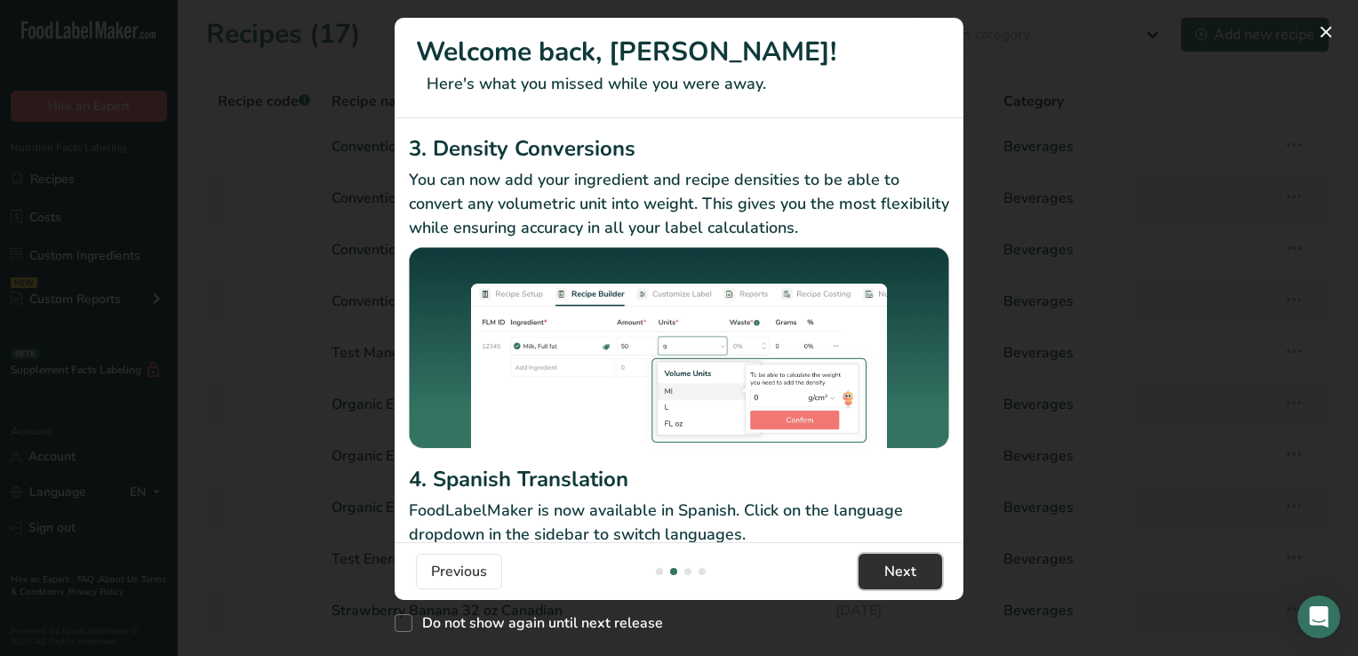
click at [888, 569] on span "Next" at bounding box center [900, 571] width 32 height 21
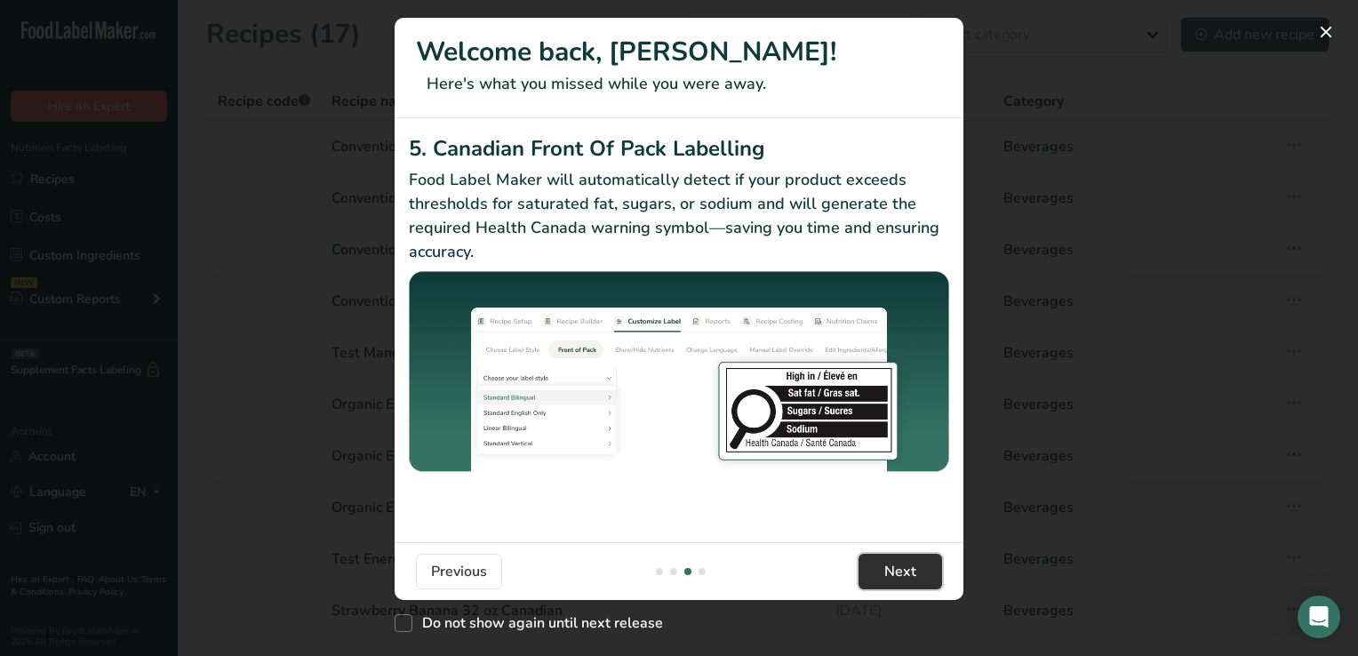
click at [888, 569] on span "Next" at bounding box center [900, 571] width 32 height 21
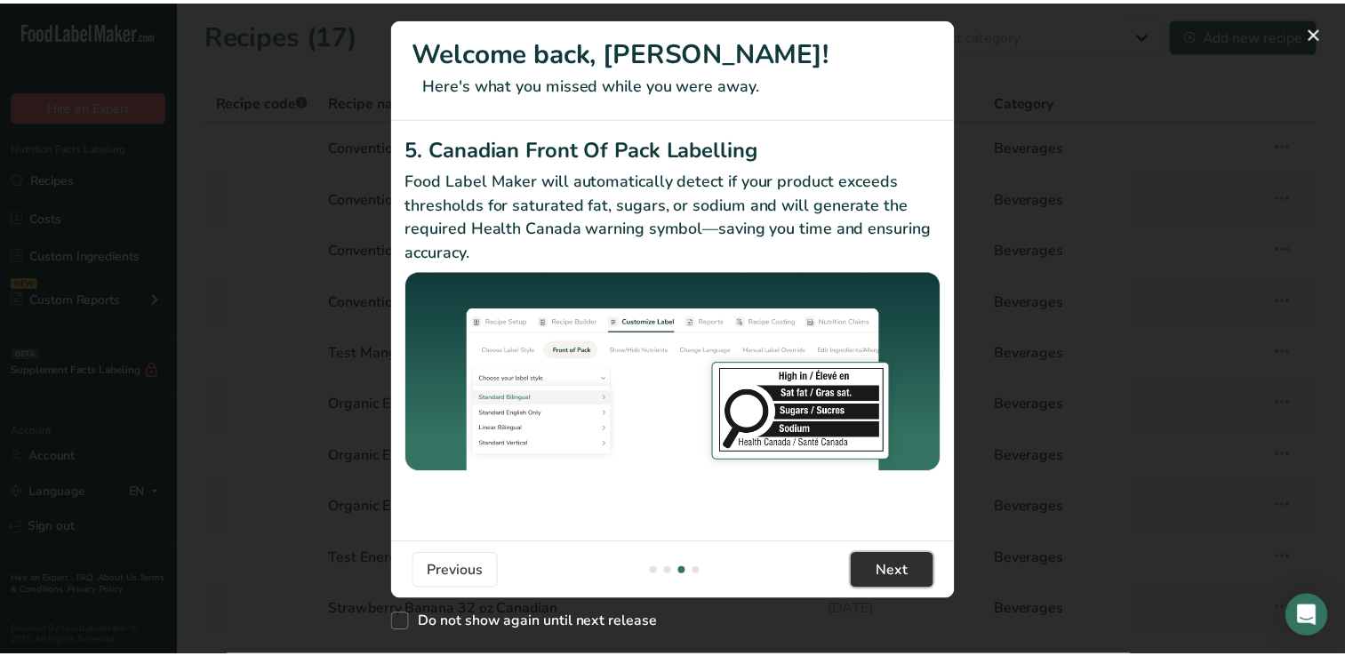
scroll to position [0, 1706]
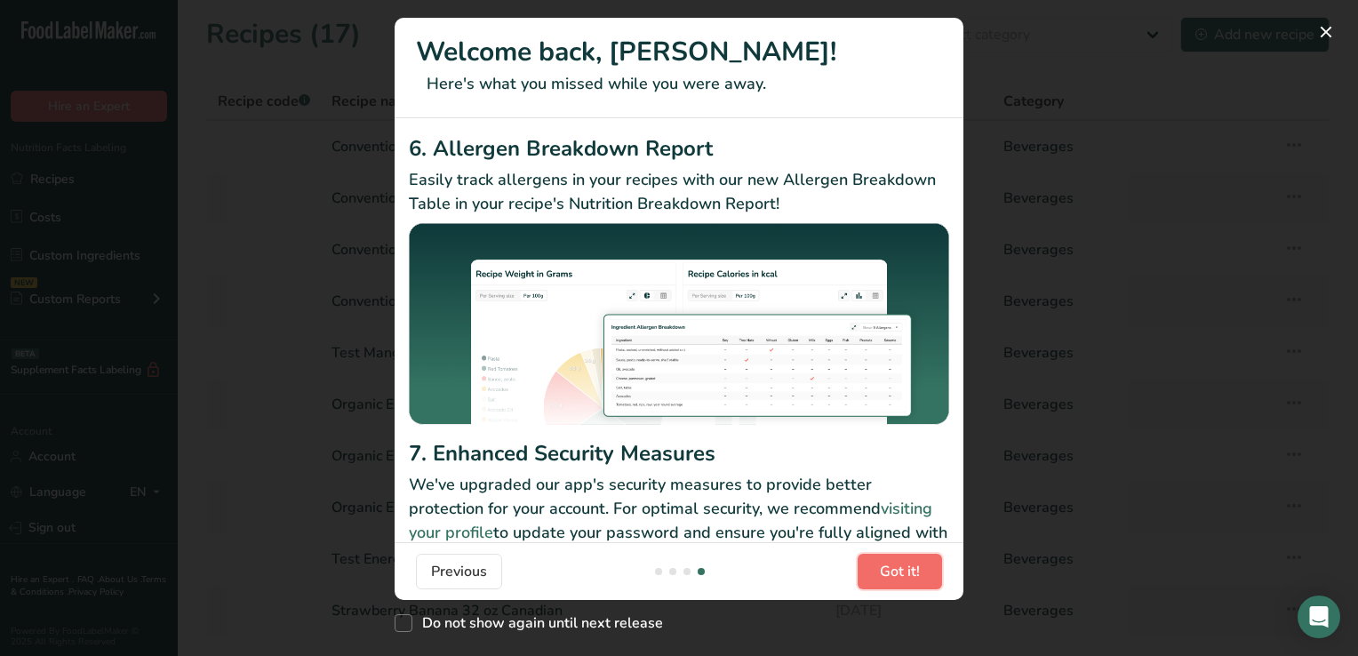
click at [888, 569] on span "Got it!" at bounding box center [900, 571] width 40 height 21
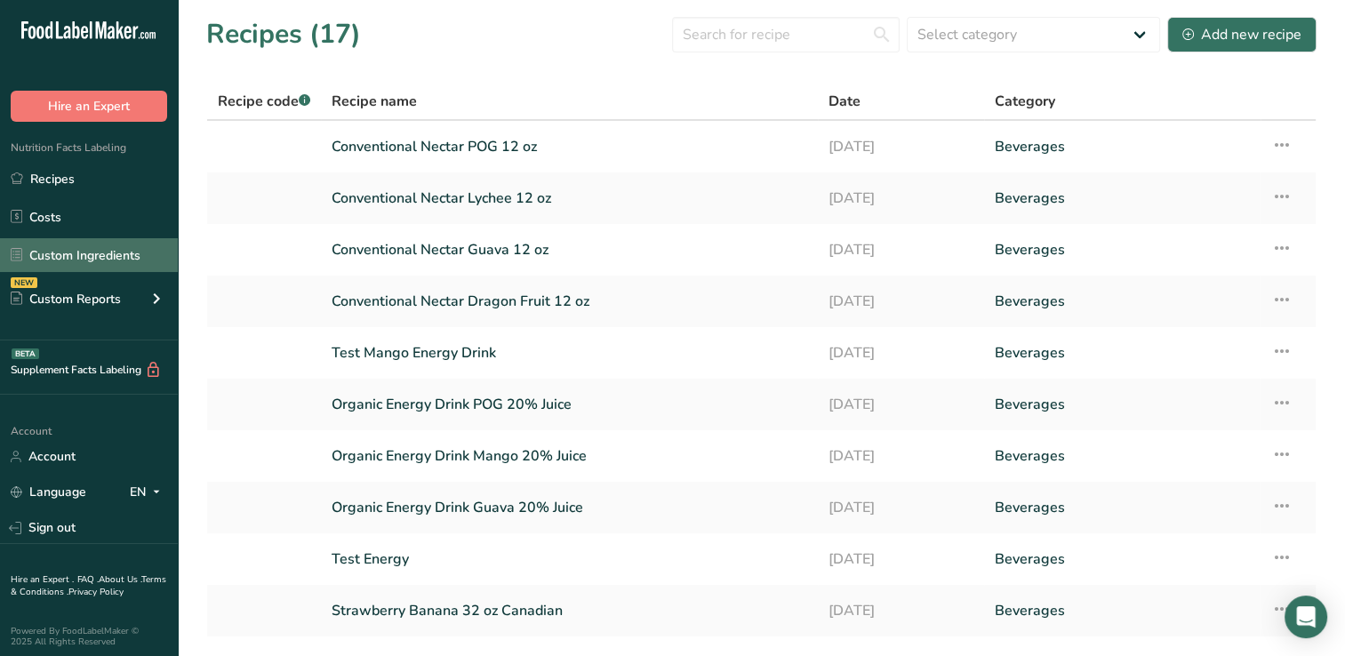
click at [102, 252] on link "Custom Ingredients" at bounding box center [89, 255] width 178 height 34
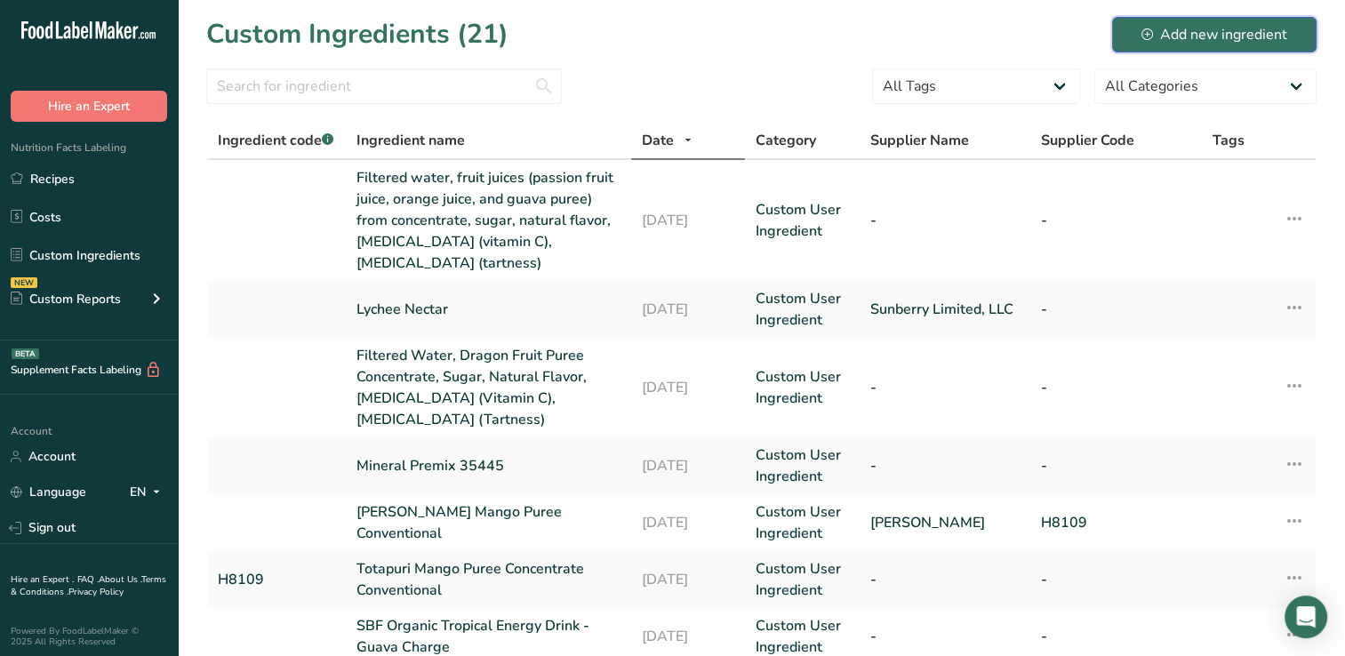
click at [1205, 30] on div "Add new ingredient" at bounding box center [1214, 34] width 146 height 21
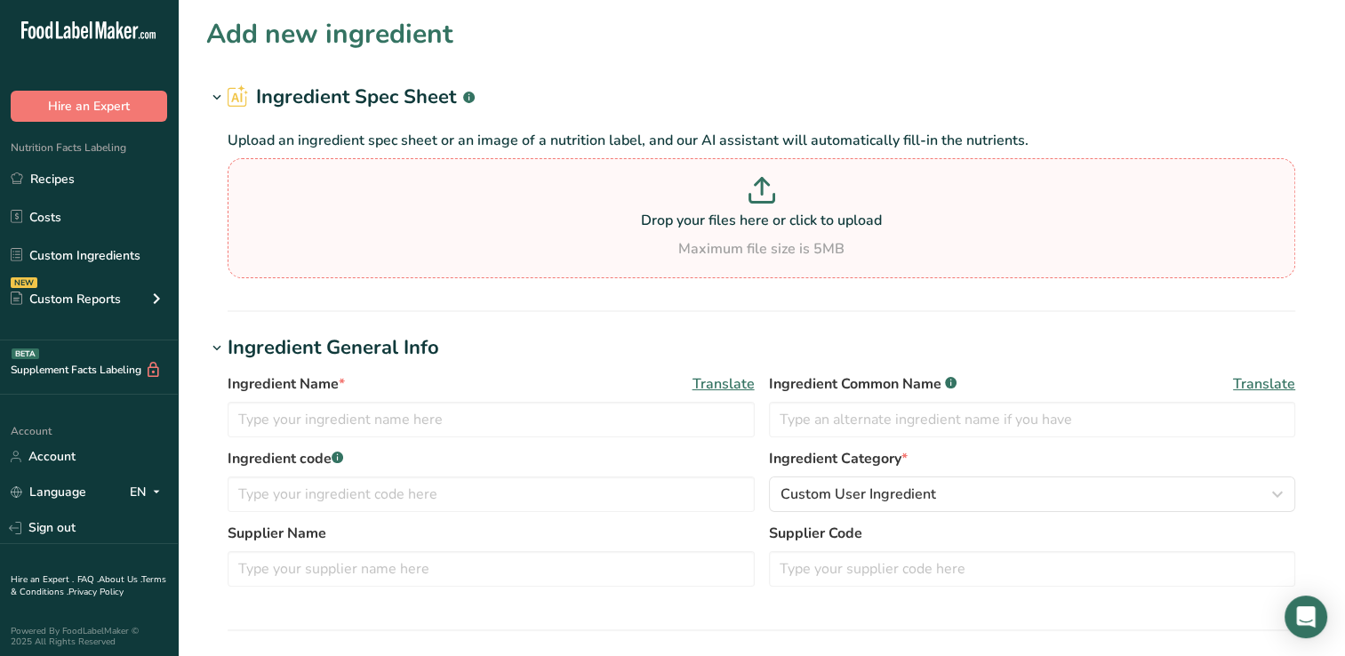
click at [758, 183] on icon at bounding box center [761, 190] width 27 height 27
click at [758, 183] on input "Drop your files here or click to upload Maximum file size is 5MB" at bounding box center [761, 218] width 1067 height 120
type input "C:\fakepath\Screenshot_20-8-2025_161146_.jpeg"
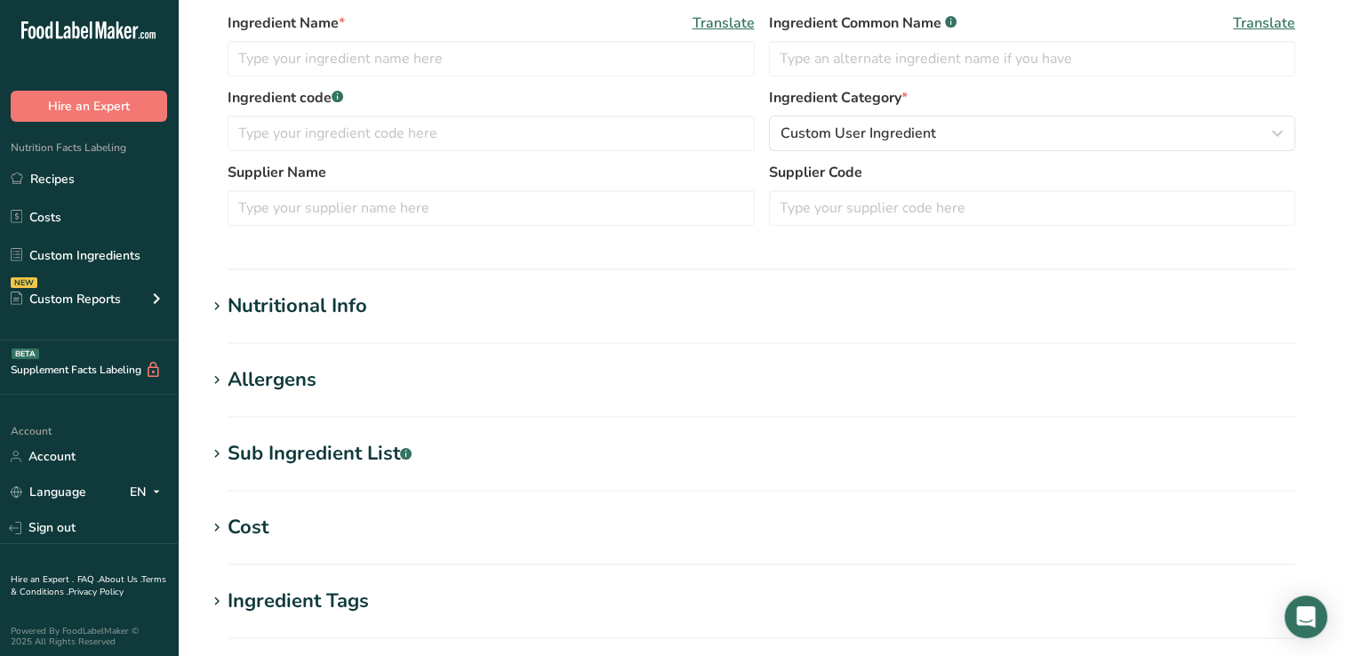
scroll to position [276, 0]
click at [335, 300] on div "Nutritional Info" at bounding box center [298, 304] width 140 height 29
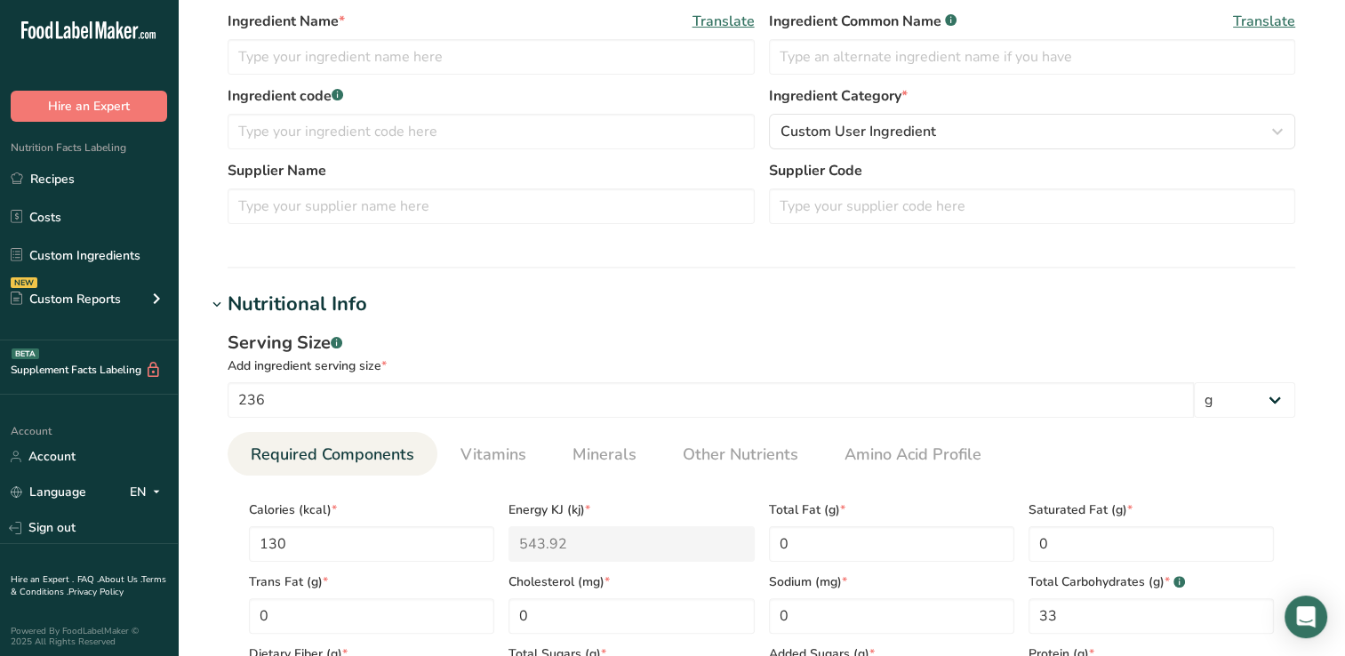
scroll to position [0, 0]
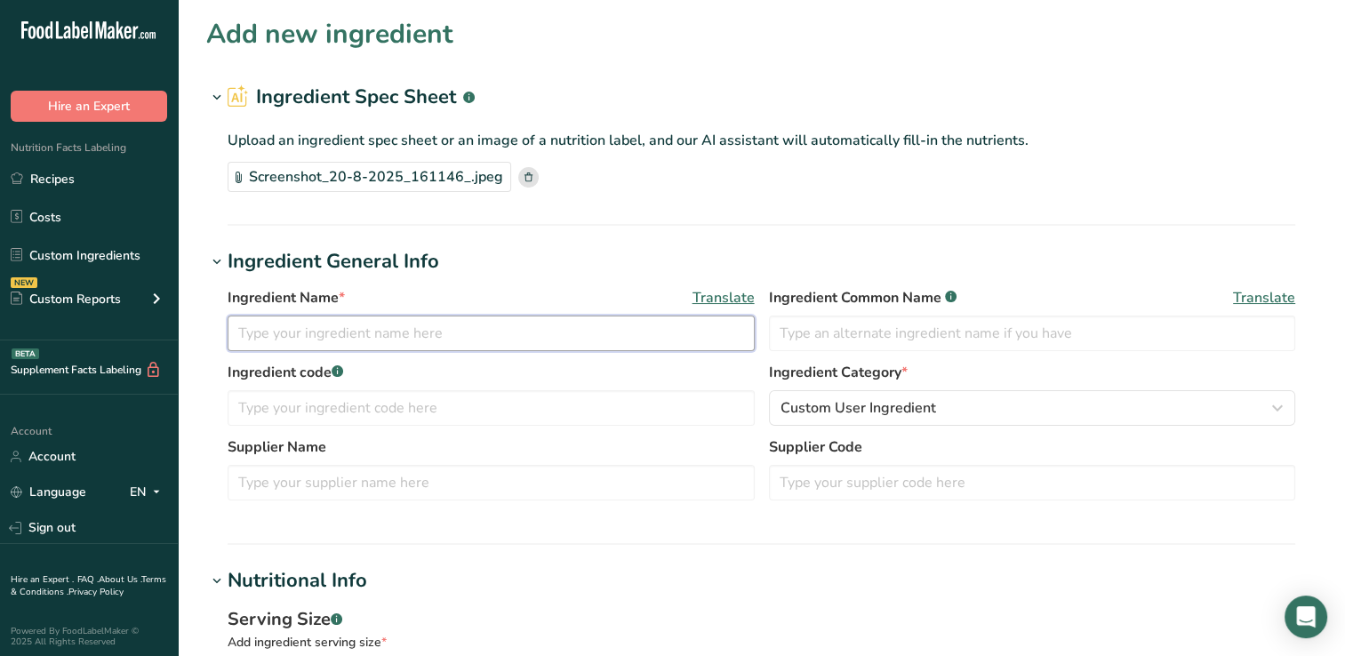
click at [249, 334] on input "text" at bounding box center [491, 333] width 527 height 36
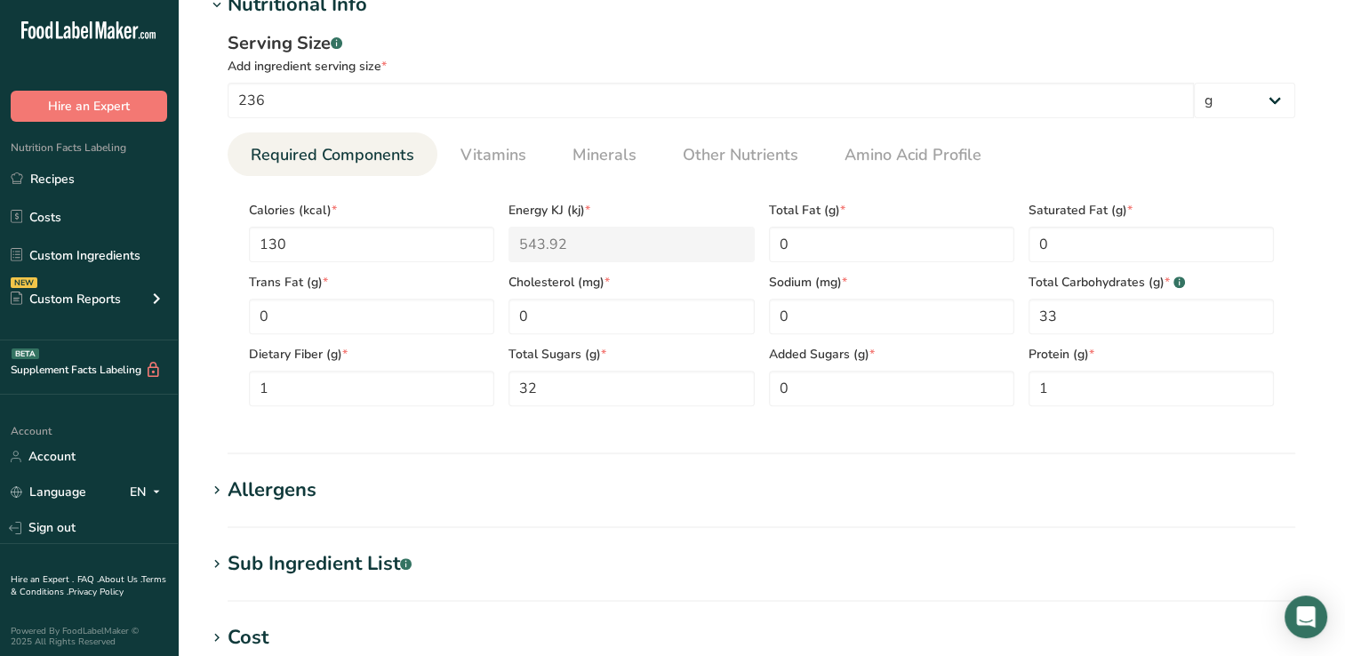
scroll to position [986, 0]
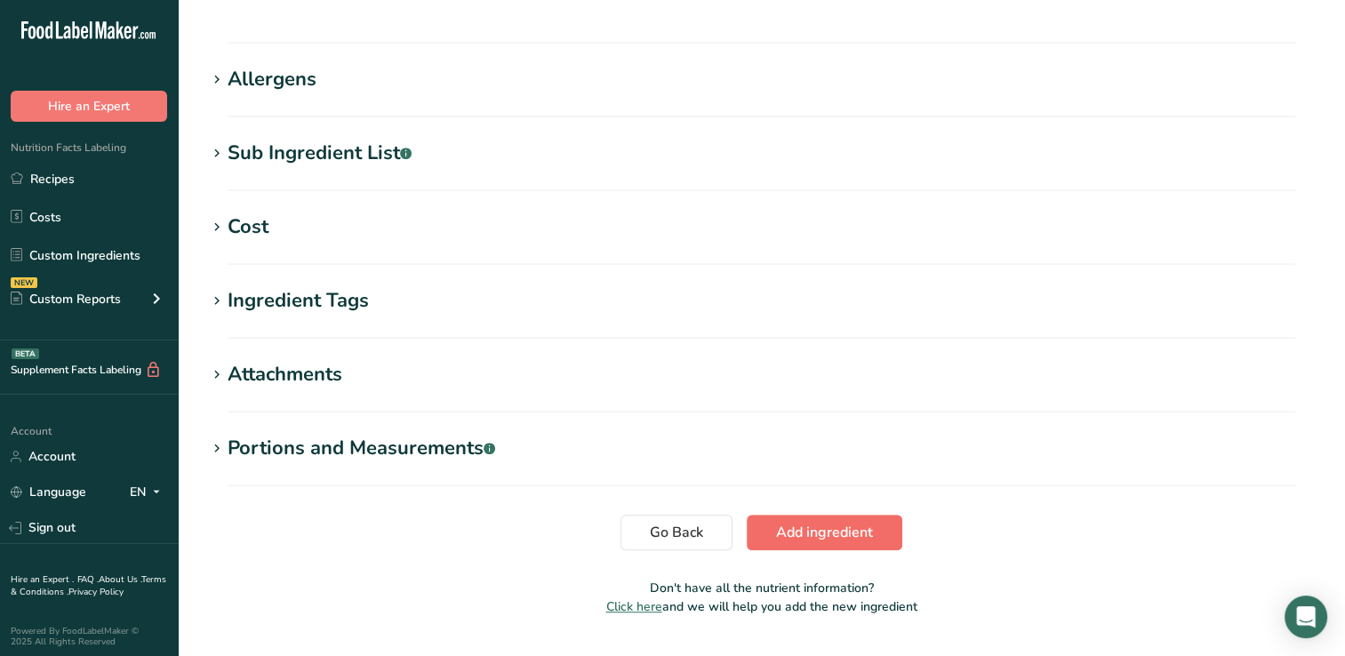
type input "Conventional Mango Nectar 32 oz"
click at [847, 531] on span "Add ingredient" at bounding box center [824, 532] width 97 height 21
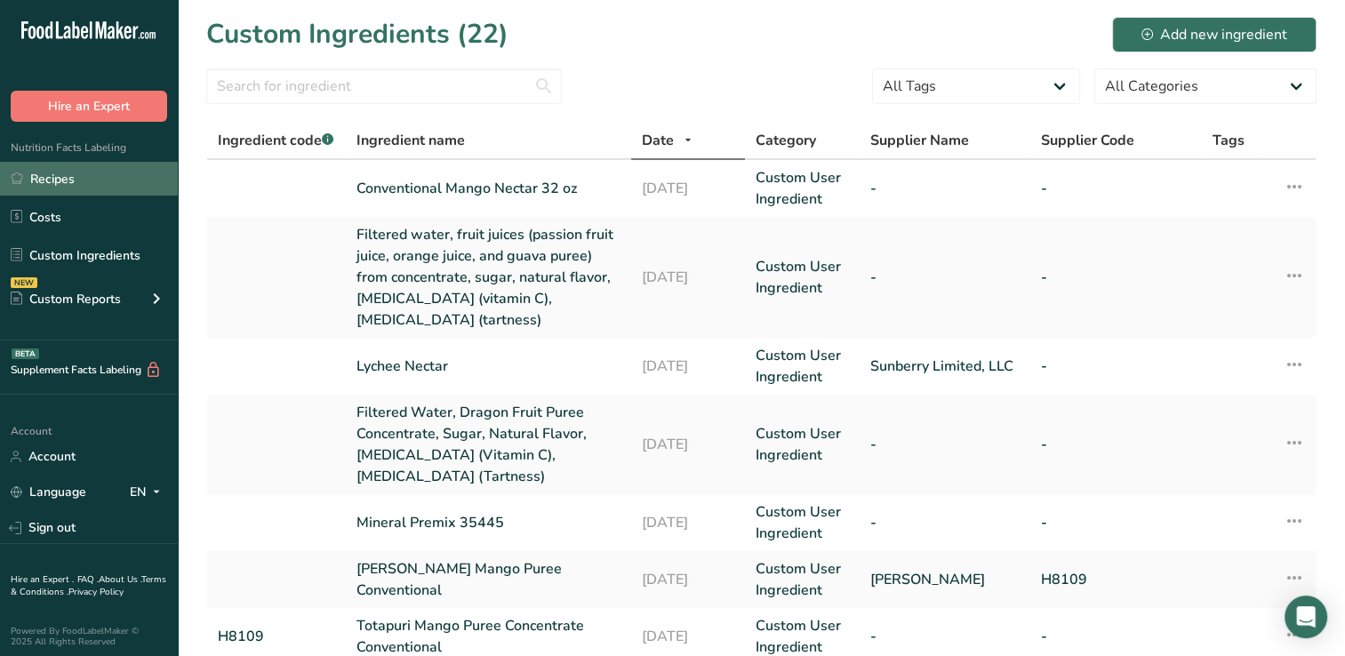
click at [52, 178] on link "Recipes" at bounding box center [89, 179] width 178 height 34
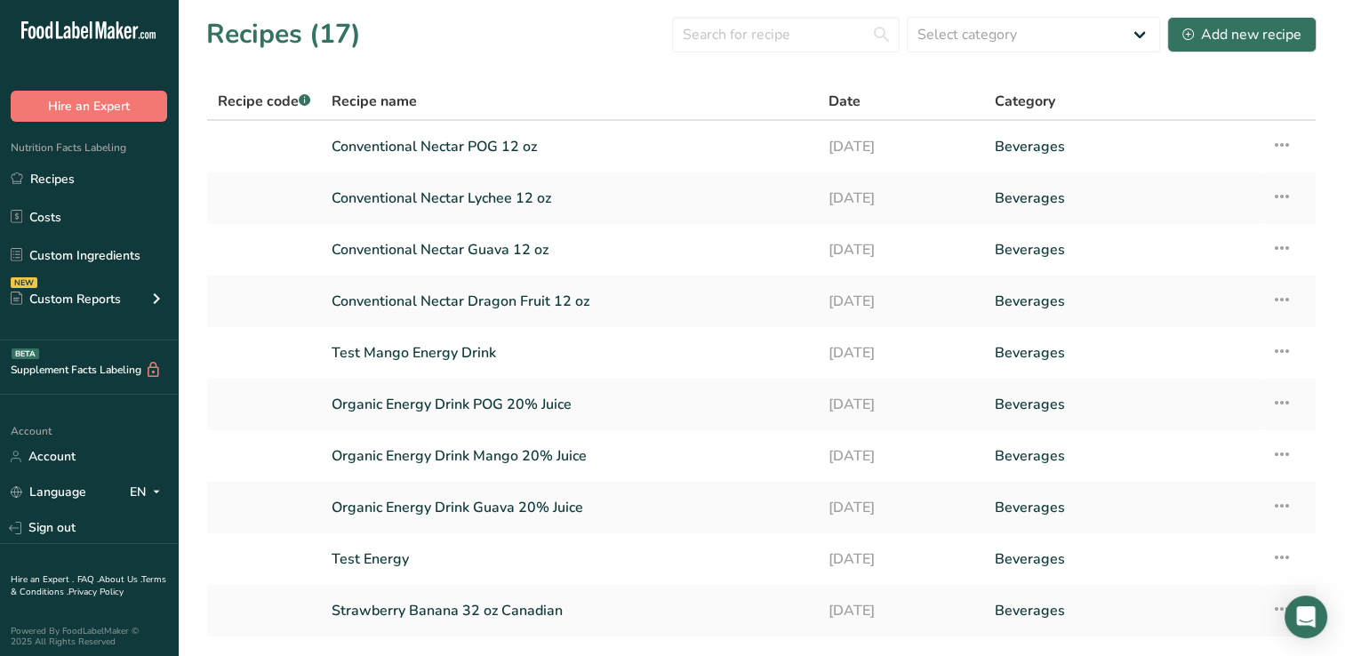
drag, startPoint x: 1245, startPoint y: 32, endPoint x: 970, endPoint y: 62, distance: 276.3
click at [970, 62] on section "Recipes (17) Select category All Baked Goods [GEOGRAPHIC_DATA] Confectionery Co…" at bounding box center [761, 361] width 1167 height 722
click at [1241, 34] on div "Add new recipe" at bounding box center [1241, 34] width 119 height 21
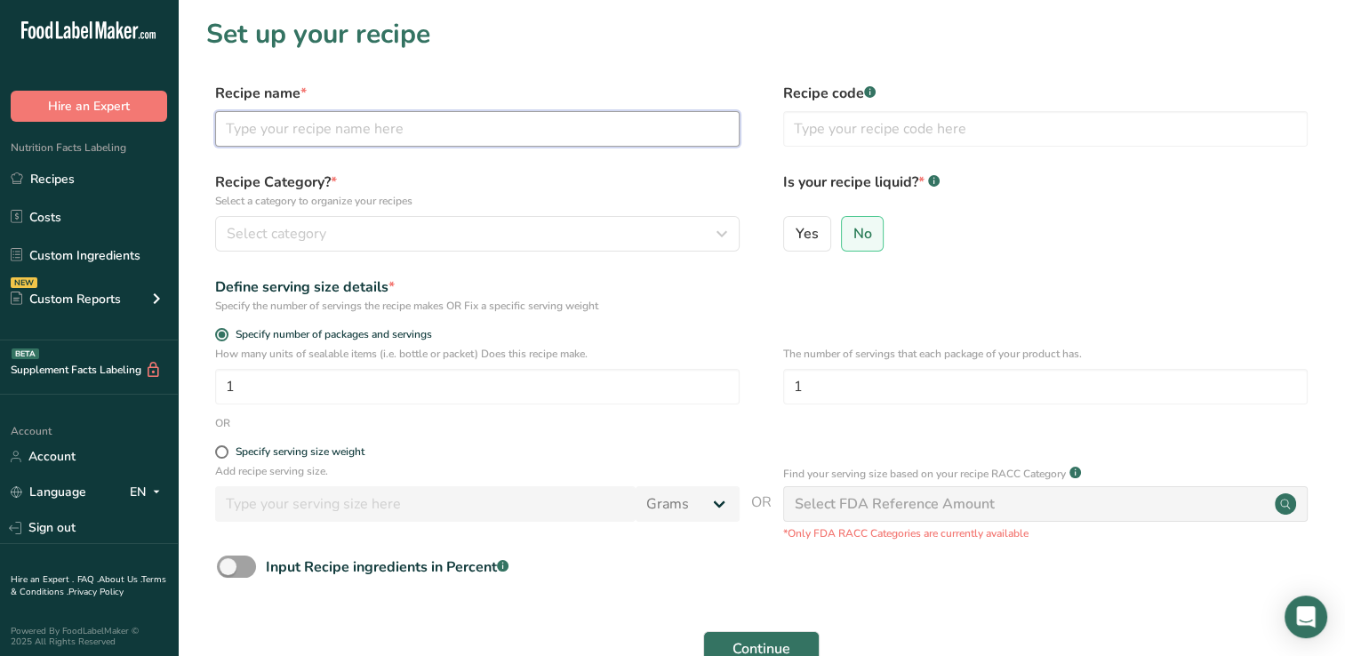
click at [239, 128] on input "text" at bounding box center [477, 129] width 524 height 36
type input "Conventional Nectar Mango 12 oz"
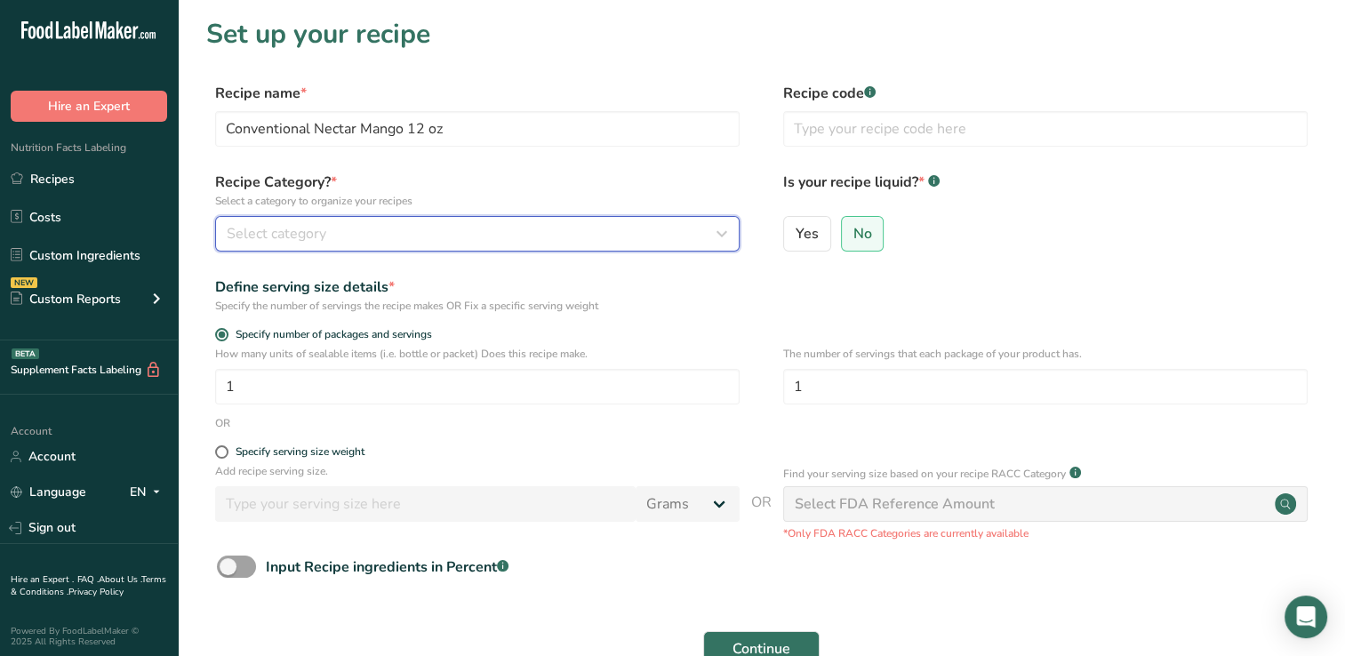
click at [286, 234] on span "Select category" at bounding box center [277, 233] width 100 height 21
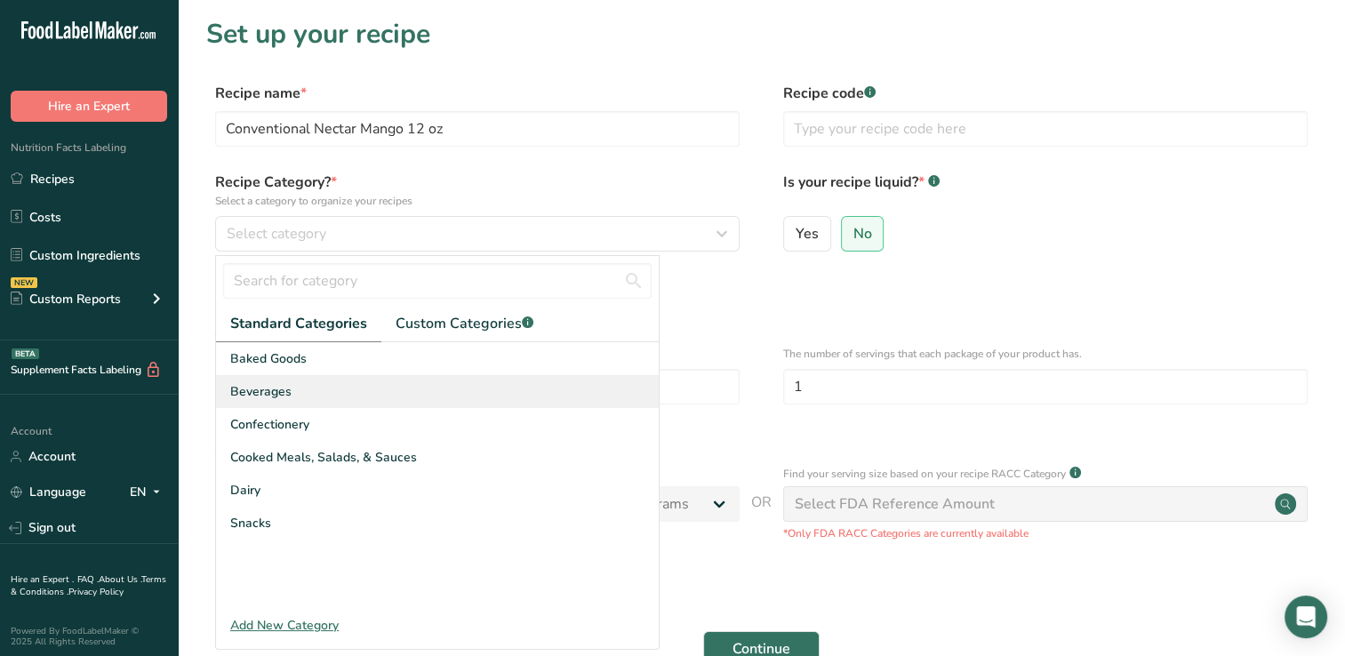
click at [274, 394] on span "Beverages" at bounding box center [260, 391] width 61 height 19
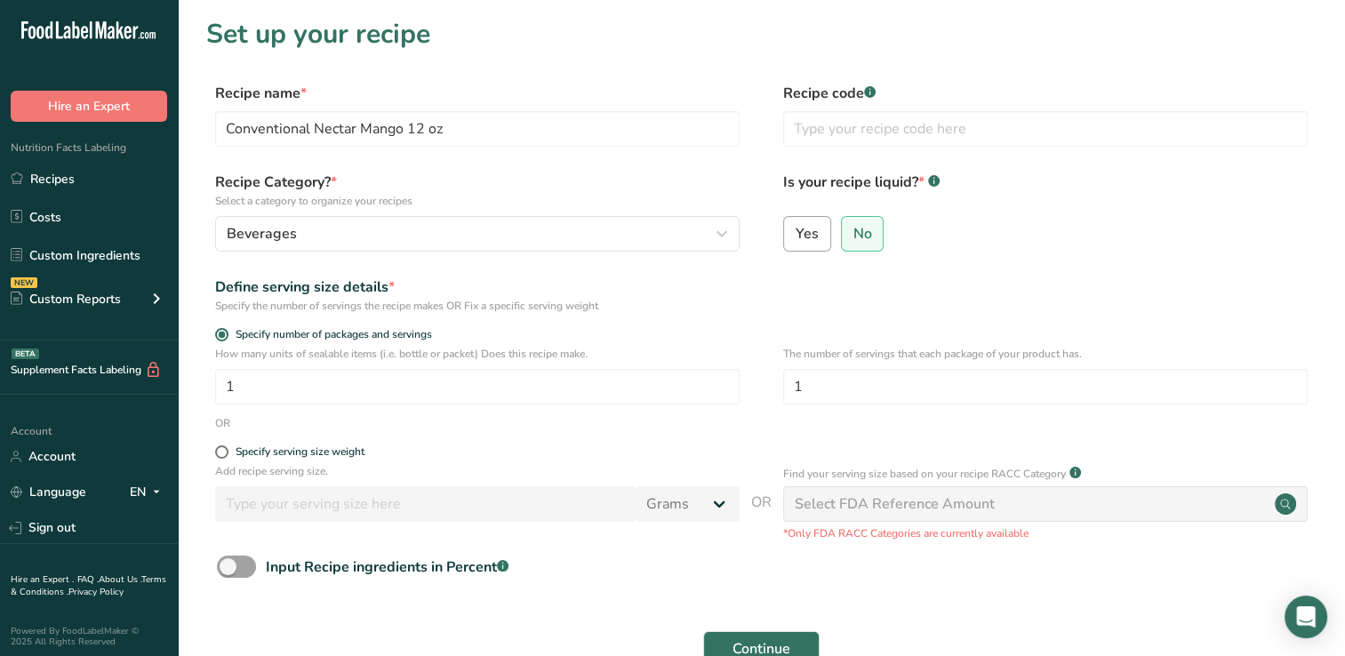
click at [808, 232] on span "Yes" at bounding box center [806, 234] width 23 height 18
click at [795, 232] on input "Yes" at bounding box center [790, 234] width 12 height 12
radio input "true"
radio input "false"
select select "22"
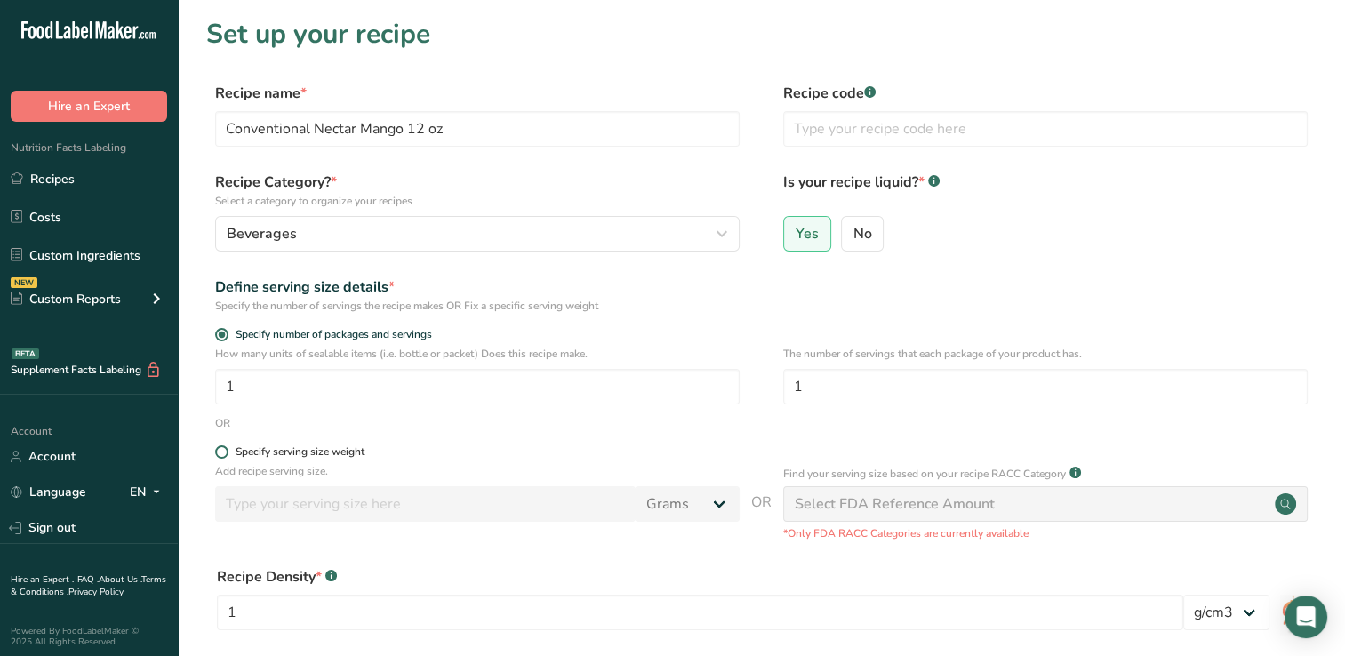
click at [223, 453] on span at bounding box center [221, 451] width 13 height 13
click at [223, 453] on input "Specify serving size weight" at bounding box center [221, 452] width 12 height 12
radio input "true"
radio input "false"
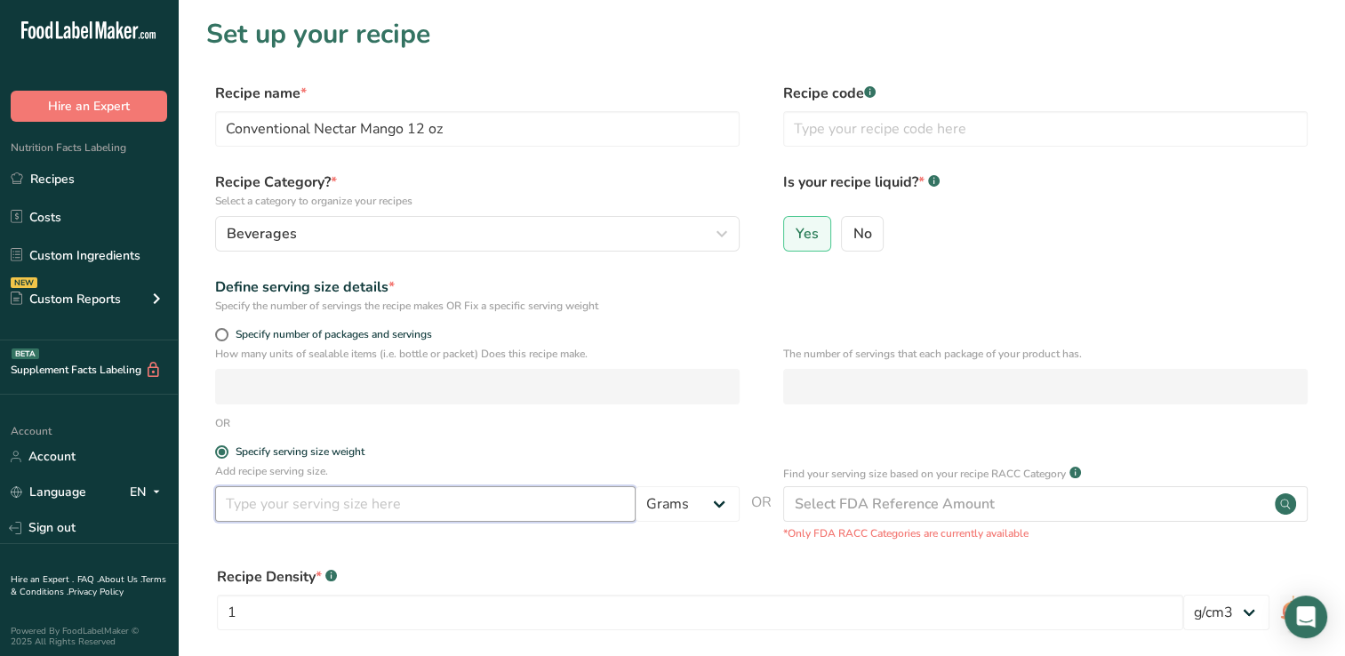
click at [231, 498] on input "number" at bounding box center [425, 504] width 420 height 36
type input "355"
click at [720, 503] on select "Grams kg mg mcg lb oz l mL fl oz tbsp tsp cup qt gallon" at bounding box center [687, 504] width 104 height 36
select select "17"
click at [635, 486] on select "Grams kg mg mcg lb oz l mL fl oz tbsp tsp cup qt gallon" at bounding box center [687, 504] width 104 height 36
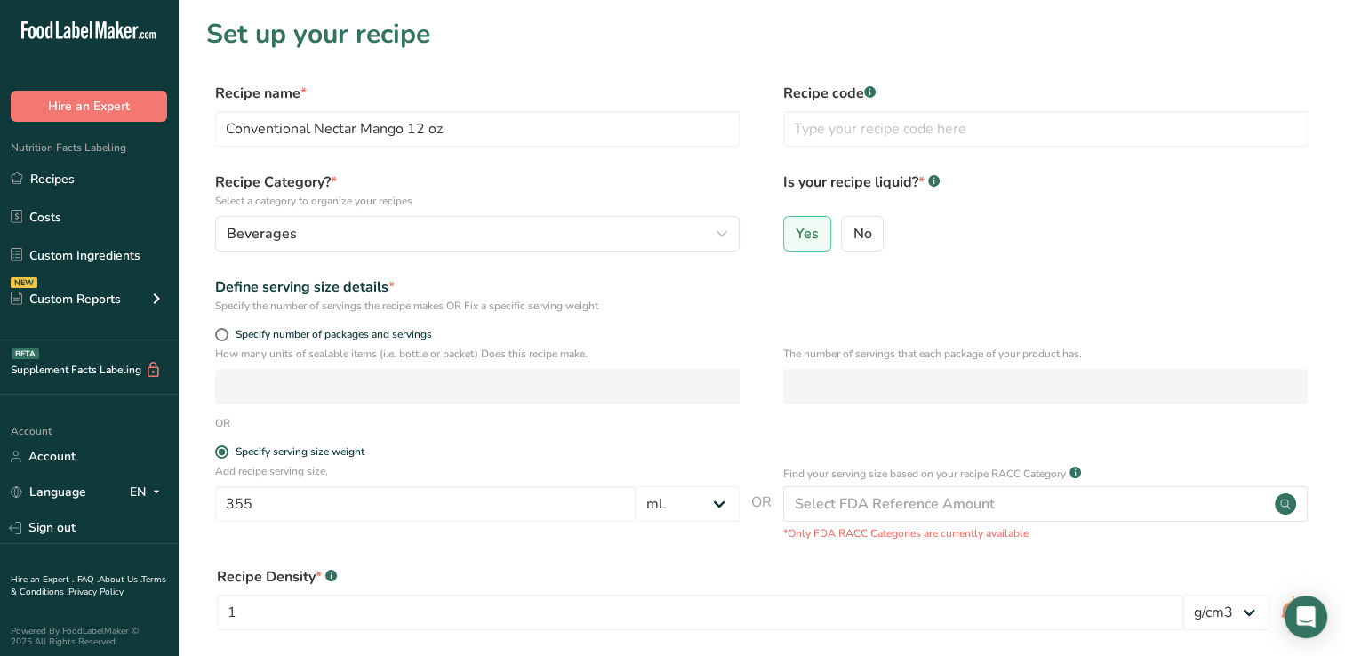
drag, startPoint x: 1301, startPoint y: 617, endPoint x: 975, endPoint y: 592, distance: 327.1
click at [975, 592] on div "Recipe Density * .a-a{fill:#347362;}.b-a{fill:#fff;} 1" at bounding box center [700, 603] width 966 height 75
click at [992, 587] on div "Recipe Density * .a-a{fill:#347362;}.b-a{fill:#fff;}" at bounding box center [700, 576] width 966 height 21
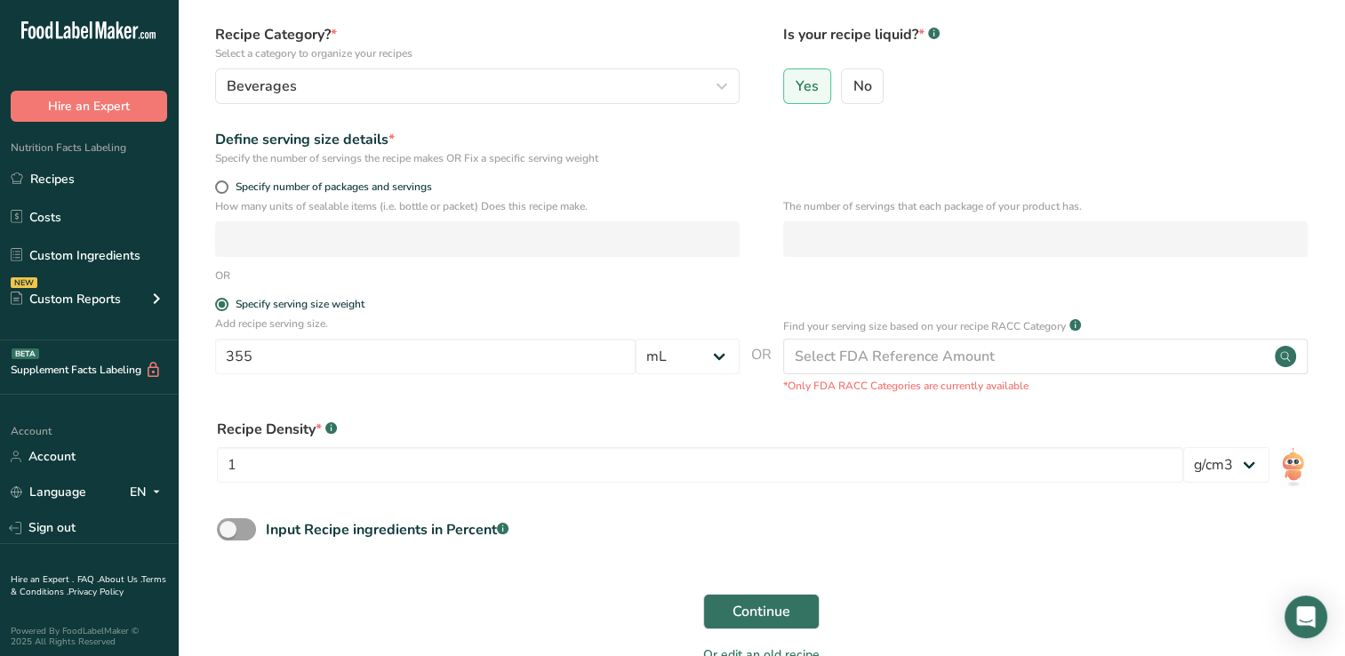
scroll to position [150, 0]
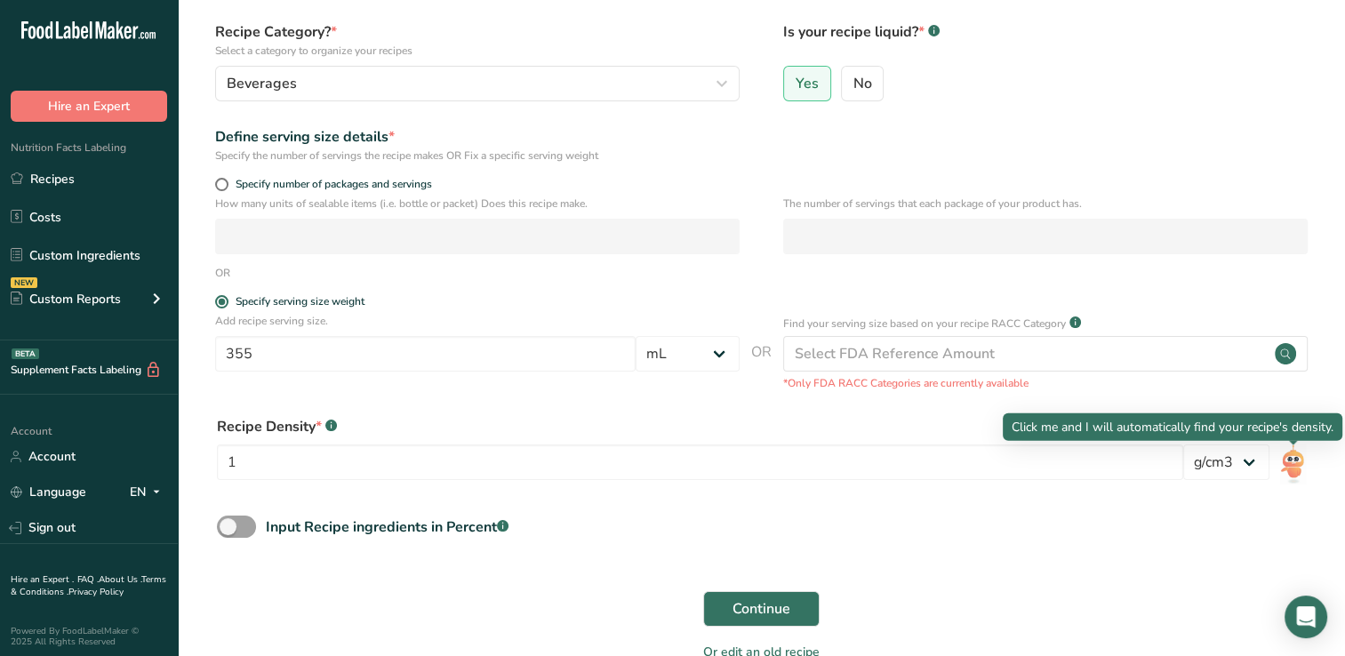
click at [1296, 464] on img at bounding box center [1293, 464] width 26 height 40
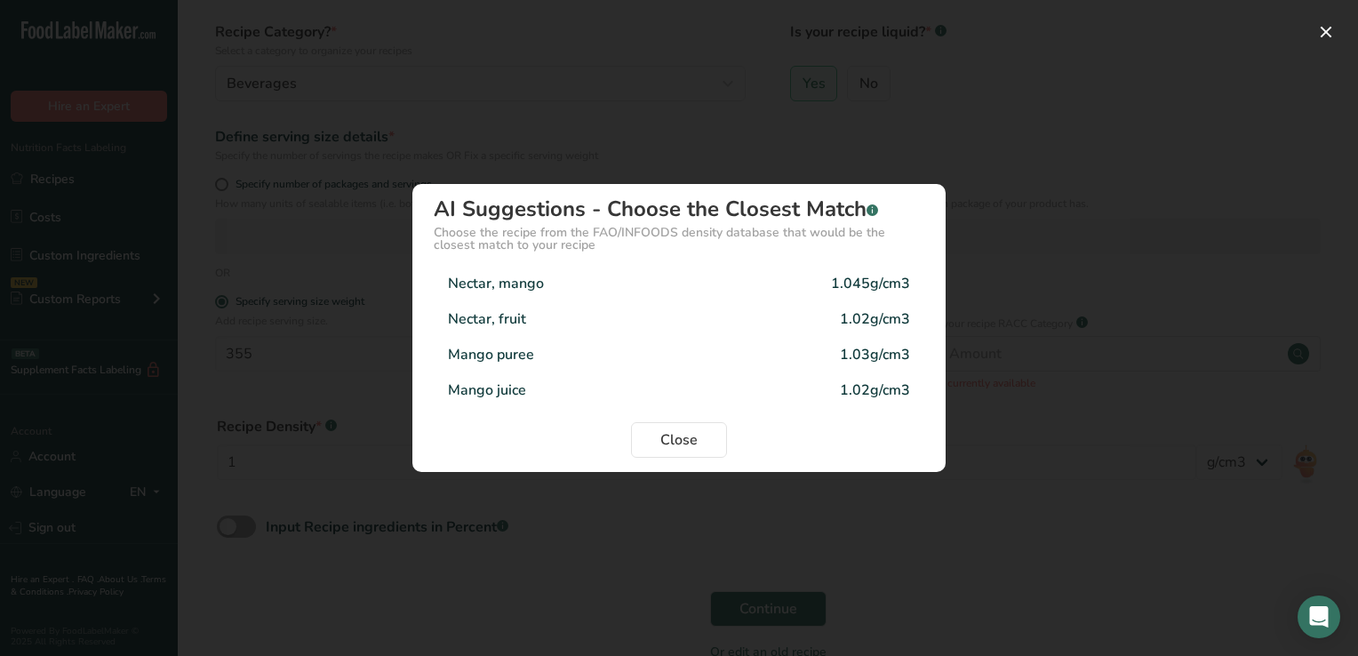
click at [499, 283] on div "Nectar, mango" at bounding box center [496, 283] width 96 height 21
type input "1.045"
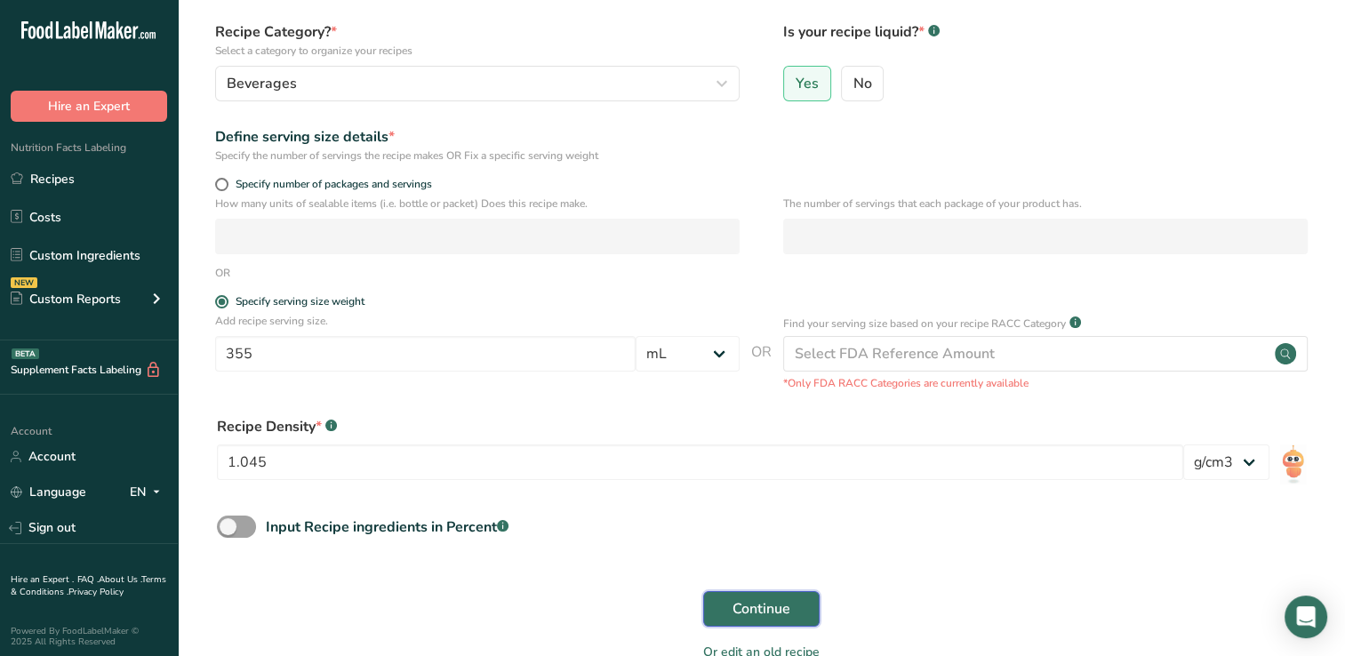
click at [754, 603] on span "Continue" at bounding box center [761, 608] width 58 height 21
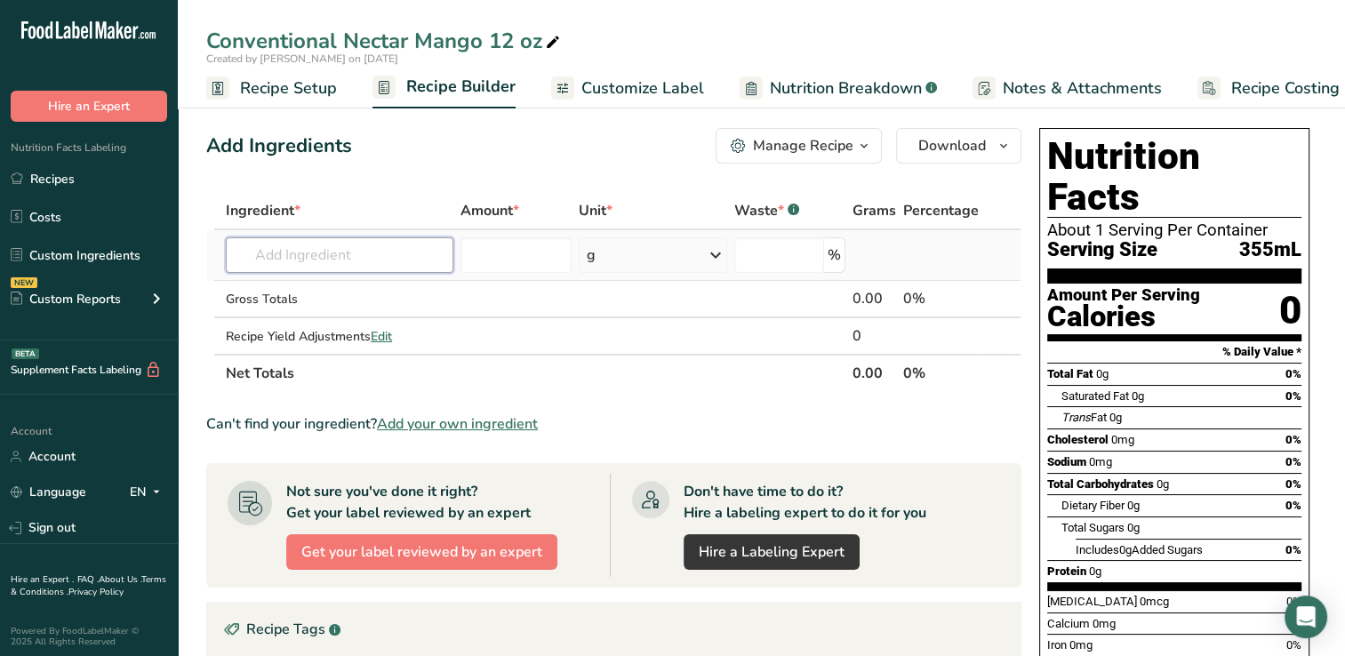
click at [259, 257] on input "text" at bounding box center [340, 255] width 228 height 36
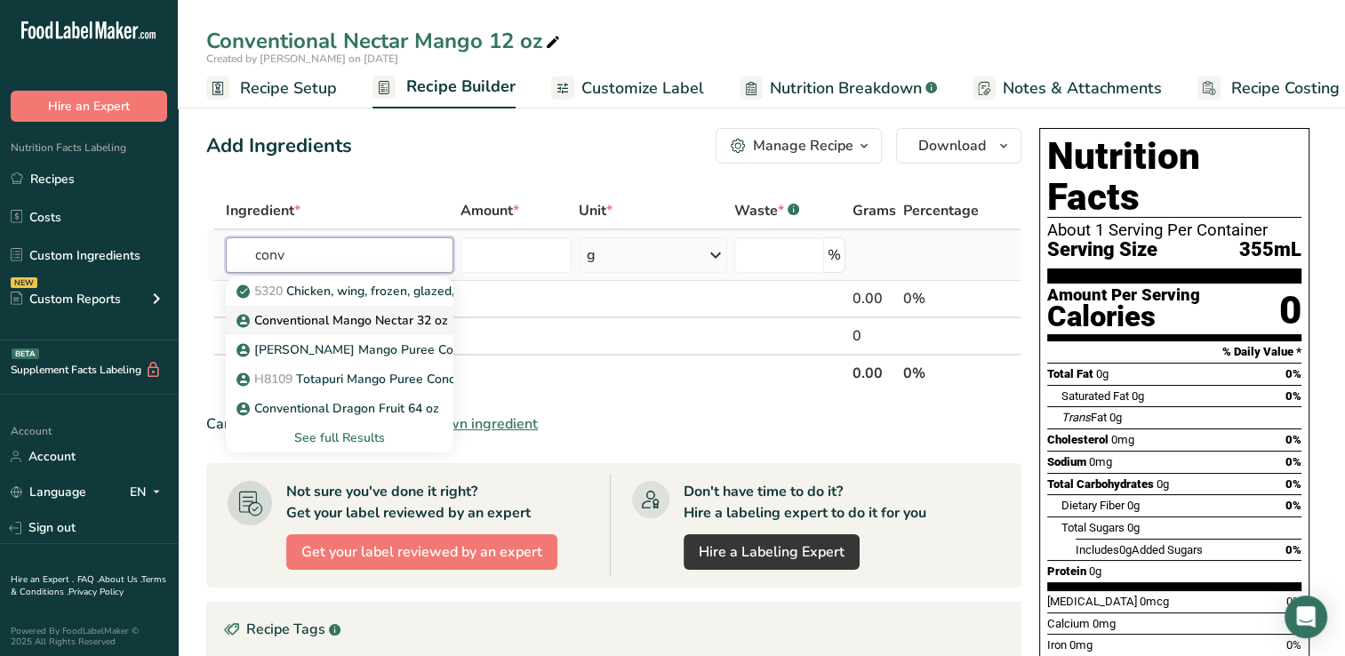
type input "conv"
click at [385, 315] on p "Conventional Mango Nectar 32 oz" at bounding box center [344, 320] width 208 height 19
type input "Conventional Mango Nectar 32 oz"
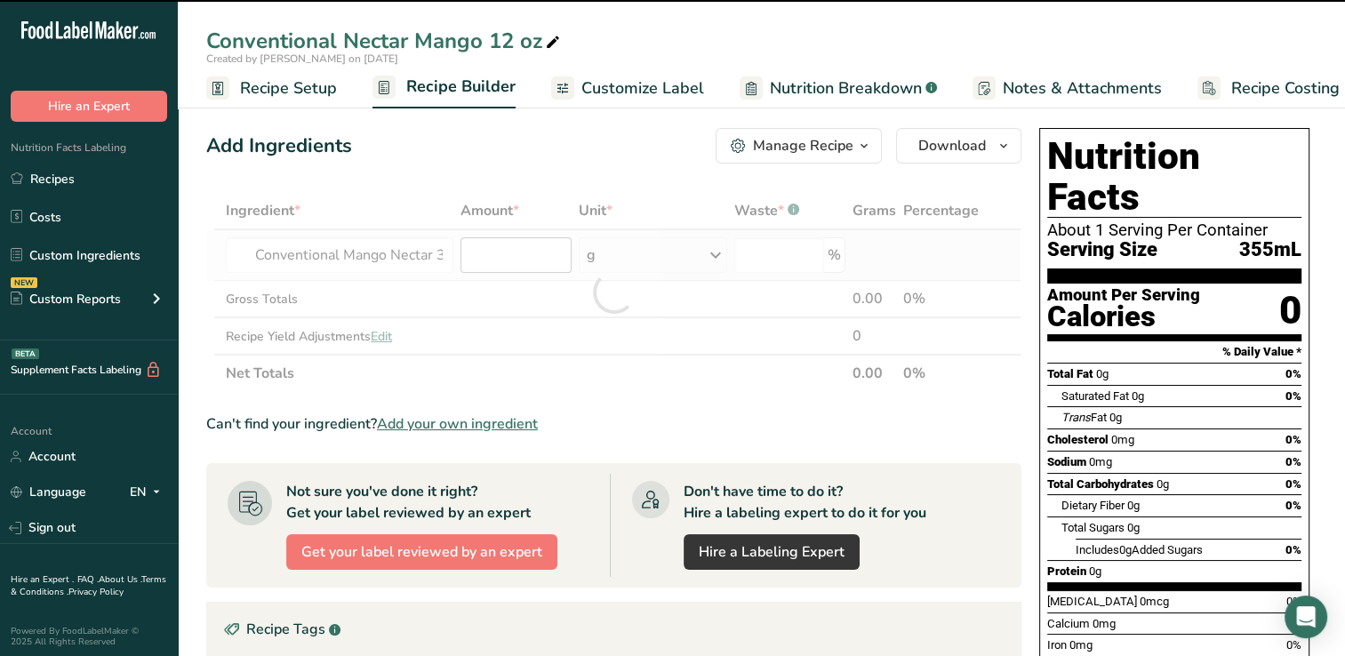
type input "0"
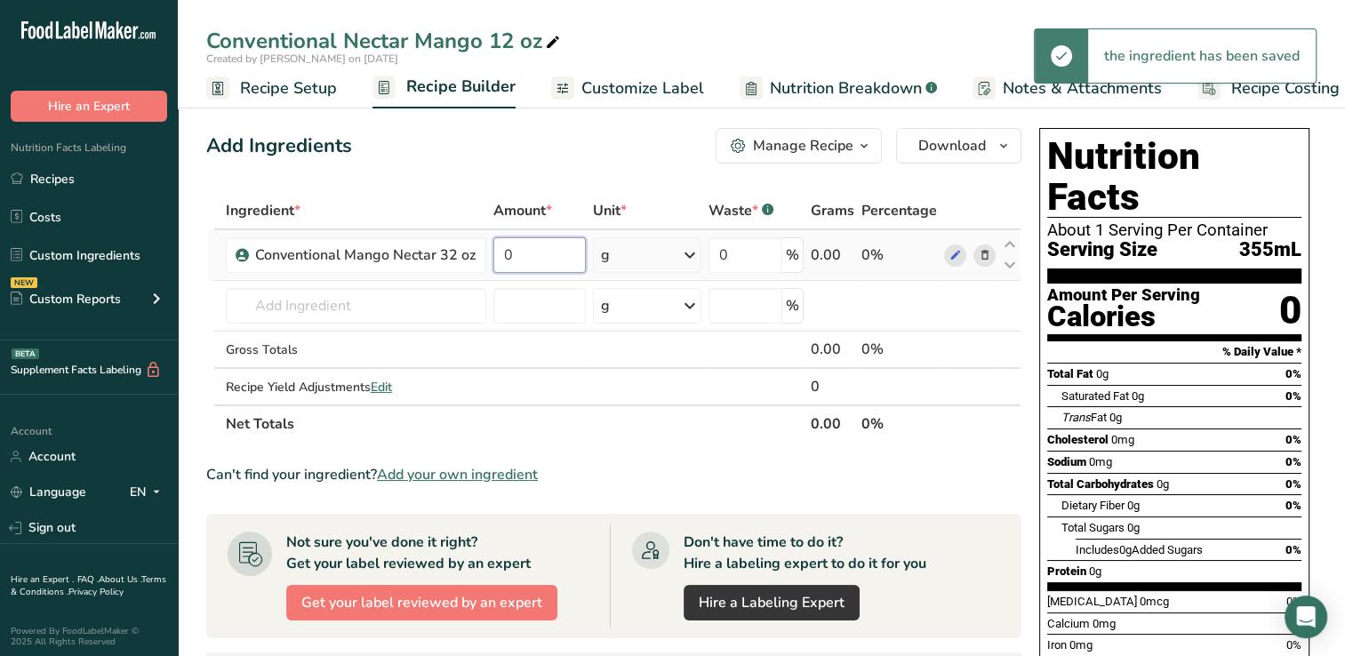
click at [515, 256] on input "0" at bounding box center [539, 255] width 92 height 36
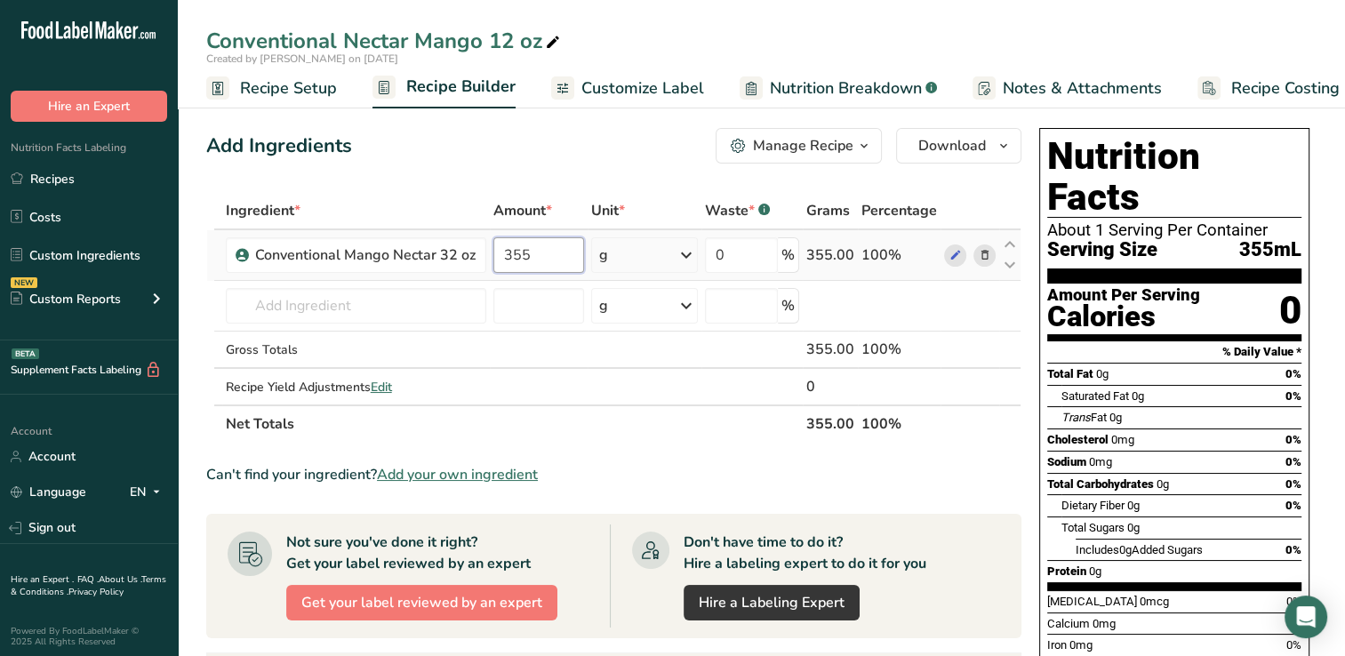
type input "355"
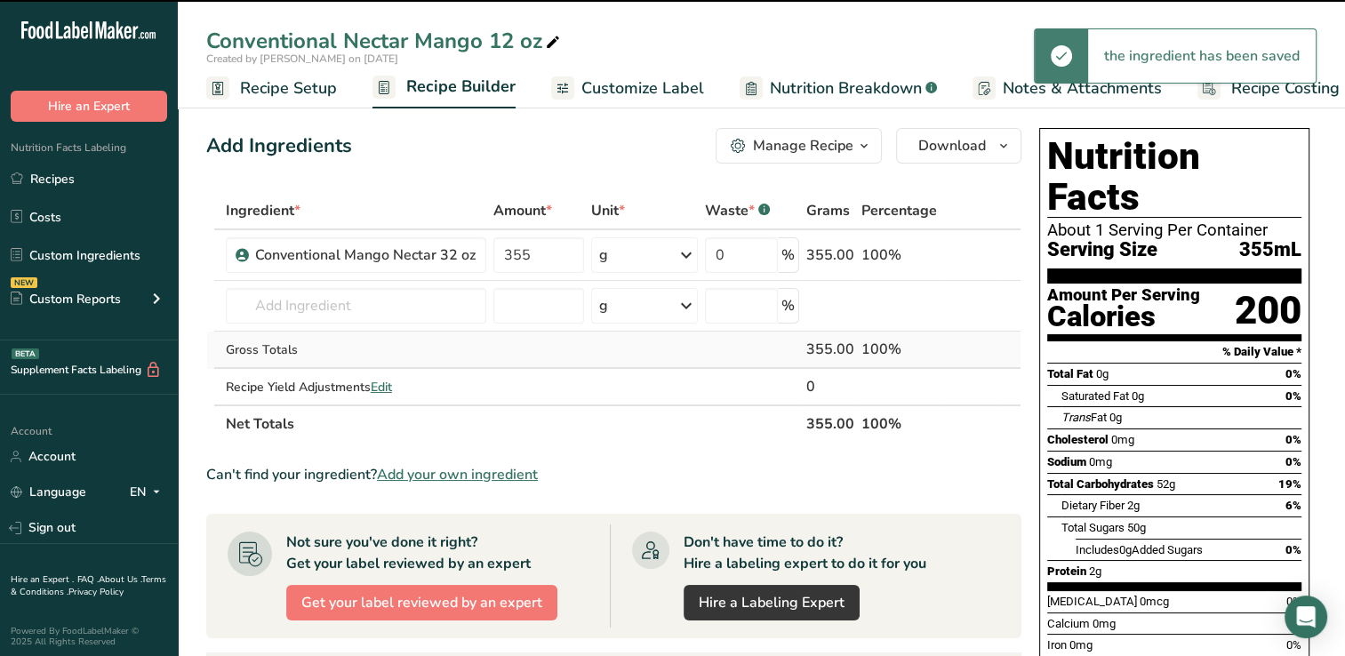
drag, startPoint x: 689, startPoint y: 251, endPoint x: 585, endPoint y: 334, distance: 133.4
click at [585, 334] on td at bounding box center [539, 349] width 99 height 37
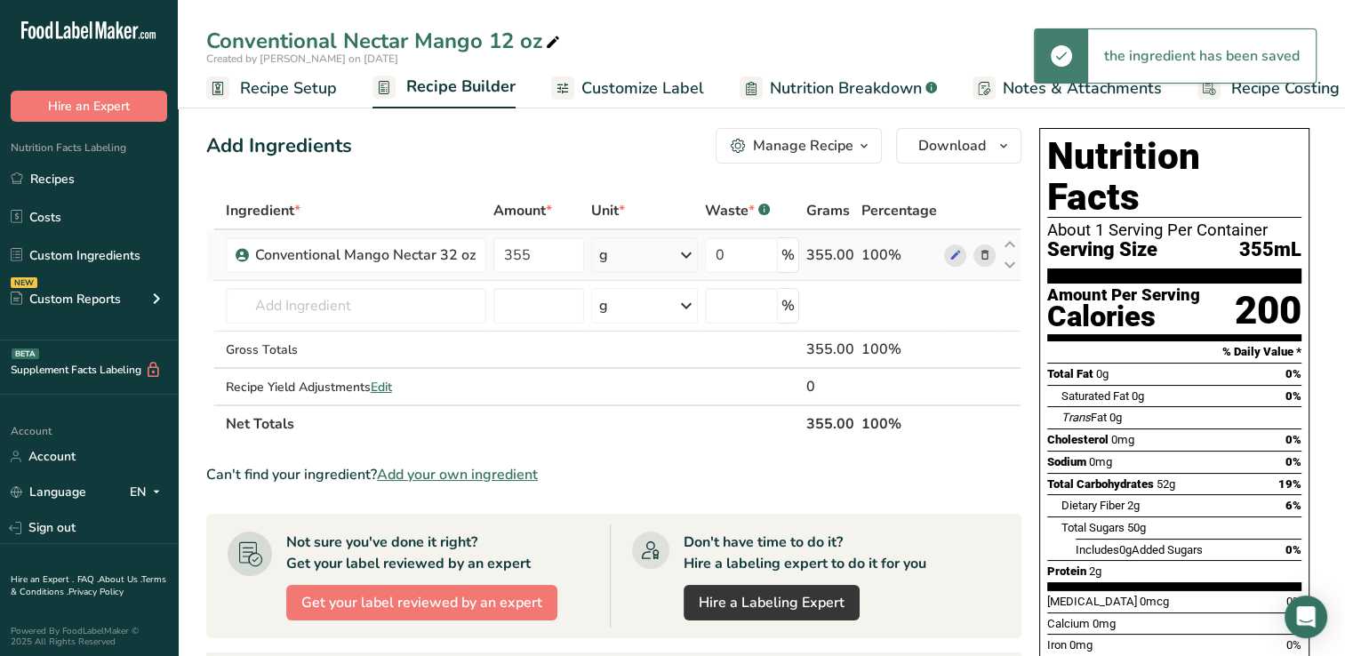
click at [688, 257] on icon at bounding box center [685, 255] width 21 height 32
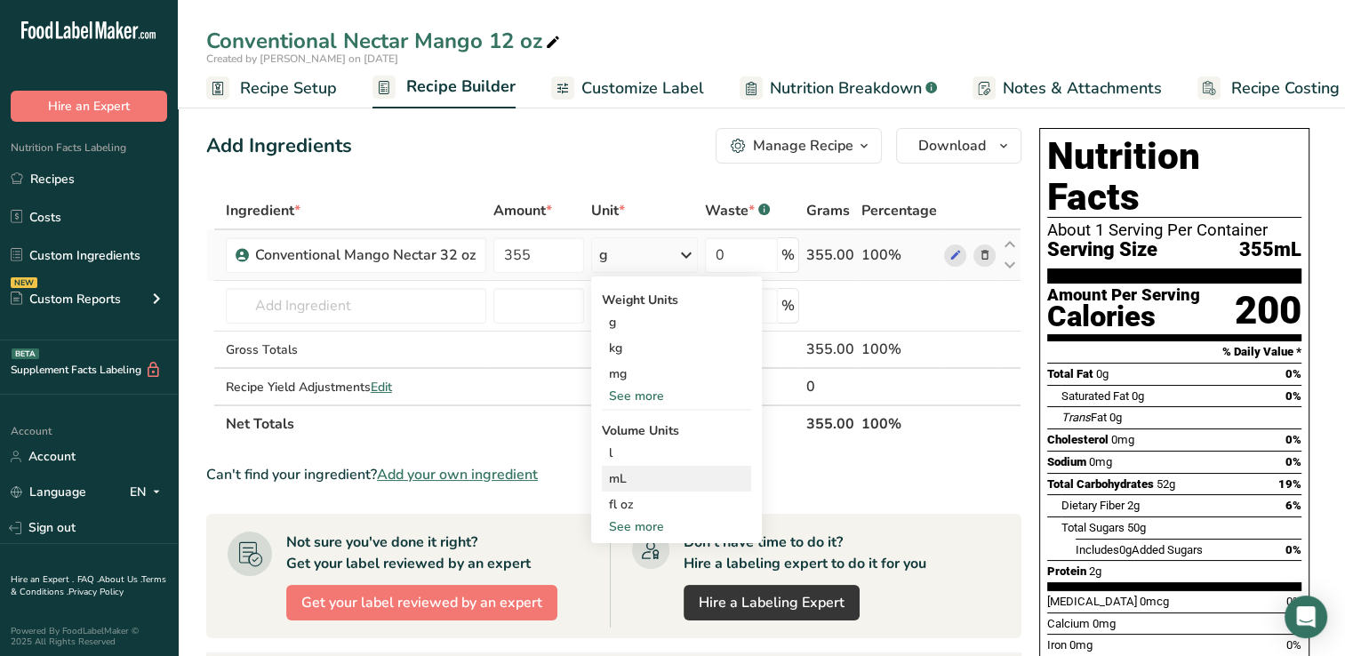
click at [619, 477] on div "mL" at bounding box center [676, 478] width 135 height 19
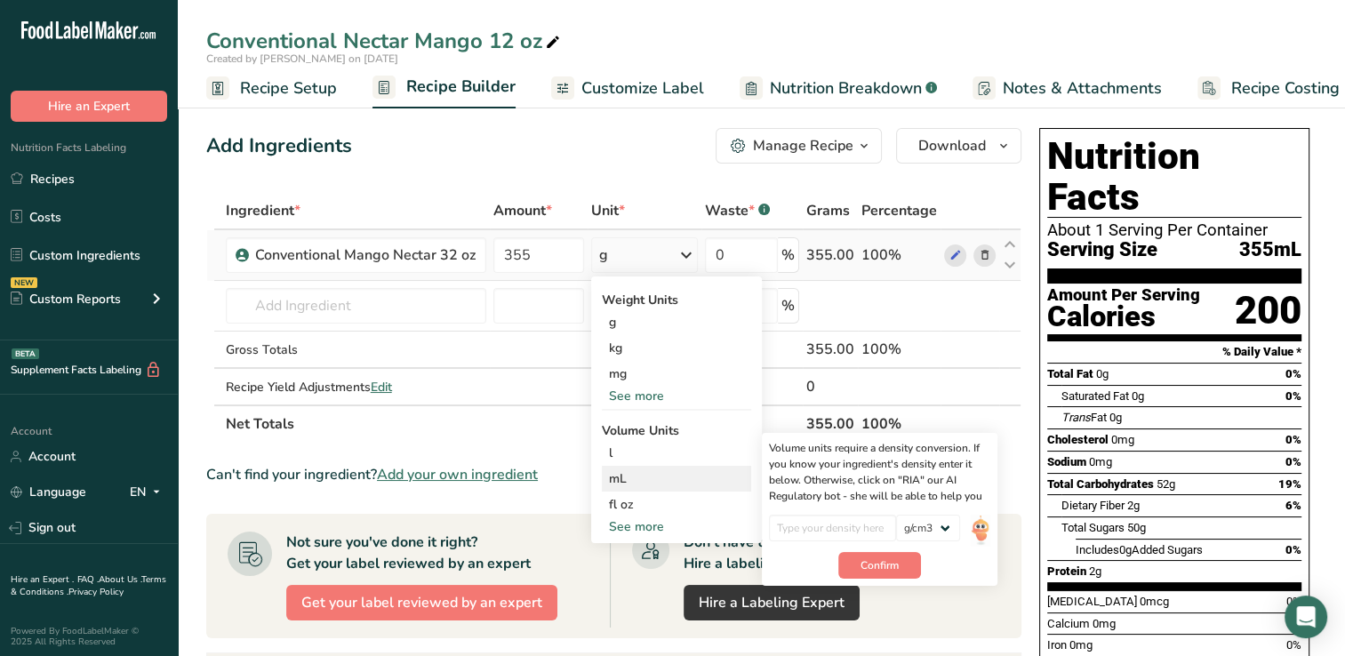
click at [619, 479] on div "mL" at bounding box center [676, 478] width 135 height 19
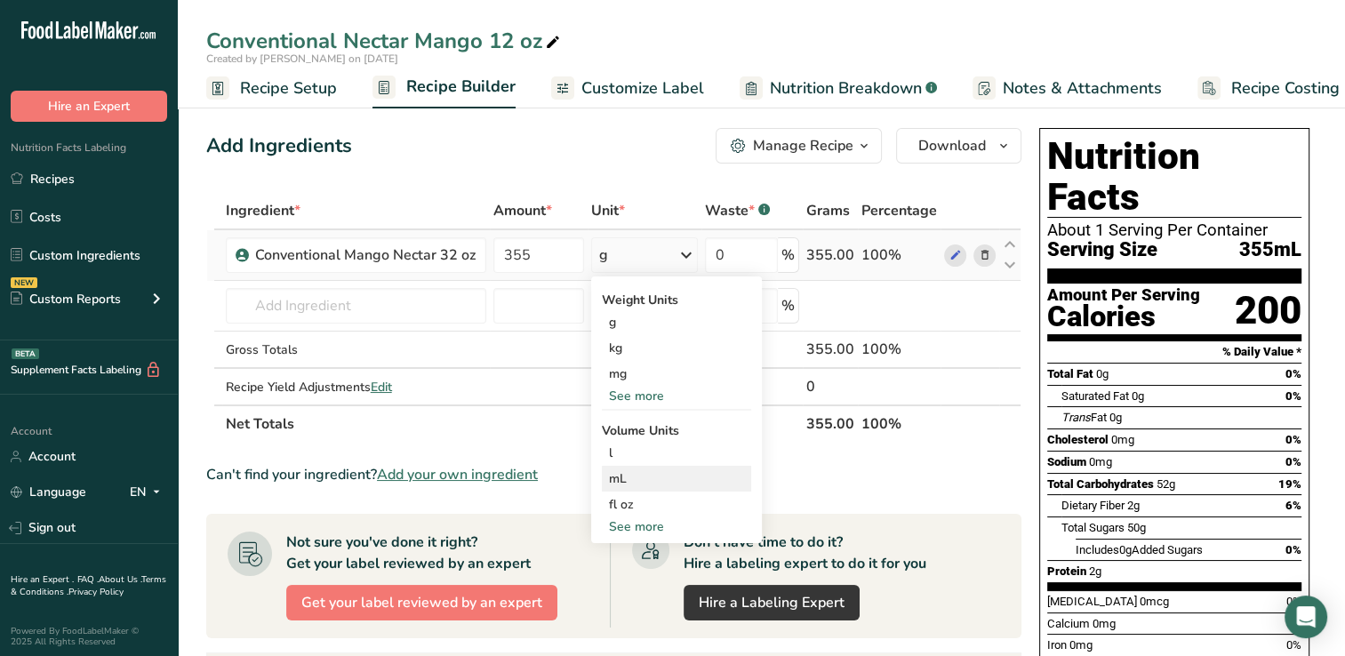
click at [619, 476] on div "mL" at bounding box center [676, 478] width 135 height 19
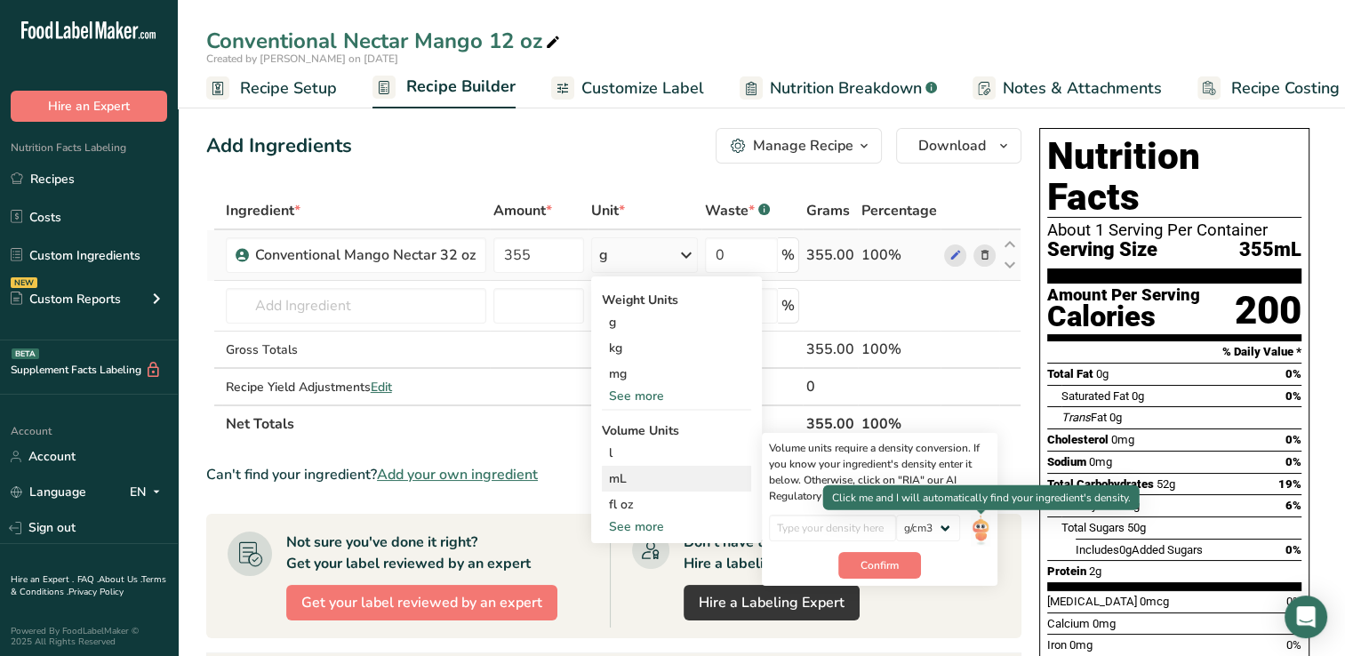
click at [981, 528] on img at bounding box center [980, 530] width 20 height 31
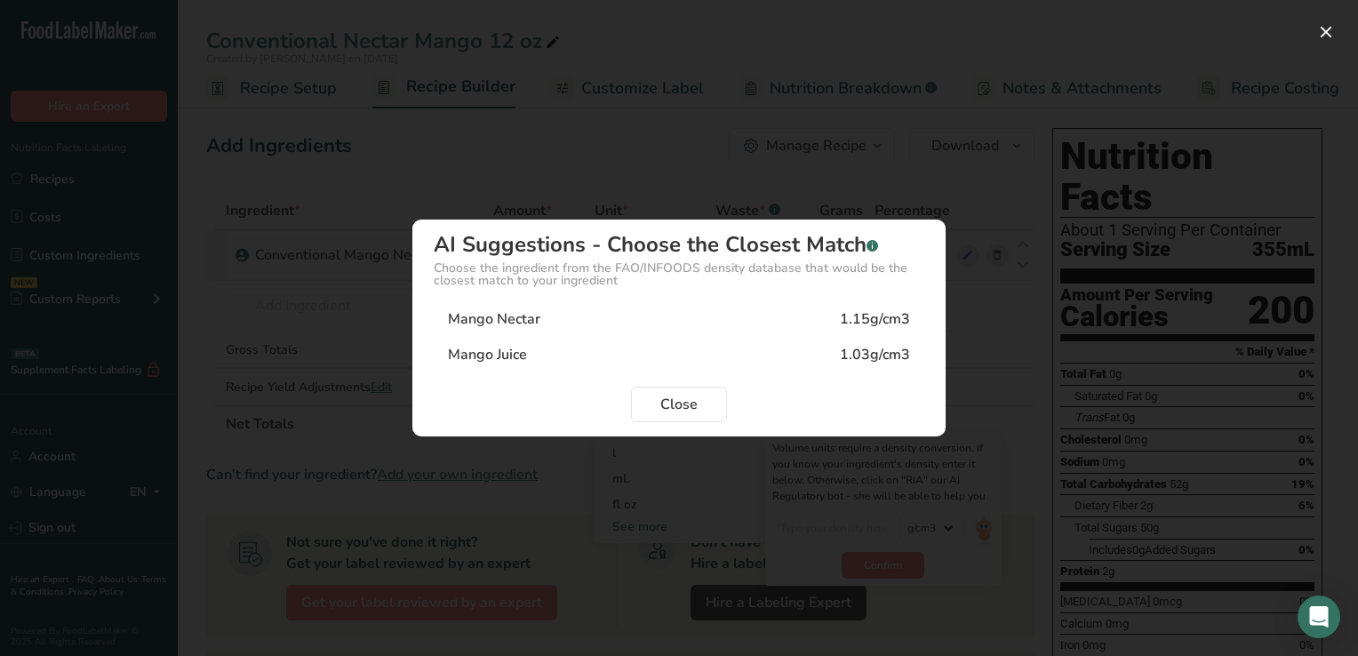
click at [526, 313] on div "Mango Nectar" at bounding box center [494, 318] width 92 height 21
type input "1.15"
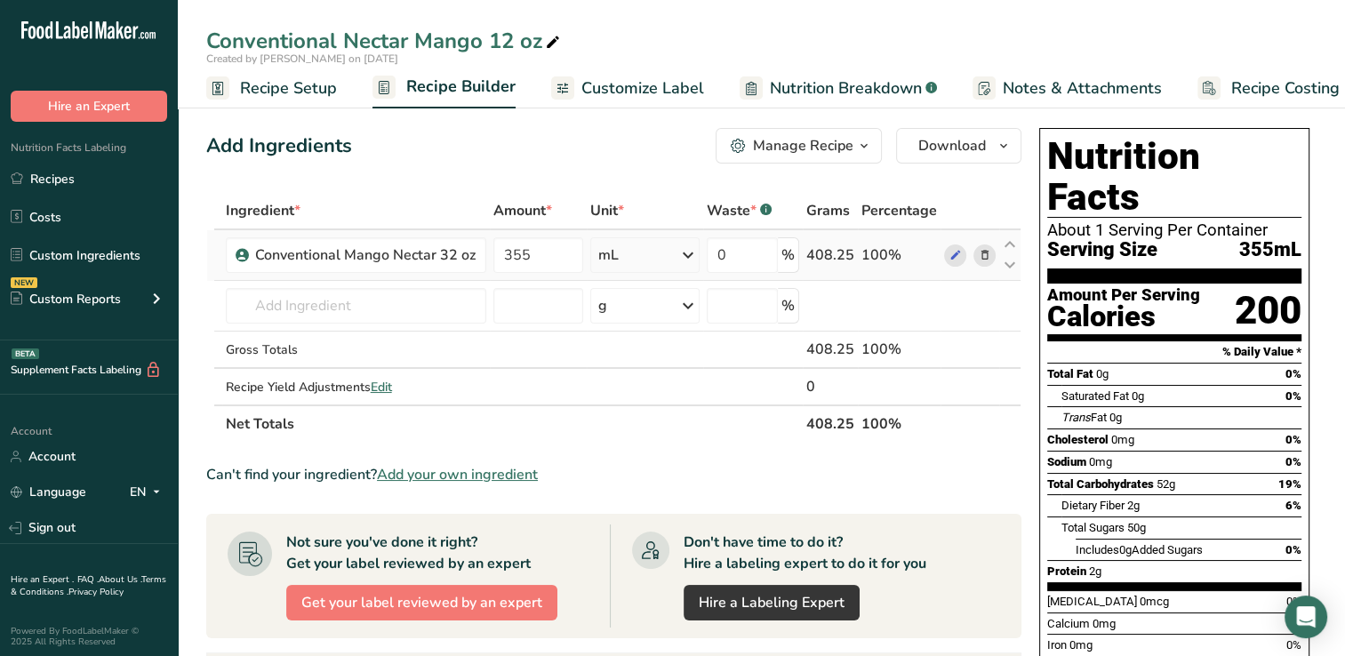
click at [617, 87] on span "Customize Label" at bounding box center [642, 88] width 123 height 24
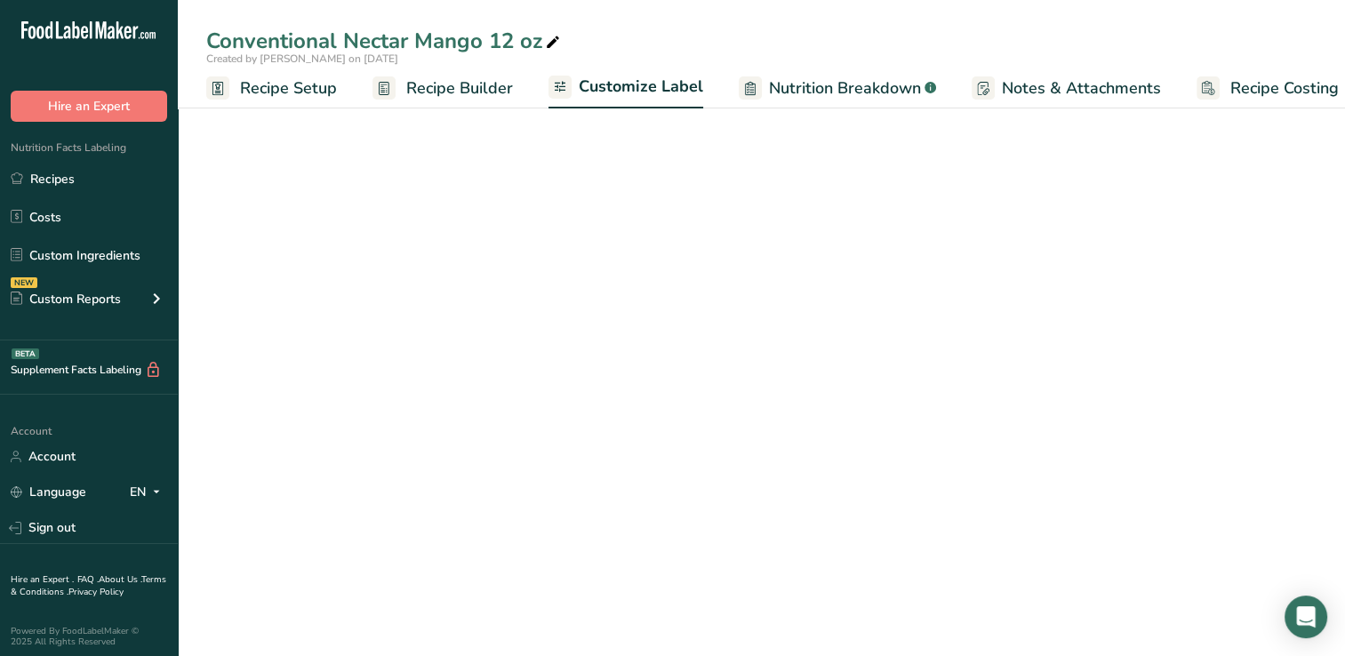
scroll to position [0, 22]
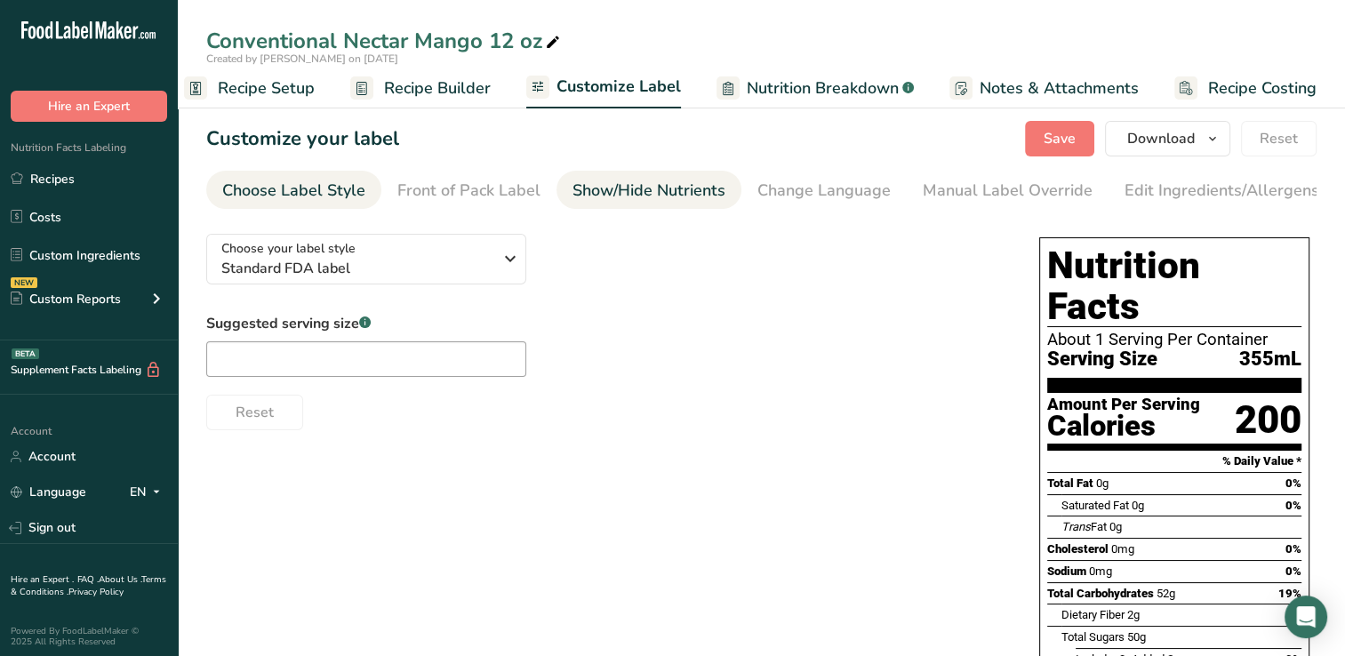
click at [647, 180] on div "Show/Hide Nutrients" at bounding box center [648, 191] width 153 height 24
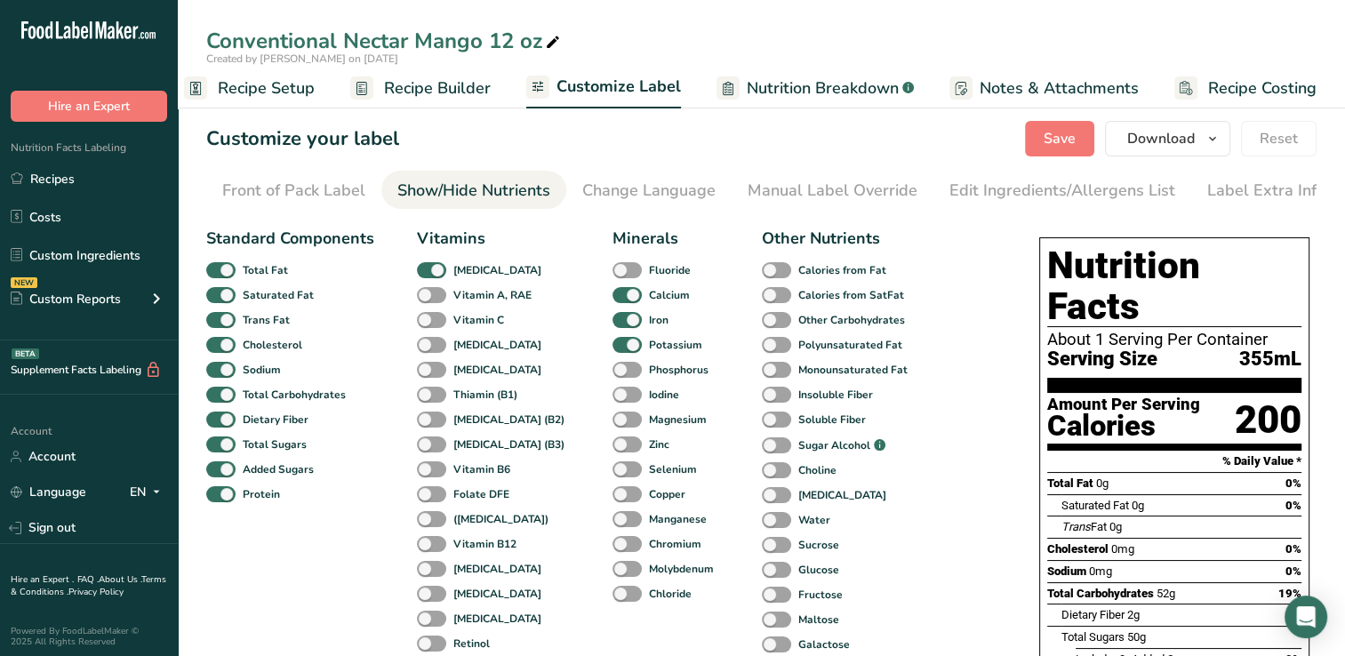
scroll to position [0, 181]
click at [427, 322] on span at bounding box center [431, 320] width 29 height 17
click at [427, 322] on input "Vitamin C" at bounding box center [423, 320] width 12 height 12
checkbox input "true"
click at [799, 191] on div "Manual Label Override" at bounding box center [826, 191] width 170 height 24
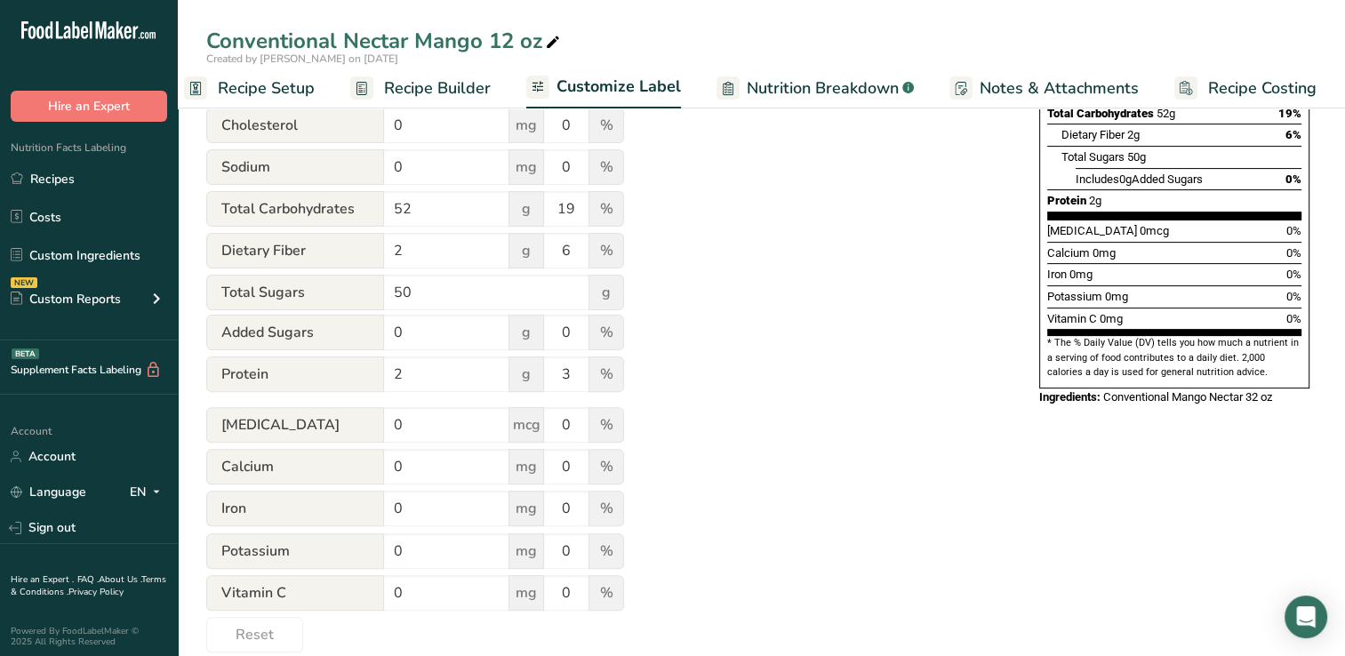
scroll to position [508, 0]
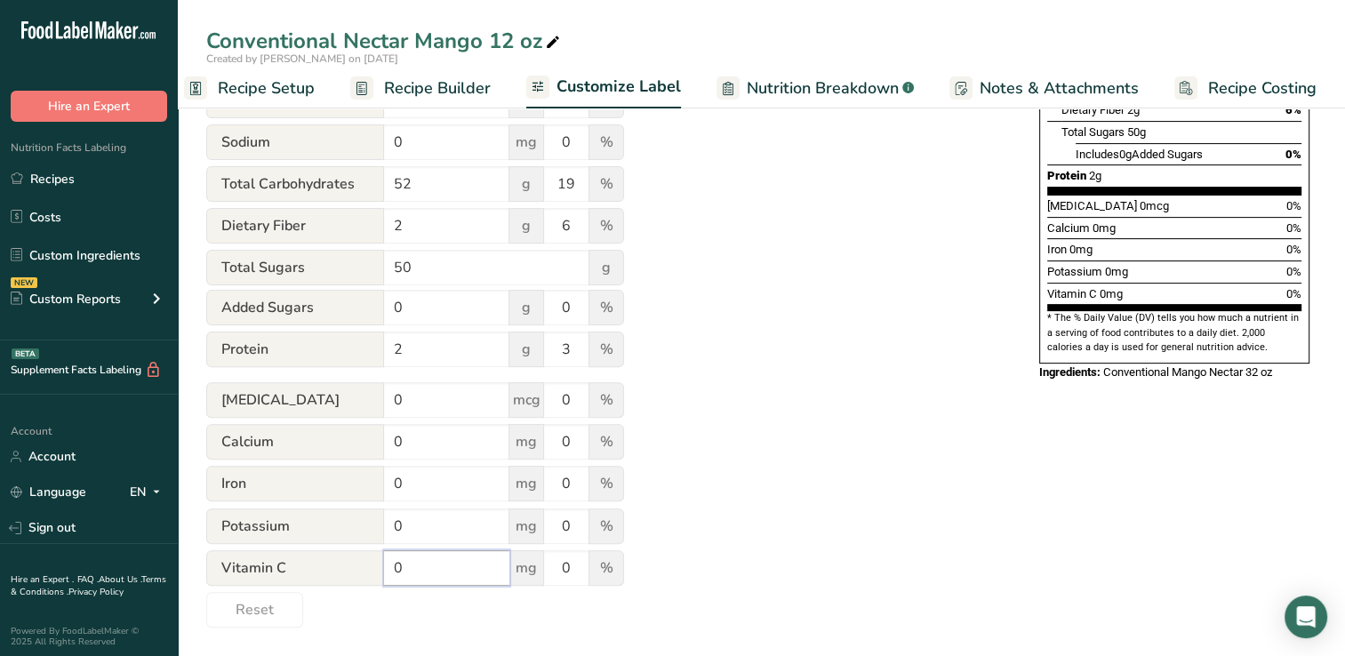
click at [423, 567] on input "0" at bounding box center [446, 568] width 125 height 36
type input "160"
click at [576, 569] on input "0" at bounding box center [566, 568] width 44 height 36
type input "180"
click at [834, 496] on div "Utilize this manual override feature to get full control over the nutrition lab…" at bounding box center [604, 171] width 797 height 913
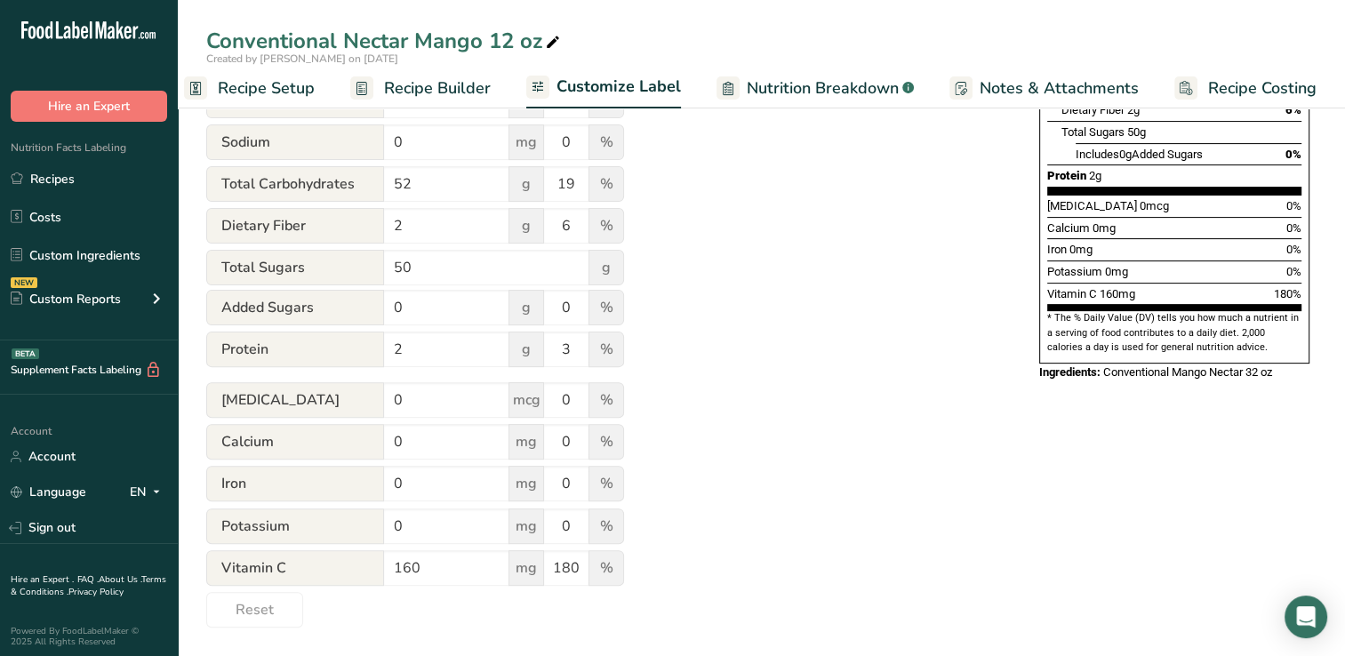
drag, startPoint x: 1344, startPoint y: 108, endPoint x: 591, endPoint y: 240, distance: 764.1
drag, startPoint x: 591, startPoint y: 240, endPoint x: 697, endPoint y: 180, distance: 121.8
click at [697, 180] on div "Utilize this manual override feature to get full control over the nutrition lab…" at bounding box center [604, 171] width 797 height 913
drag, startPoint x: 1351, startPoint y: 144, endPoint x: 820, endPoint y: 226, distance: 536.8
click at [820, 226] on div "Utilize this manual override feature to get full control over the nutrition lab…" at bounding box center [604, 171] width 797 height 913
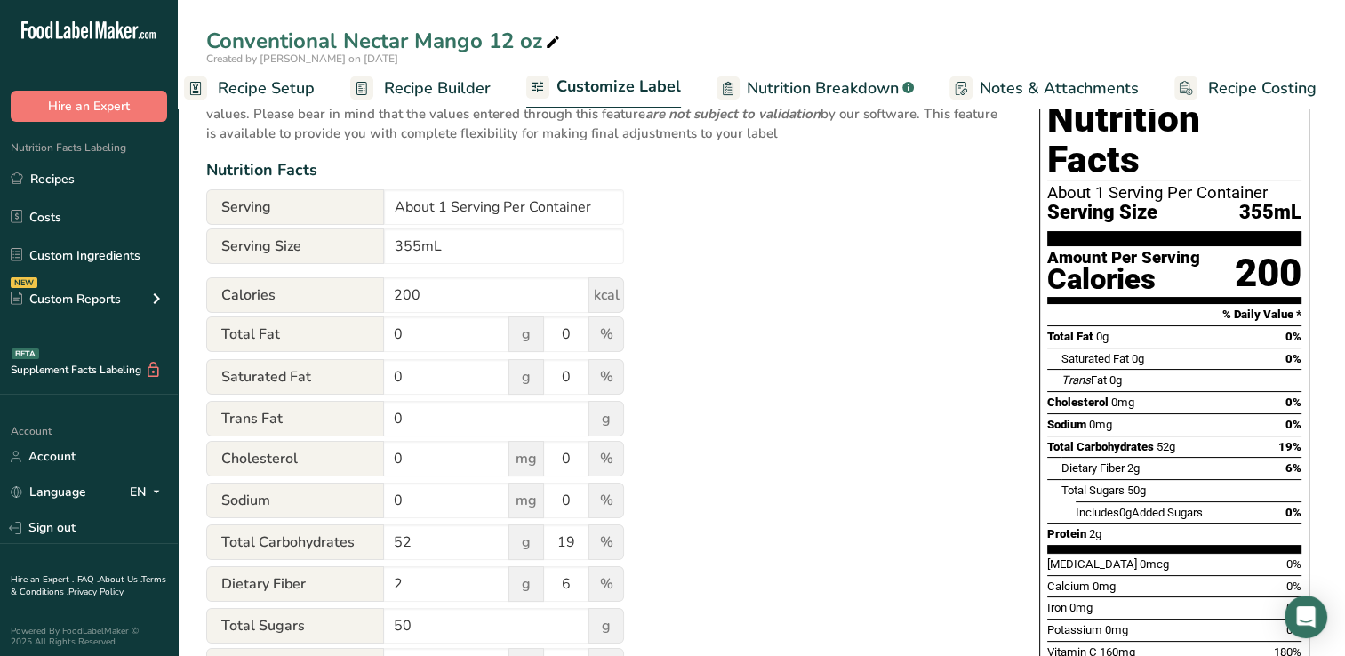
scroll to position [0, 0]
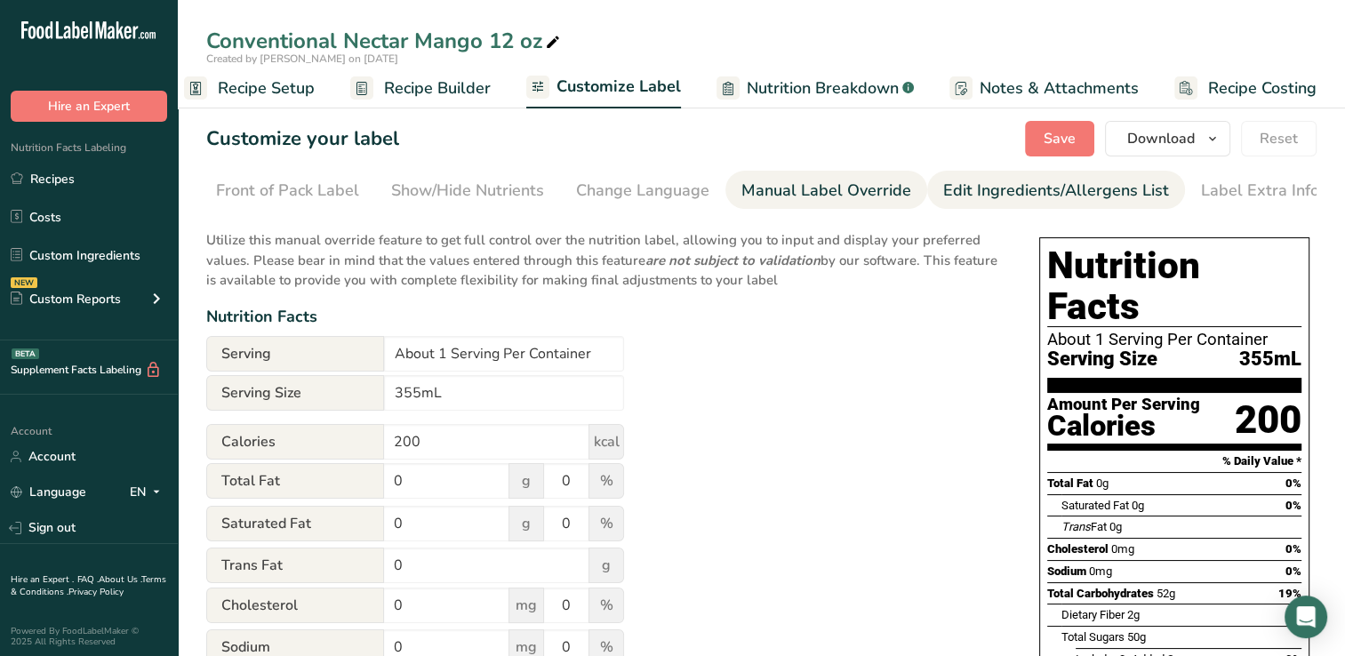
click at [1027, 189] on div "Edit Ingredients/Allergens List" at bounding box center [1056, 191] width 226 height 24
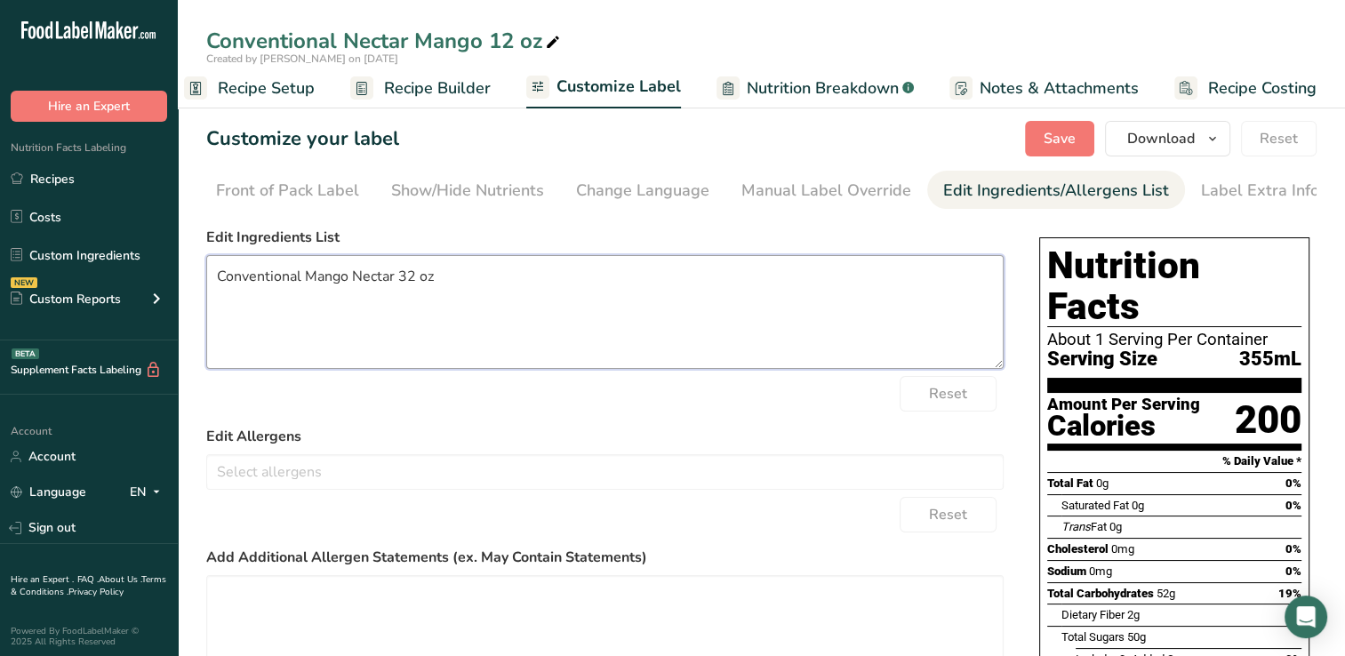
click at [461, 289] on textarea "Conventional Mango Nectar 32 oz" at bounding box center [604, 312] width 797 height 114
type textarea "C"
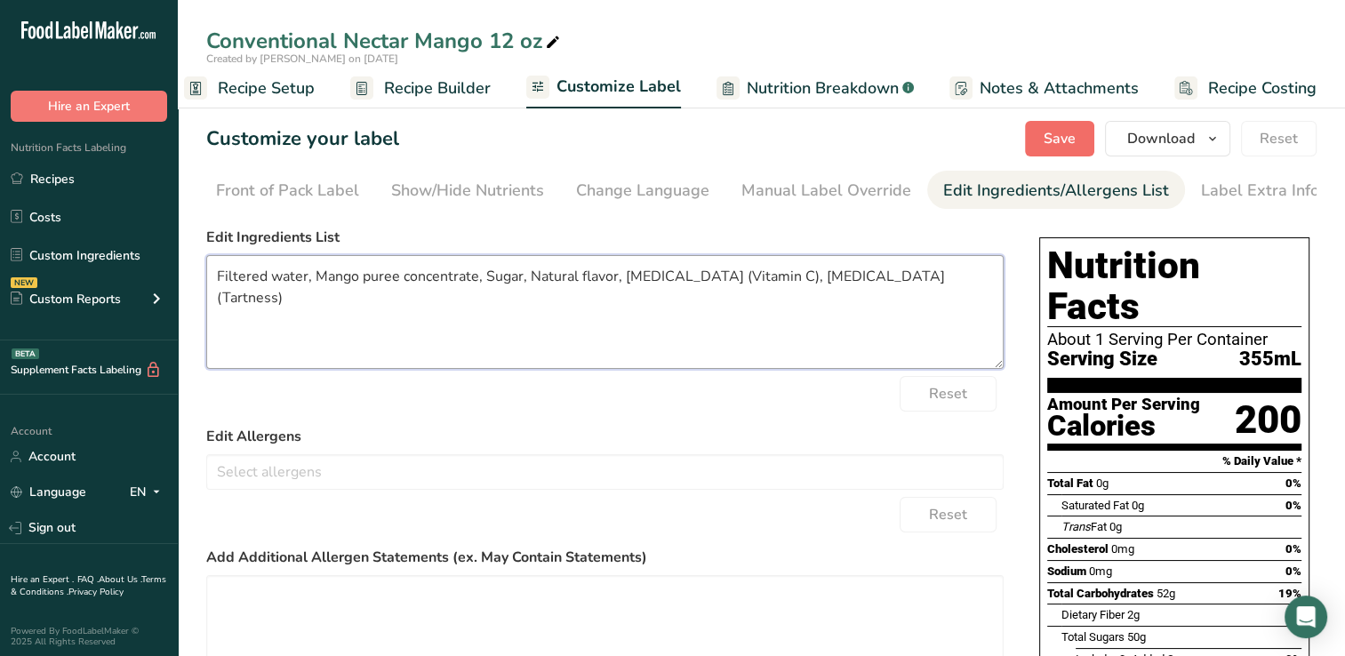
type textarea "Filtered water, Mango puree concentrate, Sugar, Natural flavor, [MEDICAL_DATA] …"
click at [1058, 137] on span "Save" at bounding box center [1059, 138] width 32 height 21
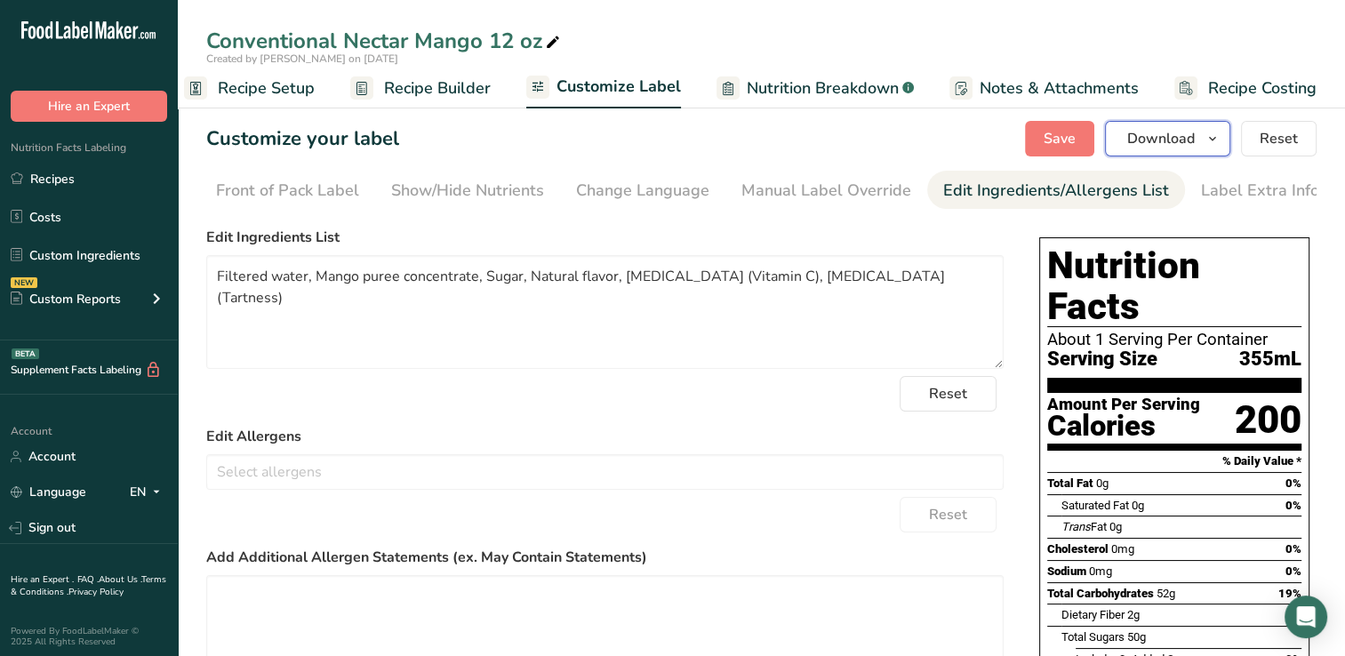
click at [1152, 136] on span "Download" at bounding box center [1161, 138] width 68 height 21
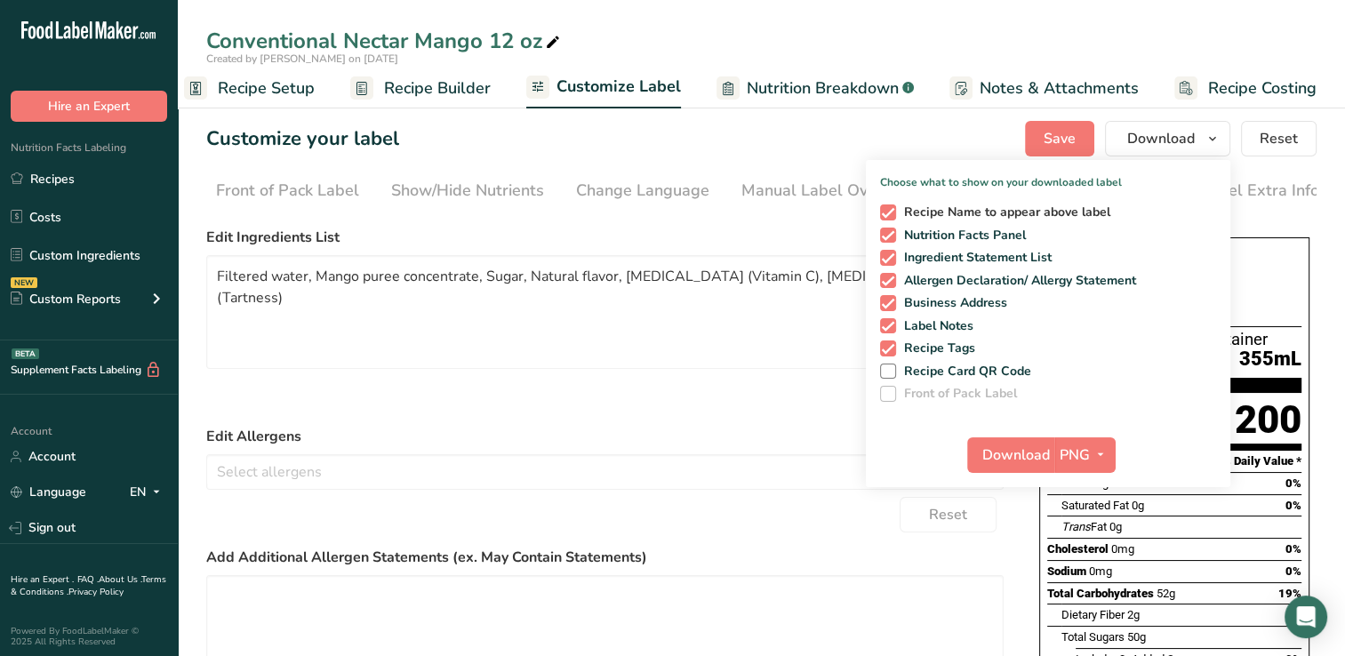
click at [885, 211] on span at bounding box center [888, 212] width 16 height 16
click at [885, 211] on input "Recipe Name to appear above label" at bounding box center [886, 212] width 12 height 12
checkbox input "false"
drag, startPoint x: 888, startPoint y: 231, endPoint x: 825, endPoint y: 254, distance: 67.2
click at [825, 254] on div "Edit Ingredients List Filtered water, Mango puree concentrate, Sugar, Natural f…" at bounding box center [604, 298] width 797 height 142
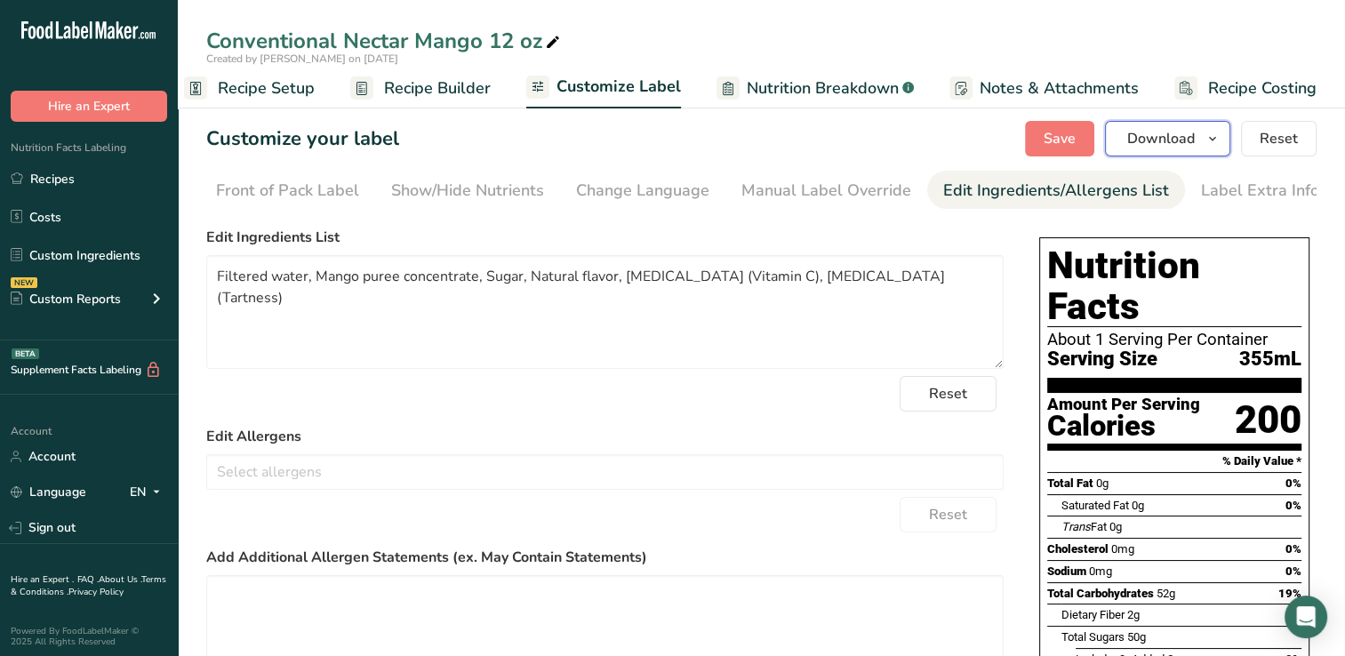
click at [1166, 140] on span "Download" at bounding box center [1161, 138] width 68 height 21
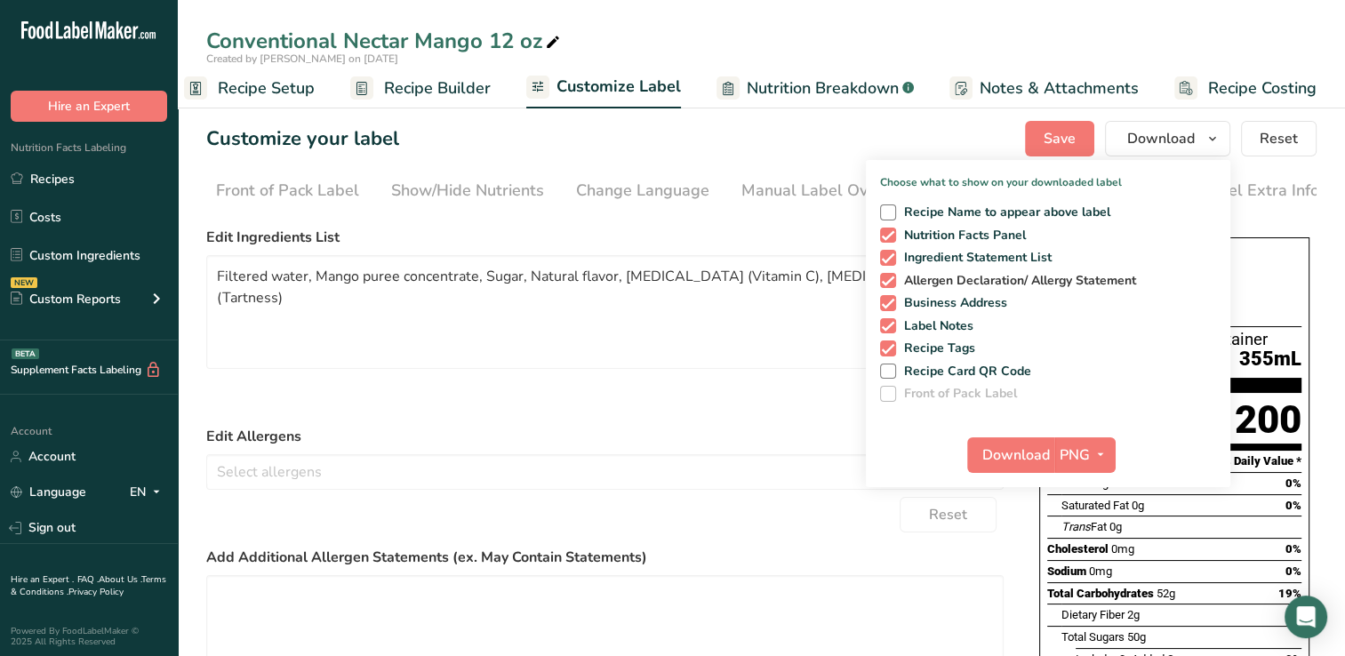
click at [890, 281] on span at bounding box center [888, 281] width 16 height 16
click at [890, 281] on input "Allergen Declaration/ Allergy Statement" at bounding box center [886, 281] width 12 height 12
checkbox input "false"
click at [889, 302] on span at bounding box center [888, 303] width 16 height 16
click at [889, 302] on input "Business Address" at bounding box center [886, 303] width 12 height 12
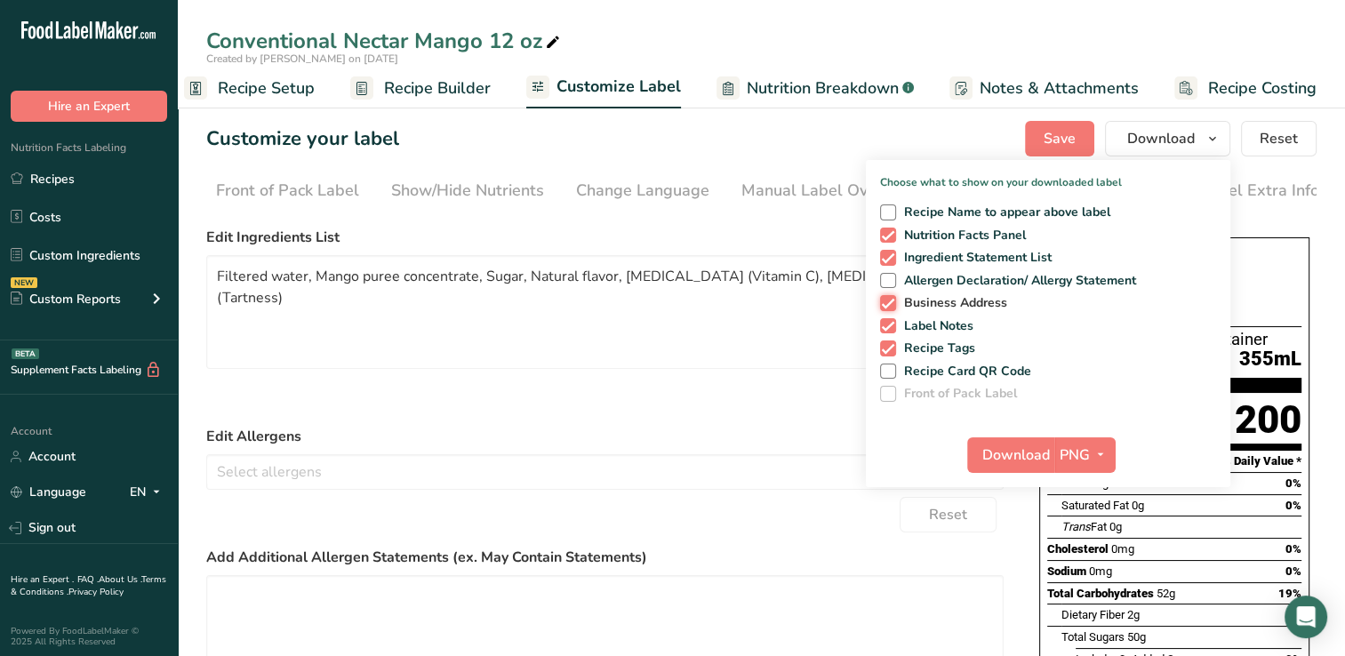
checkbox input "false"
click at [889, 322] on span at bounding box center [888, 326] width 16 height 16
click at [889, 322] on input "Label Notes" at bounding box center [886, 326] width 12 height 12
checkbox input "false"
click at [888, 344] on span at bounding box center [888, 348] width 16 height 16
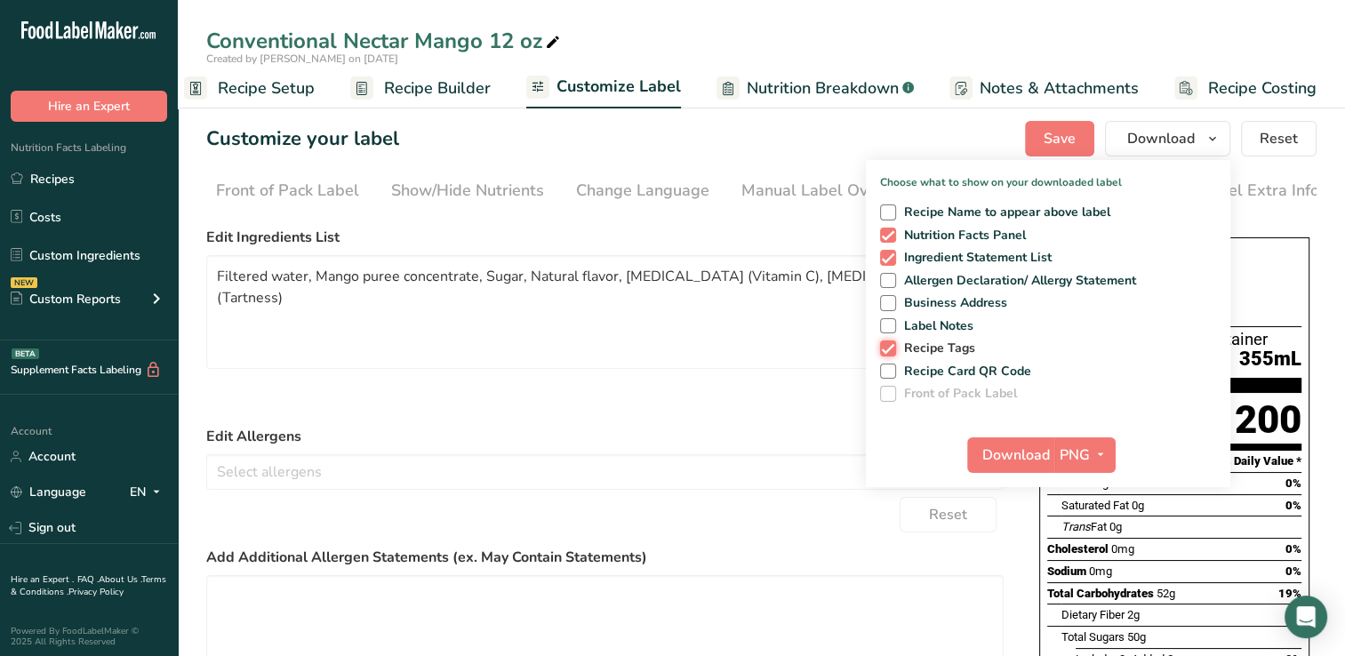
click at [888, 344] on input "Recipe Tags" at bounding box center [886, 348] width 12 height 12
checkbox input "false"
click at [1018, 444] on span "Download" at bounding box center [1016, 454] width 68 height 21
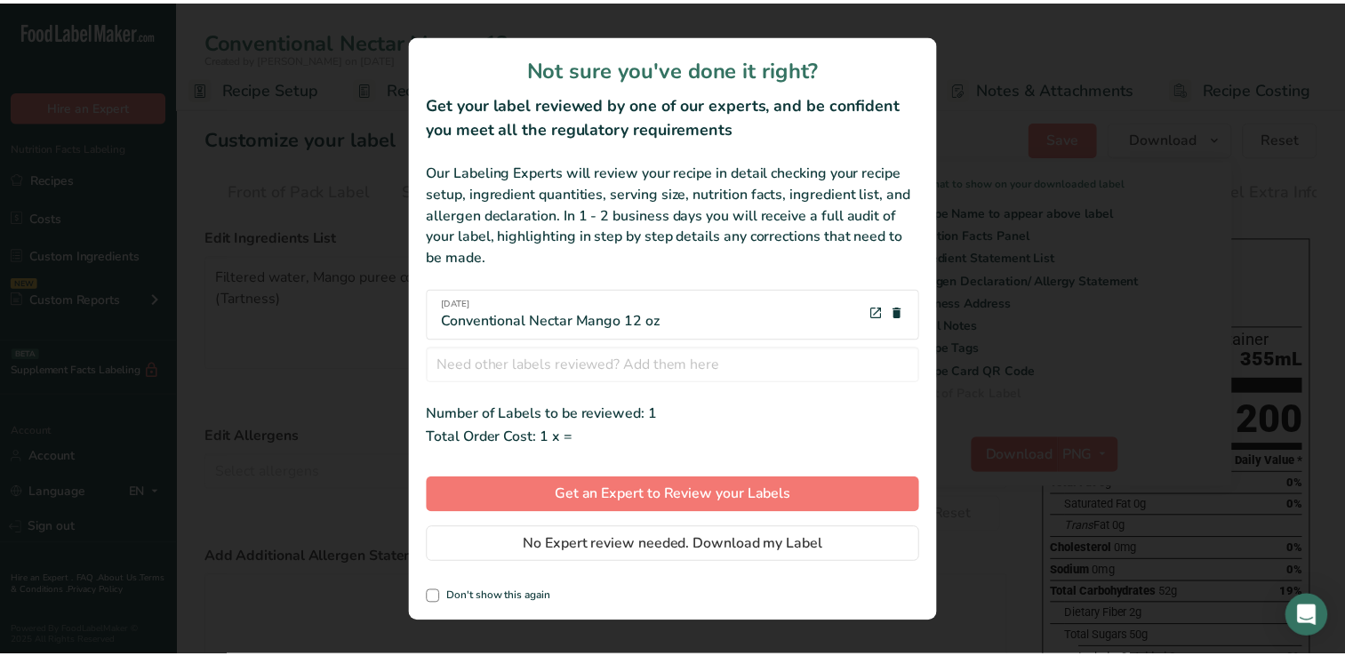
scroll to position [0, 9]
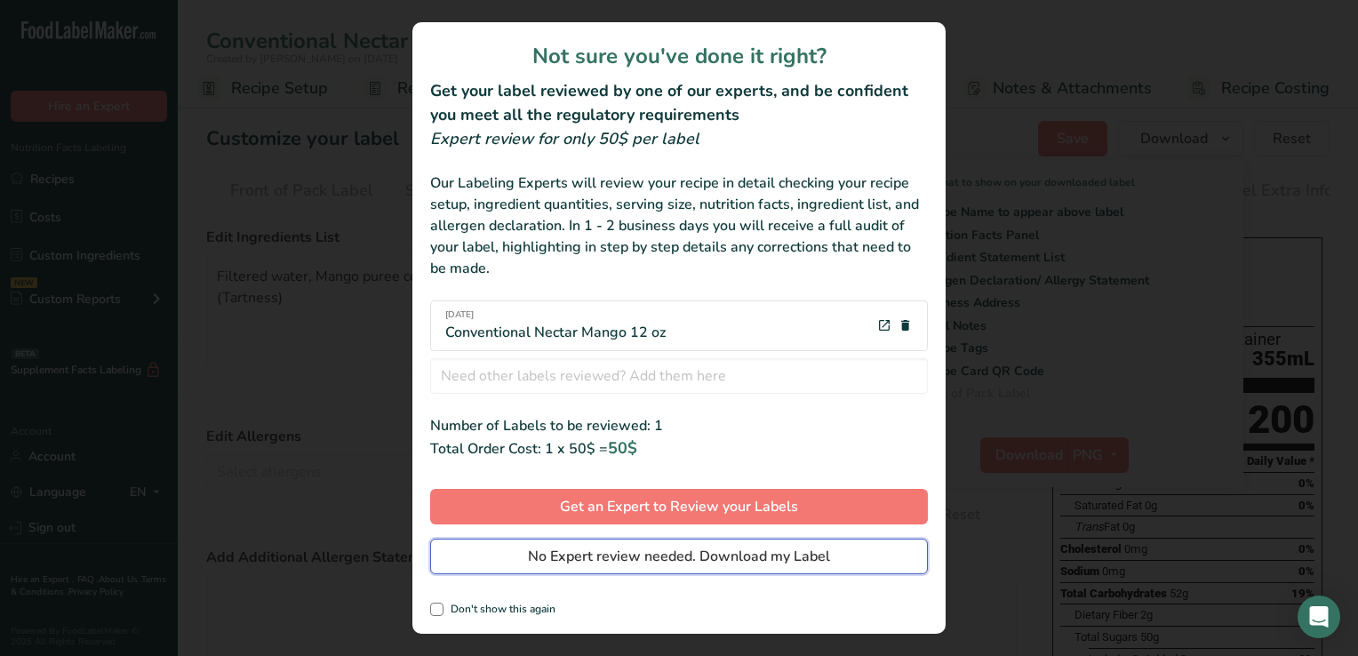
click at [590, 554] on span "No Expert review needed. Download my Label" at bounding box center [679, 556] width 302 height 21
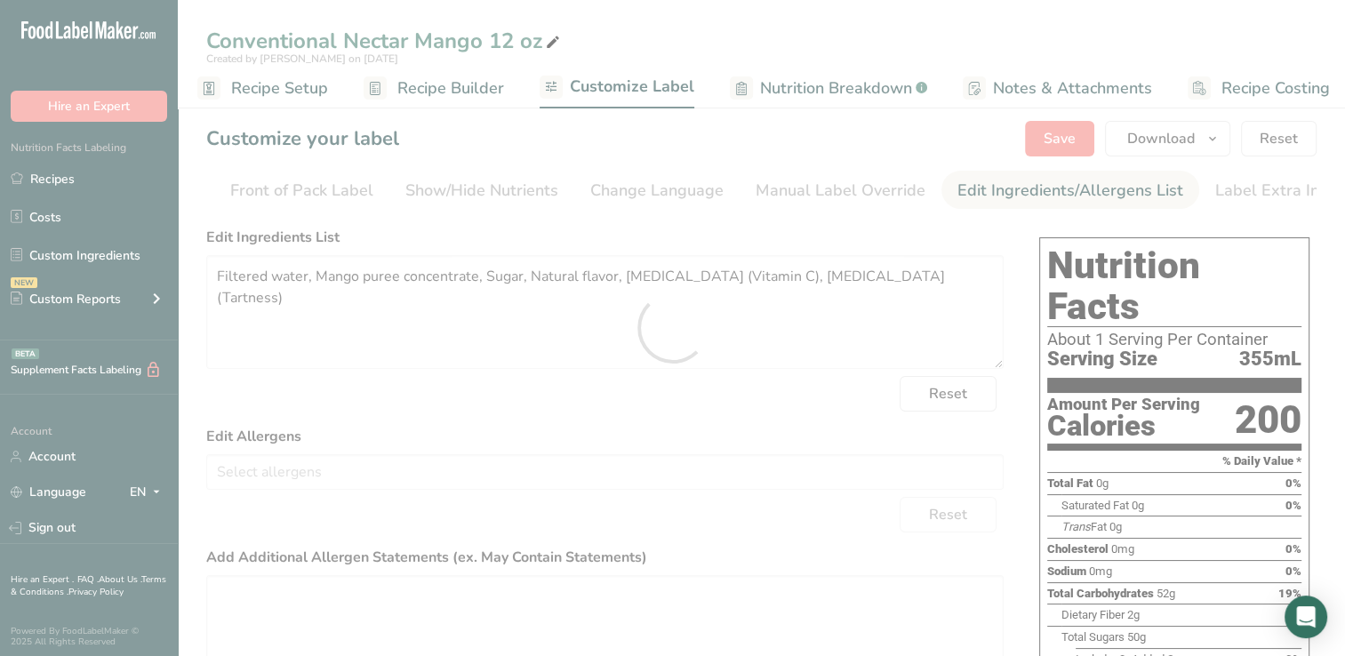
scroll to position [0, 0]
